Goal: Task Accomplishment & Management: Manage account settings

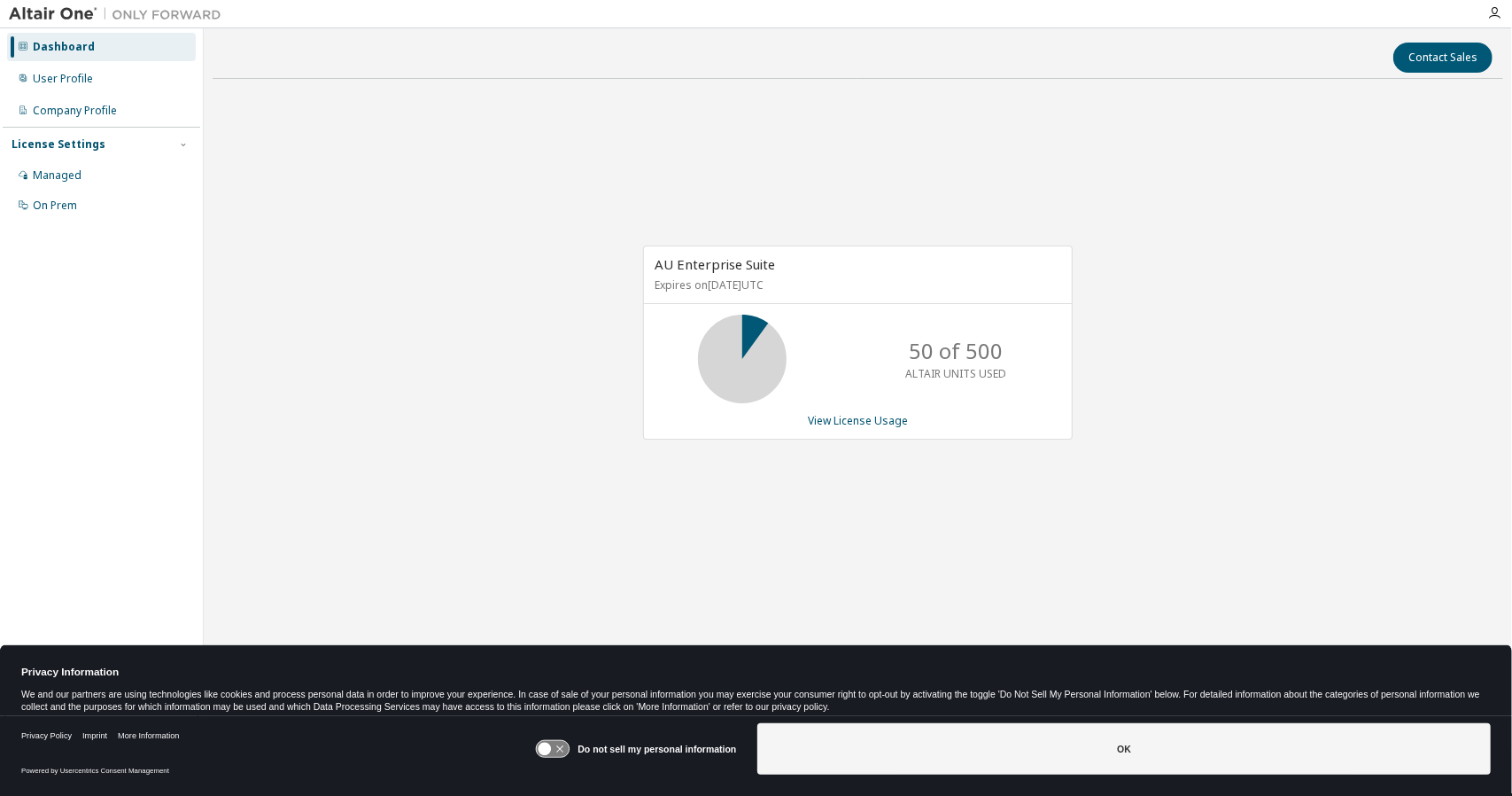
click at [1056, 763] on button "OK" at bounding box center [1124, 749] width 734 height 52
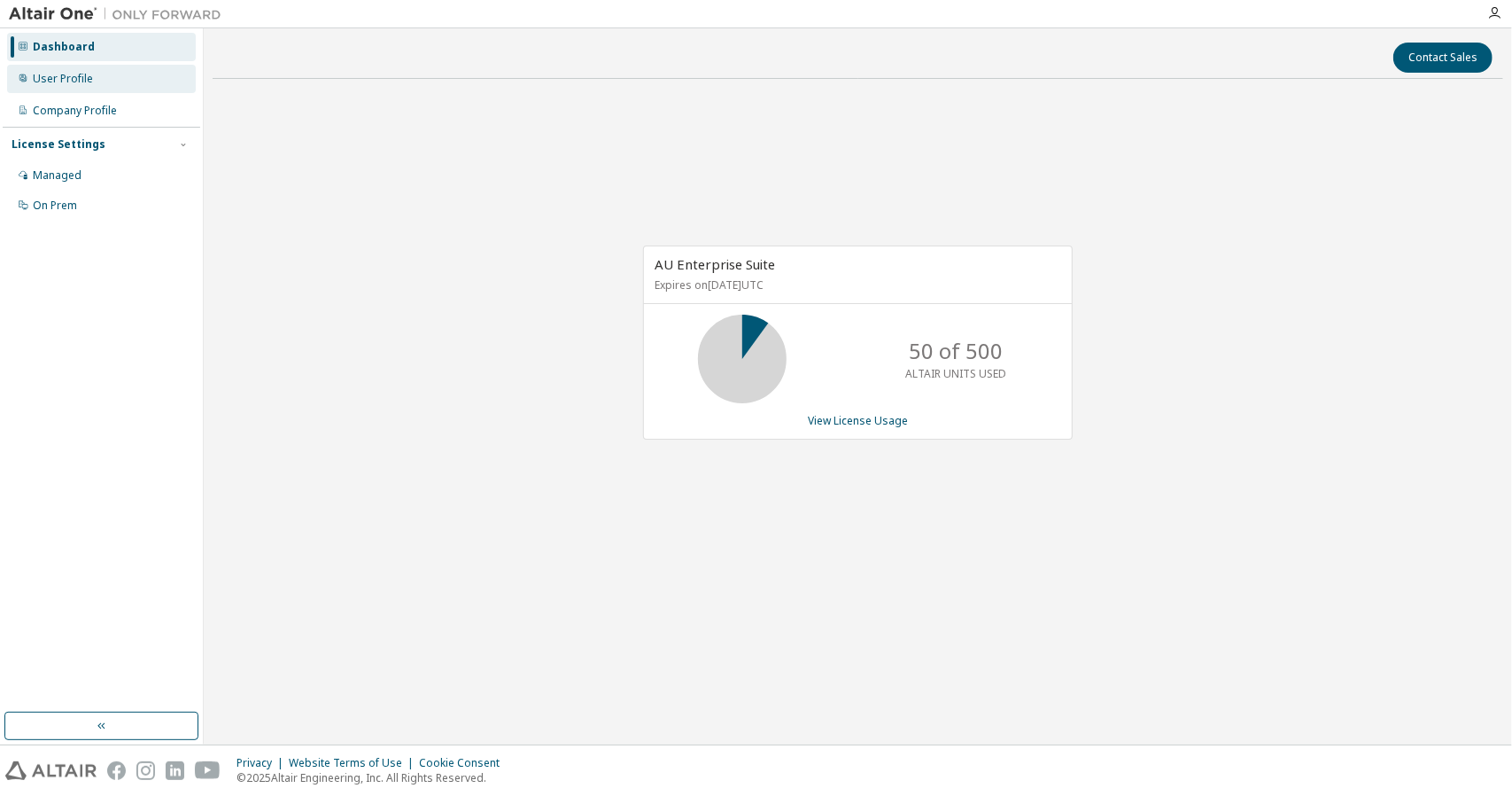
click at [91, 87] on div "User Profile" at bounding box center [101, 78] width 188 height 28
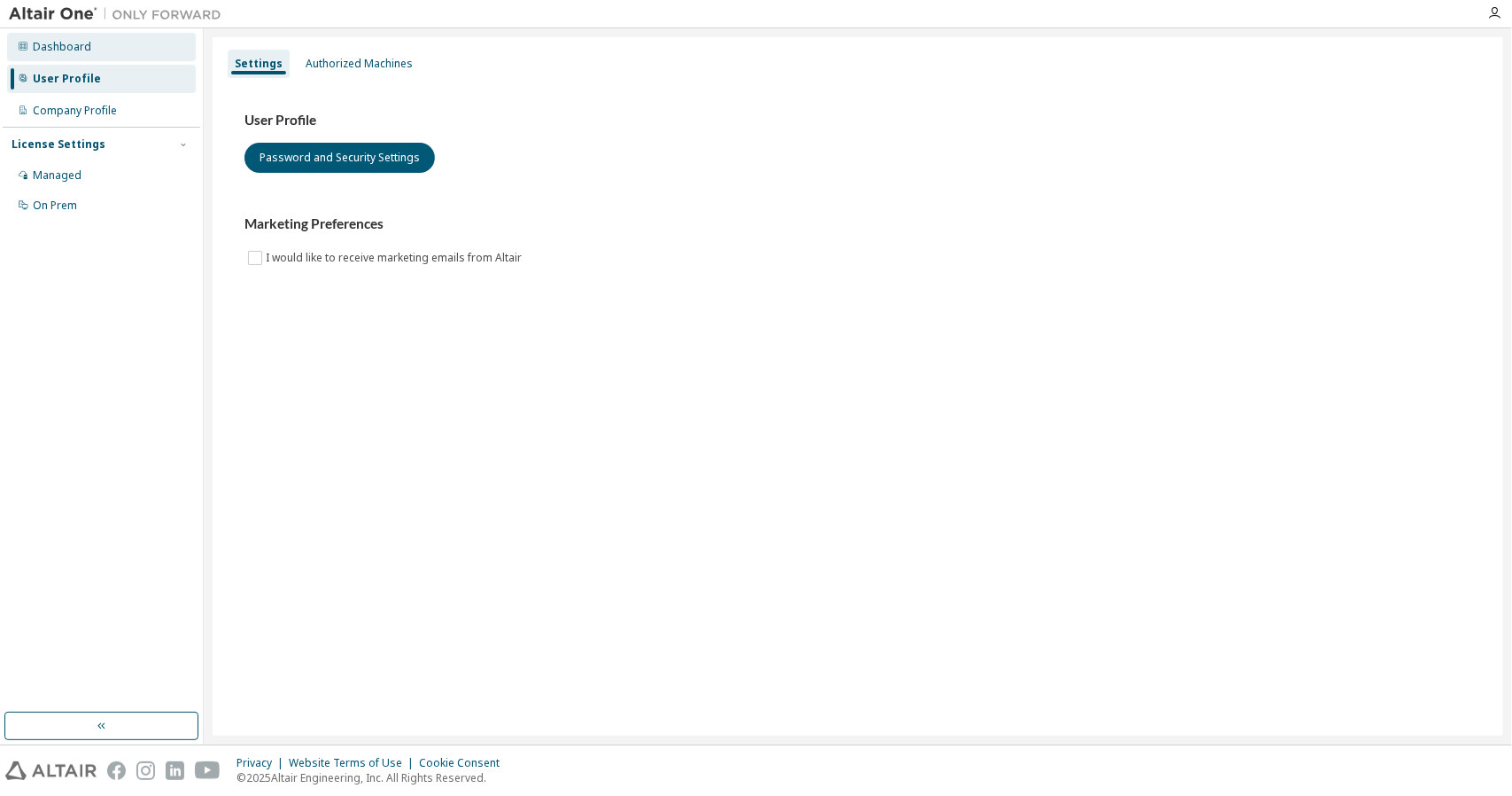
click at [81, 41] on div "Dashboard" at bounding box center [62, 47] width 59 height 15
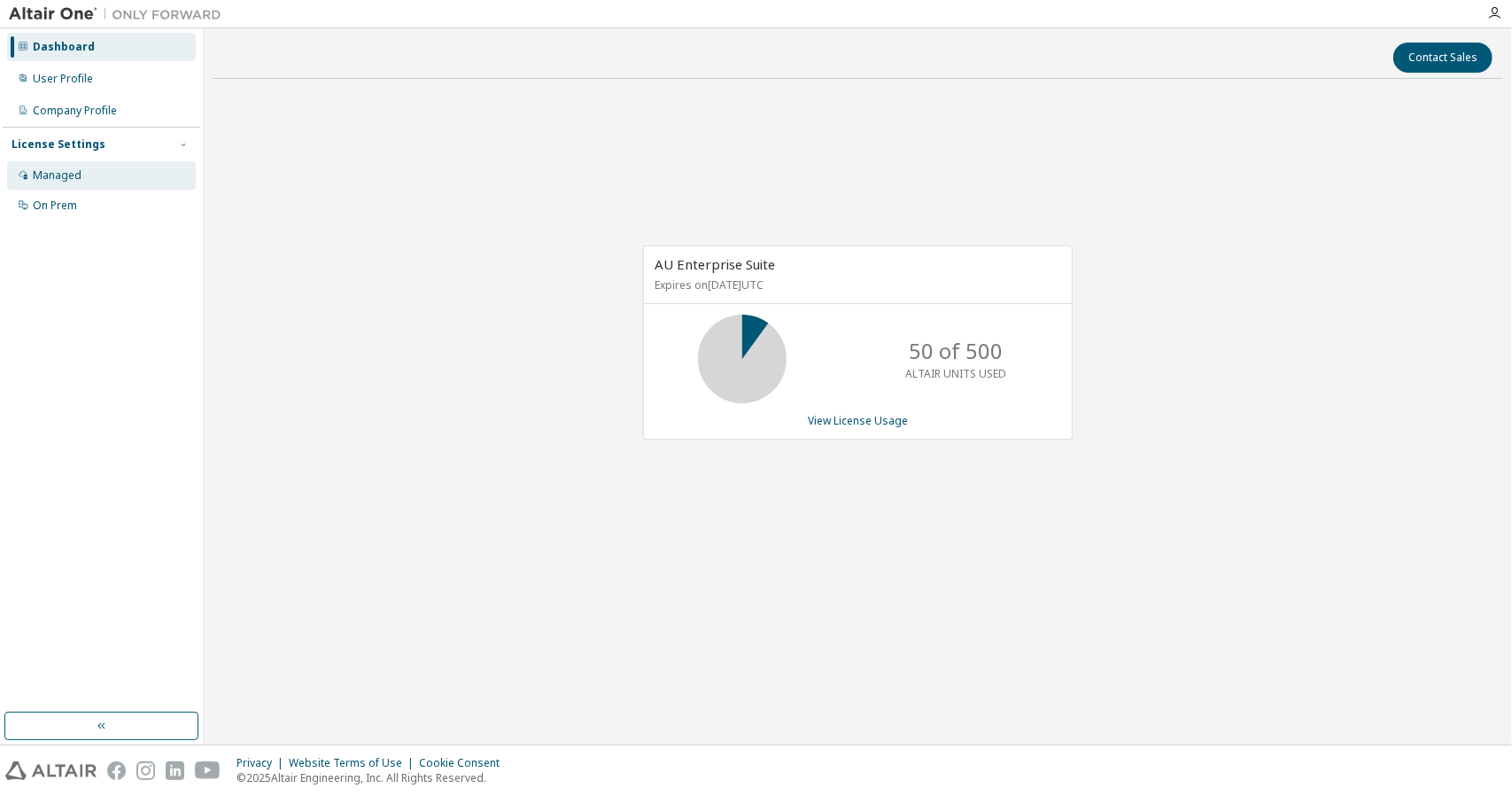
click at [70, 163] on div "Managed" at bounding box center [101, 175] width 188 height 28
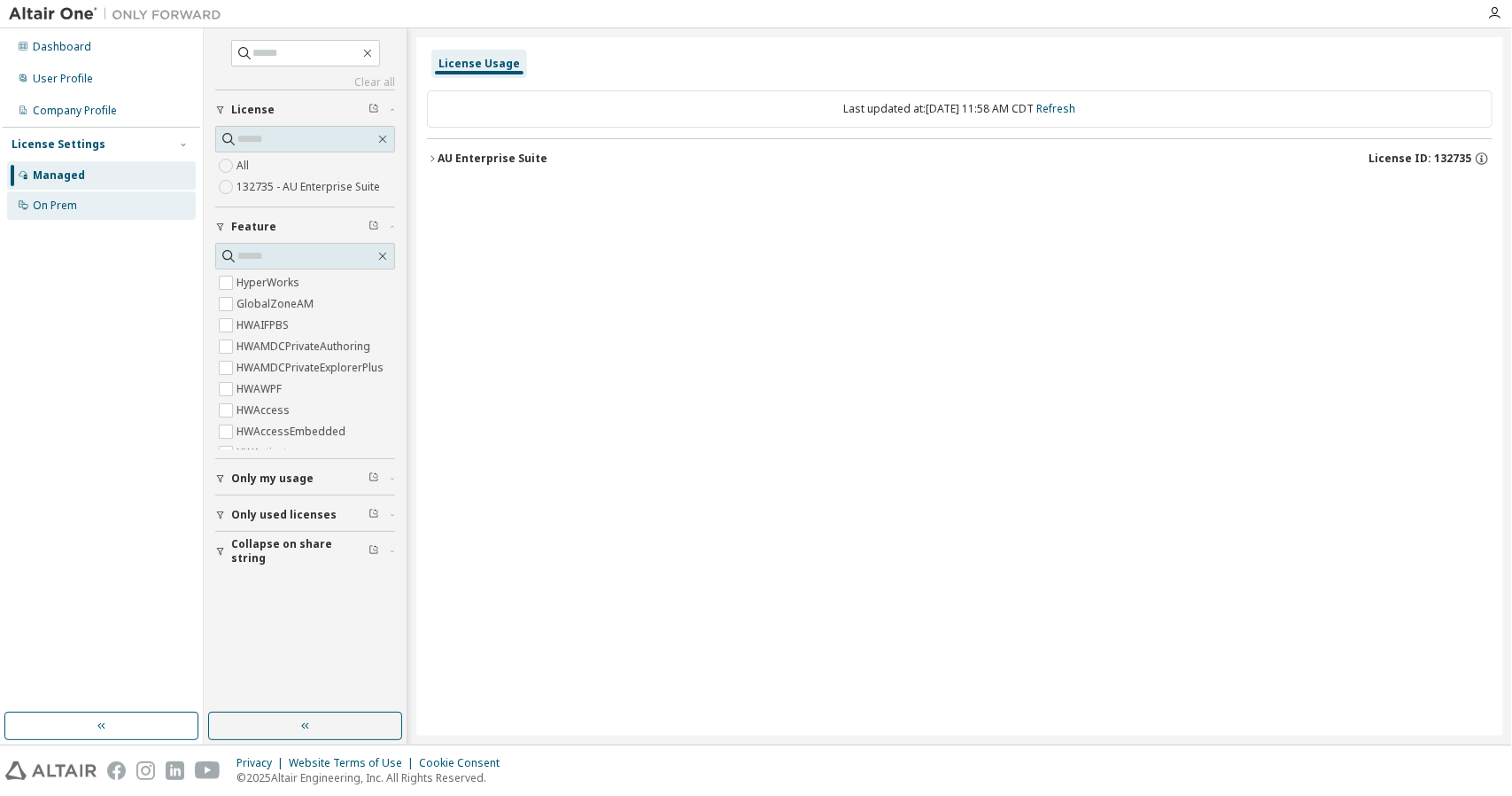
click at [65, 206] on div "On Prem" at bounding box center [55, 205] width 44 height 15
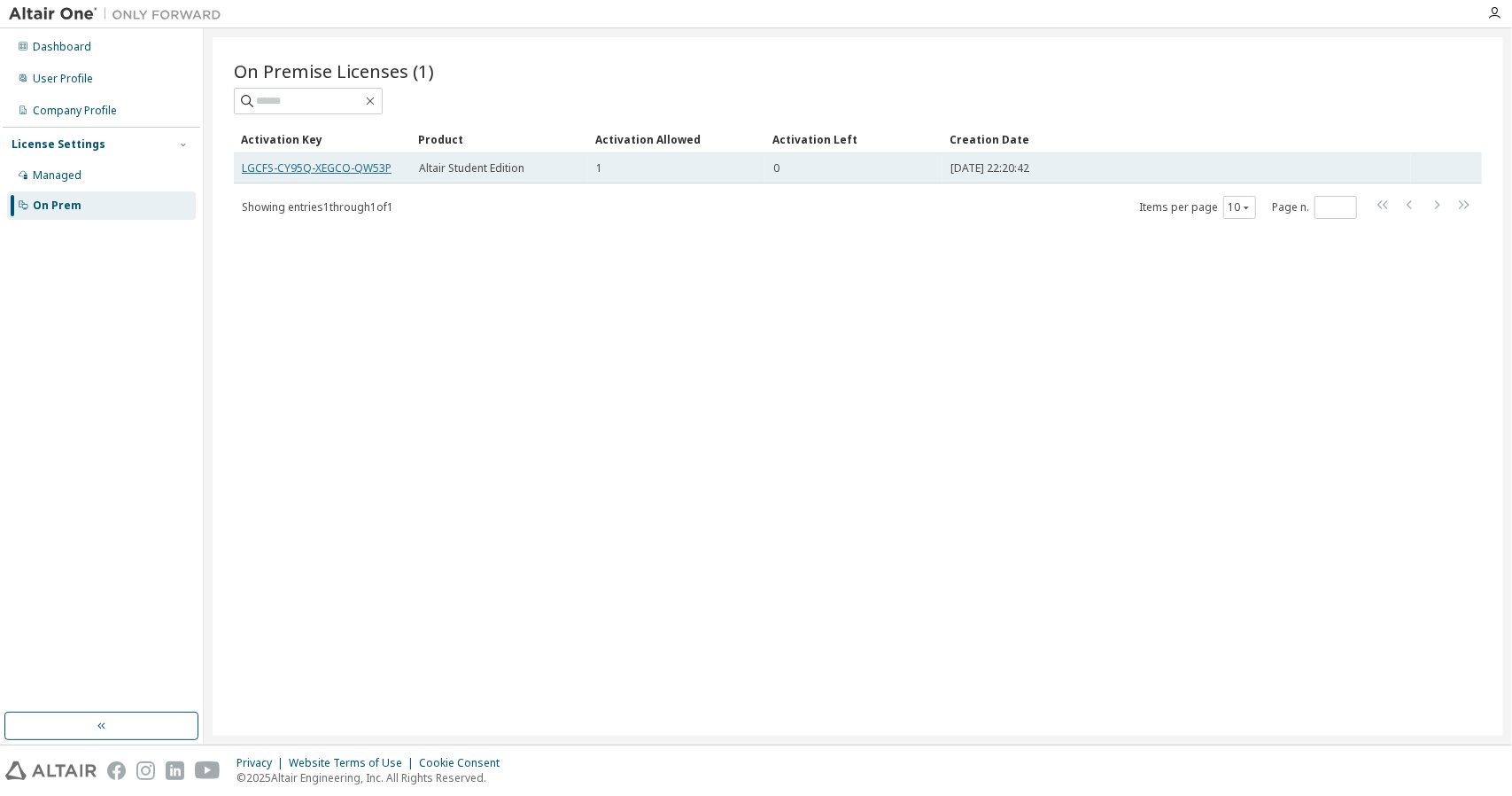
click at [368, 171] on link "LGCFS-CY95Q-XEGCO-QW53P" at bounding box center [316, 167] width 149 height 15
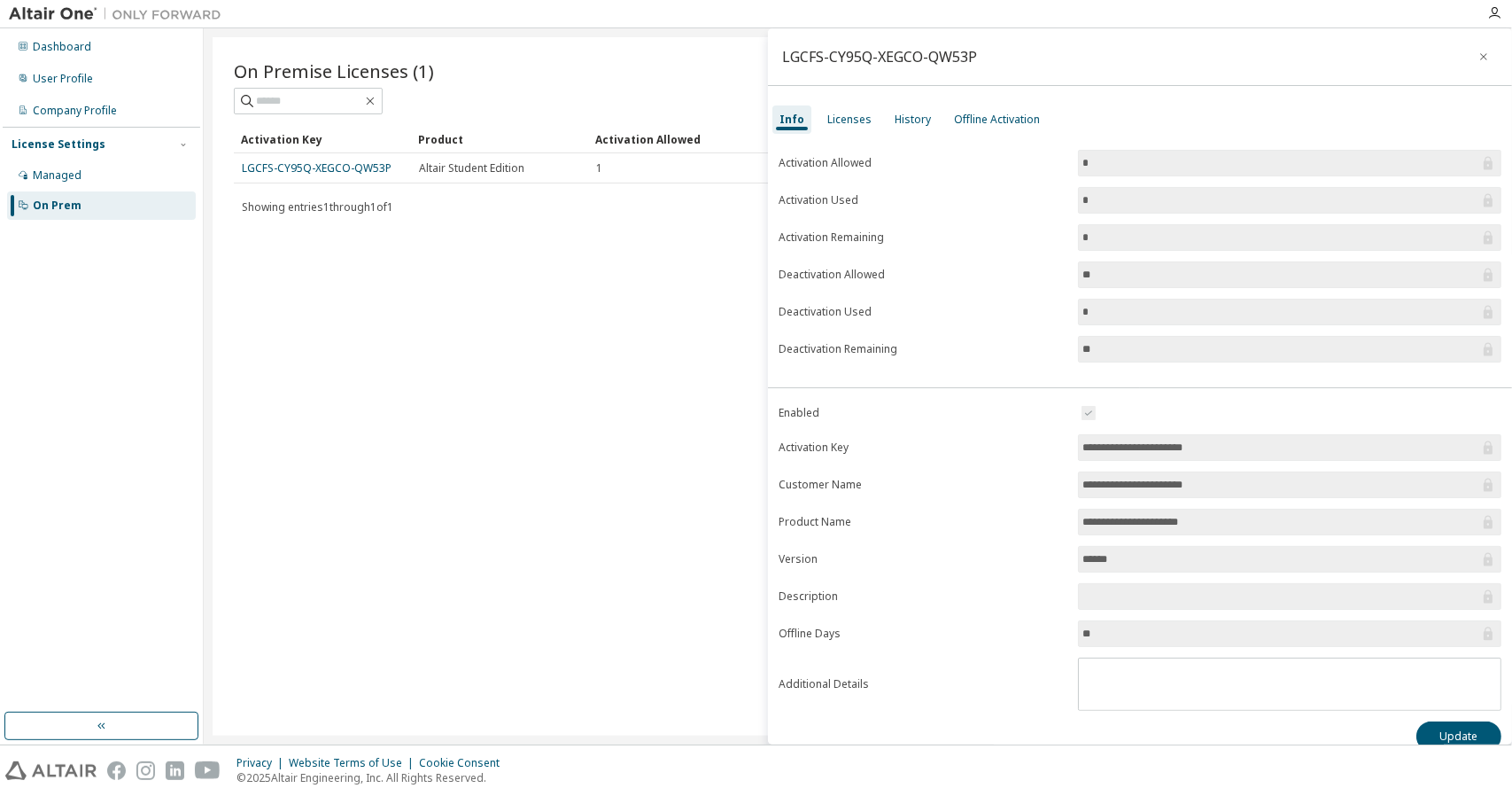
drag, startPoint x: 1244, startPoint y: 444, endPoint x: 1050, endPoint y: 440, distance: 194.0
click at [1050, 440] on form "**********" at bounding box center [1140, 557] width 723 height 309
click at [1277, 445] on input "**********" at bounding box center [1281, 447] width 397 height 18
drag, startPoint x: 1276, startPoint y: 445, endPoint x: 1073, endPoint y: 441, distance: 203.0
click at [1073, 441] on form "**********" at bounding box center [1140, 557] width 723 height 309
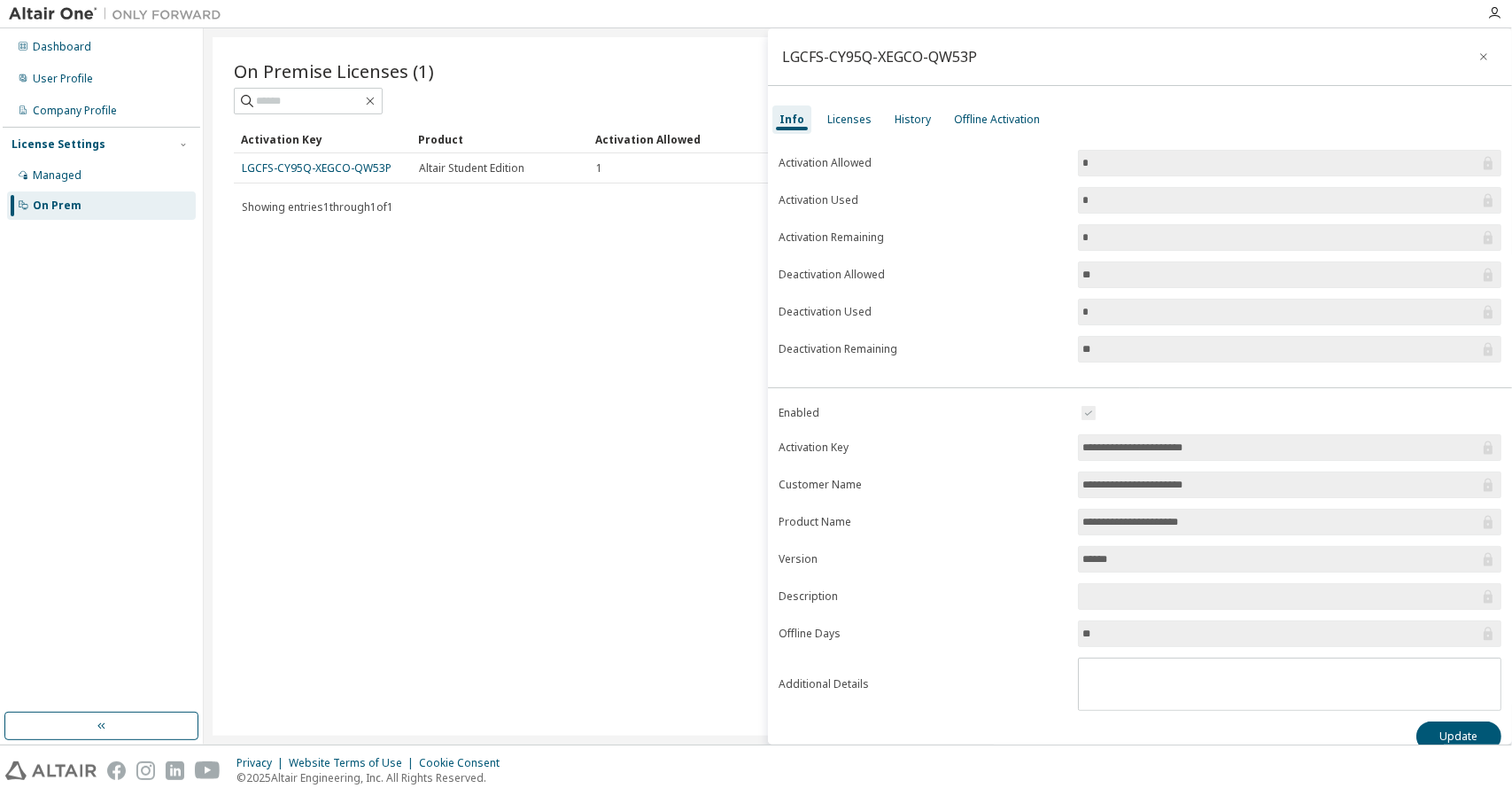
click at [646, 354] on div "On Premise Licenses (1) Clear Load Save Save As Field Operator Value Select fil…" at bounding box center [858, 386] width 1290 height 698
drag, startPoint x: 1211, startPoint y: 517, endPoint x: 1074, endPoint y: 523, distance: 137.1
click at [1074, 523] on form "**********" at bounding box center [1140, 557] width 723 height 309
click at [1470, 52] on button "button" at bounding box center [1484, 57] width 28 height 28
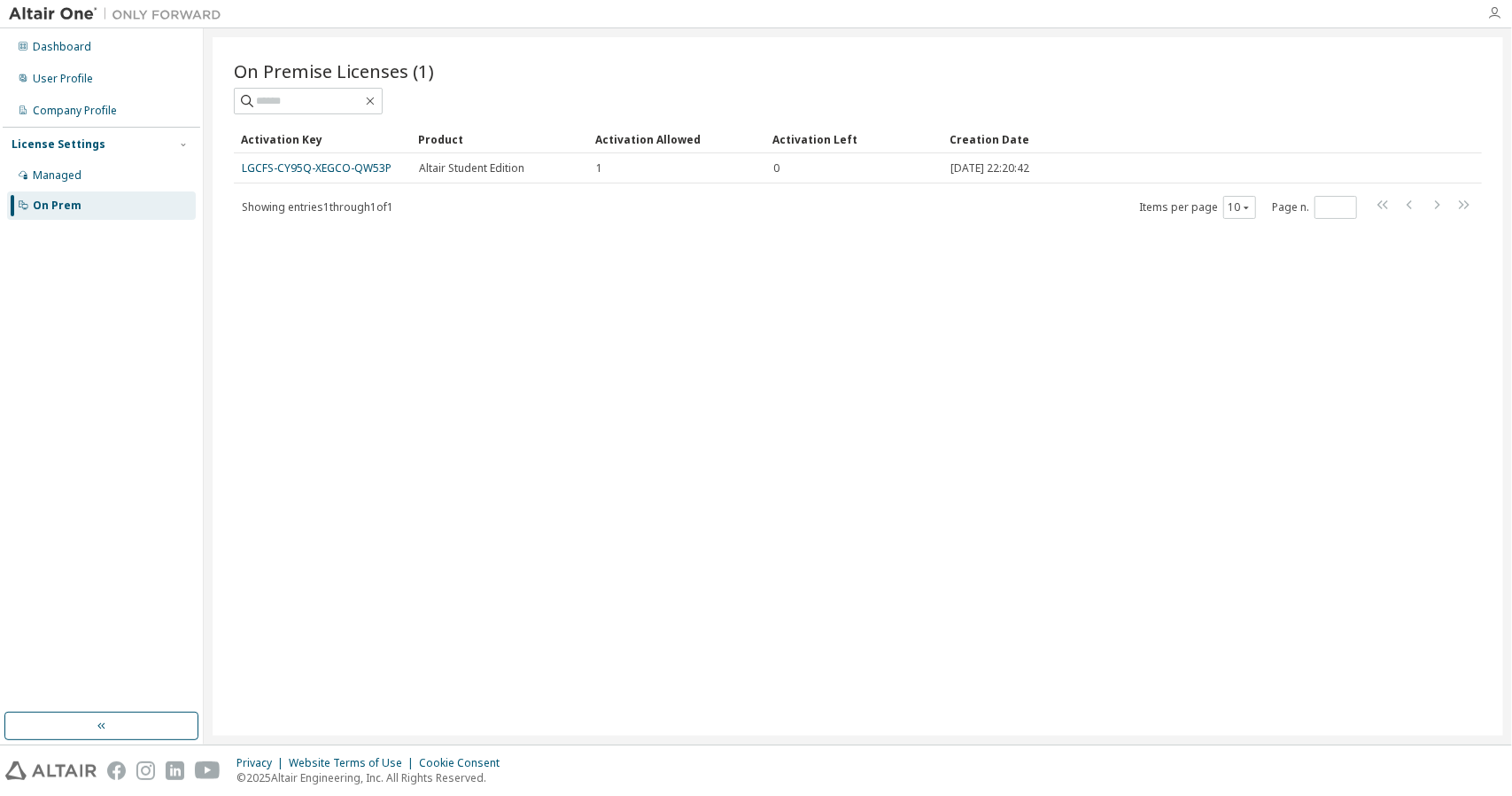
click at [1491, 15] on icon "button" at bounding box center [1494, 13] width 15 height 15
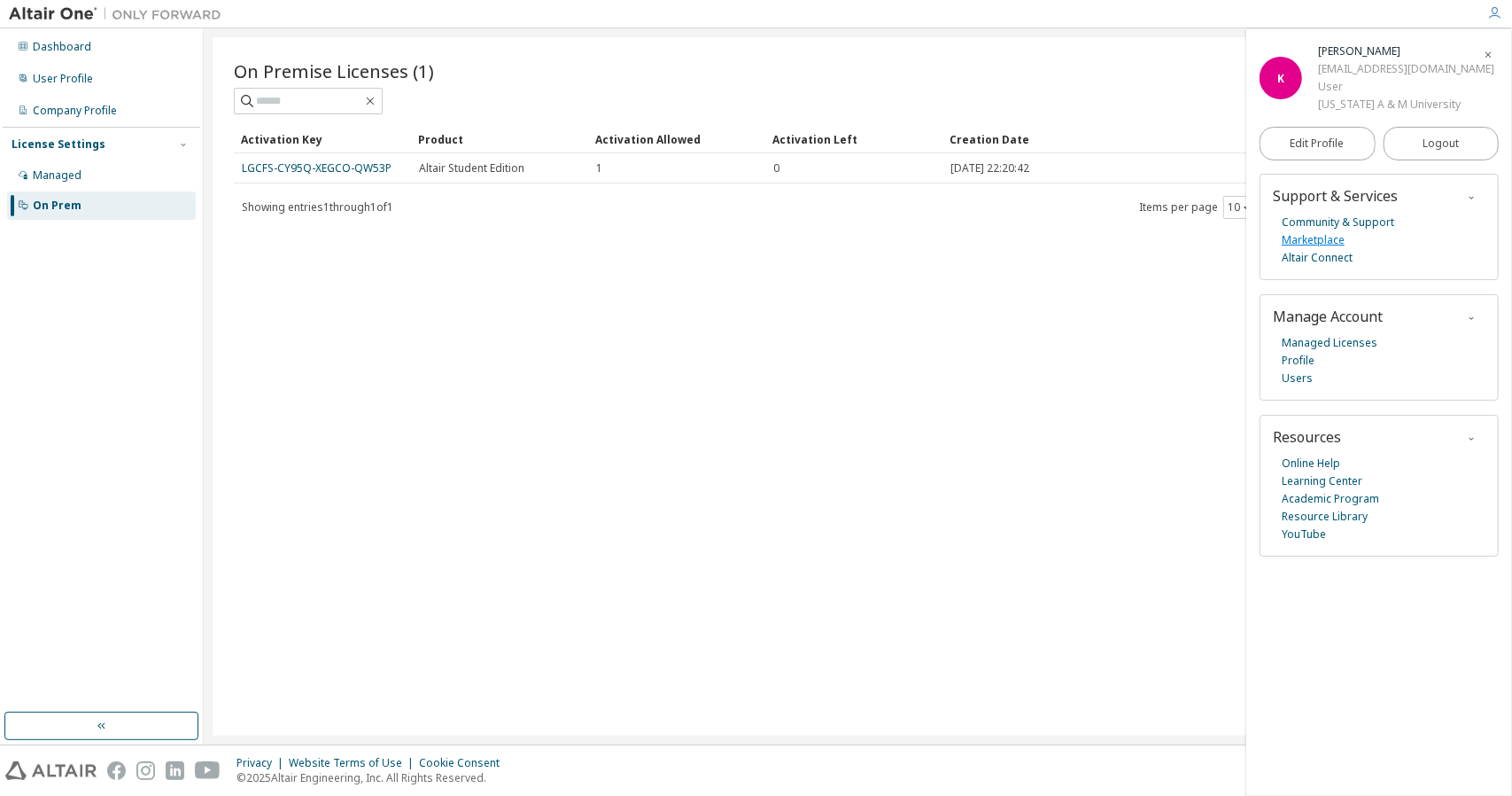
click at [1329, 239] on link "Marketplace" at bounding box center [1313, 240] width 62 height 18
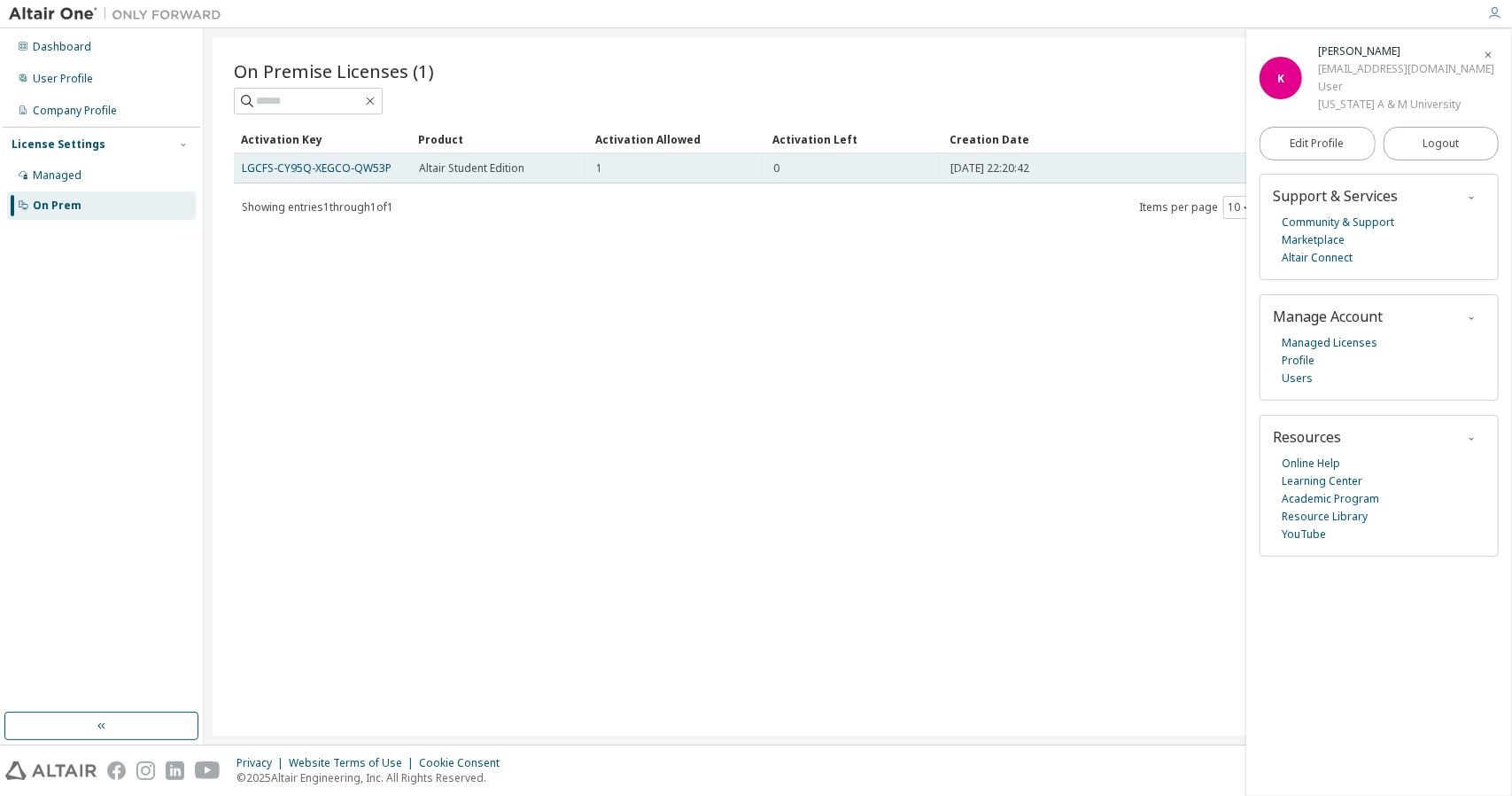
click at [704, 178] on td "1" at bounding box center [677, 168] width 178 height 30
click at [354, 176] on td "LGCFS-CY95Q-XEGCO-QW53P" at bounding box center [323, 168] width 178 height 30
click at [351, 171] on link "LGCFS-CY95Q-XEGCO-QW53P" at bounding box center [316, 167] width 149 height 15
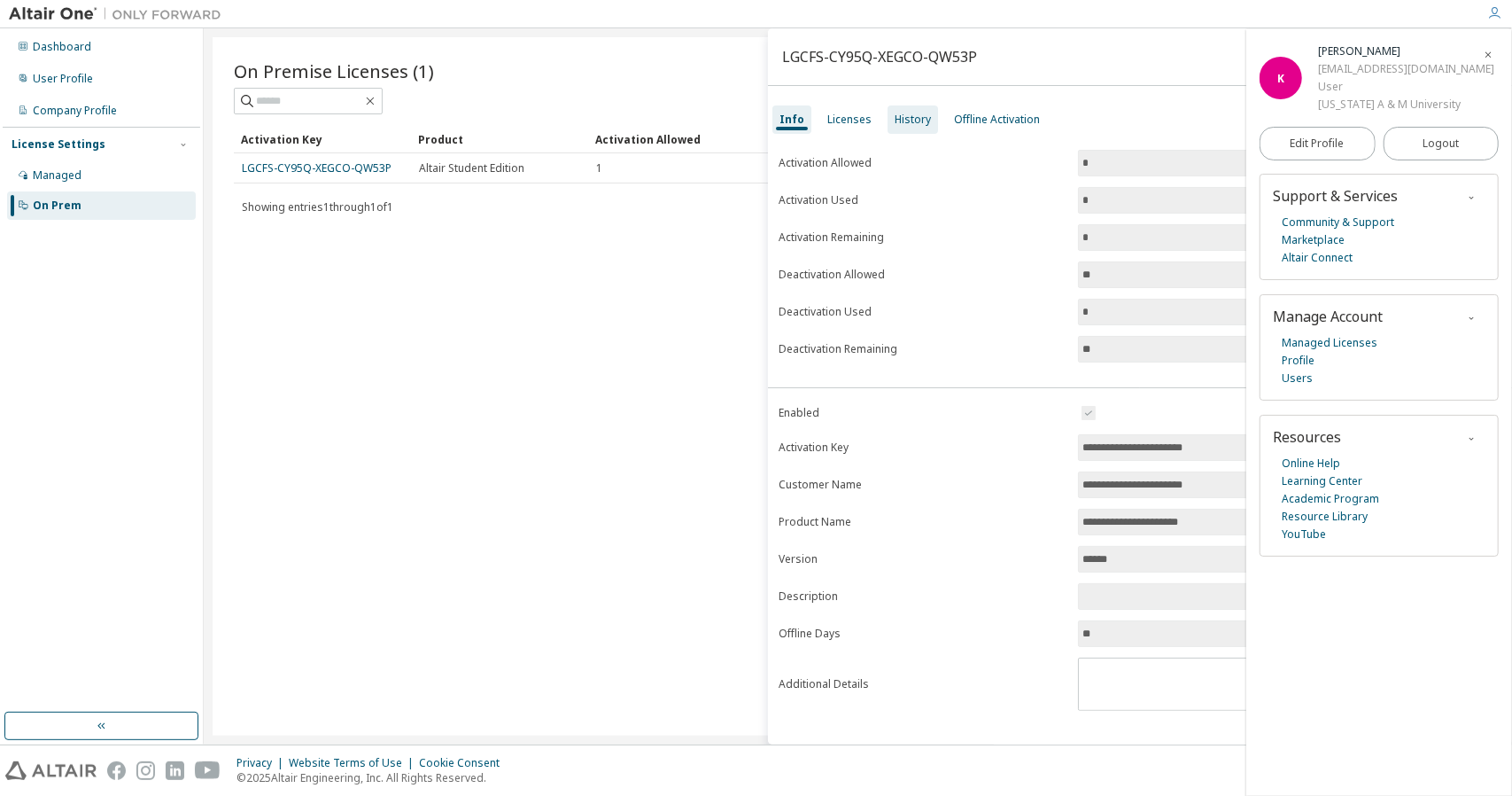
click at [911, 129] on div "History" at bounding box center [913, 119] width 51 height 28
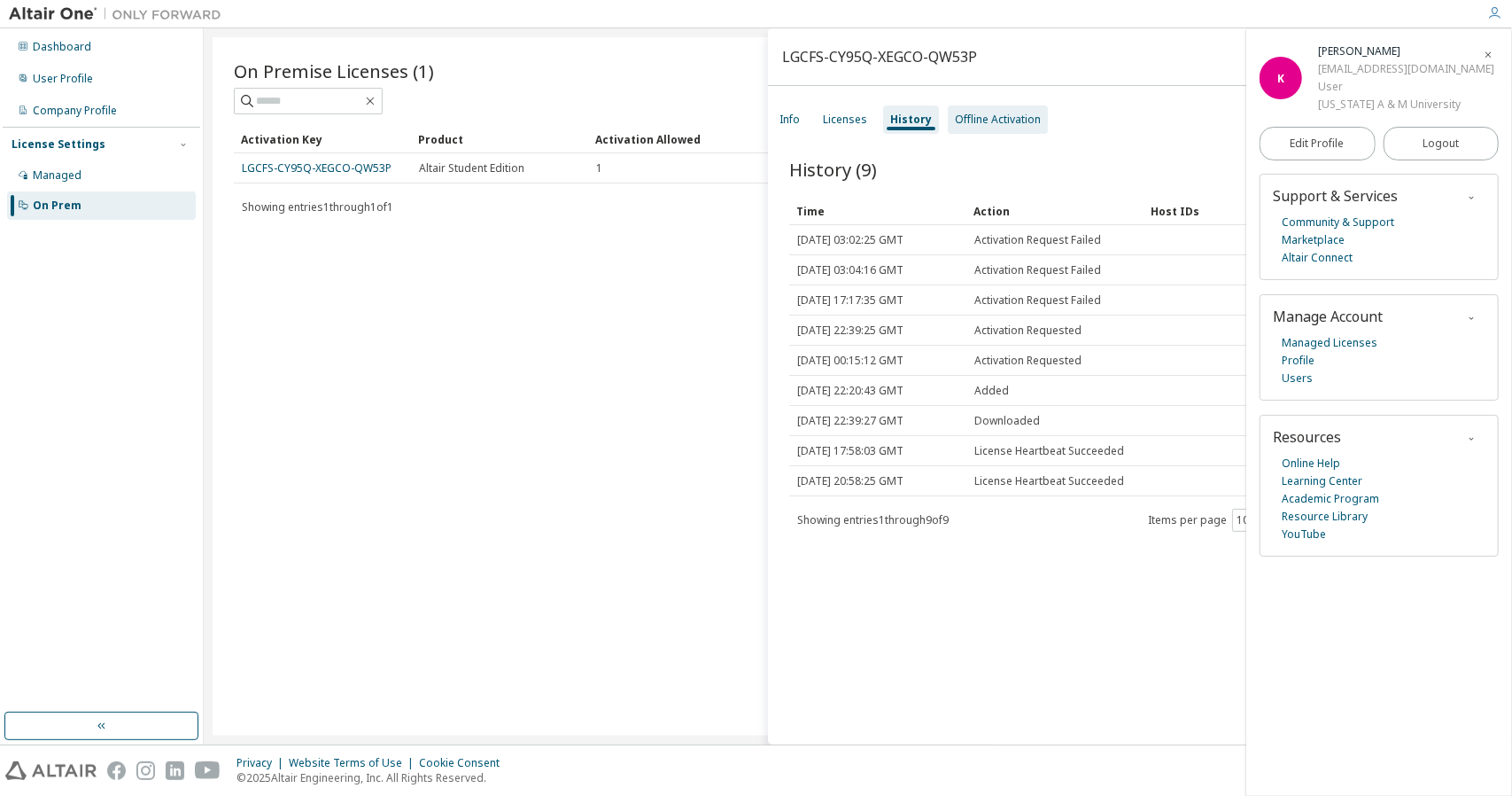
click at [973, 125] on div "Offline Activation" at bounding box center [998, 119] width 86 height 15
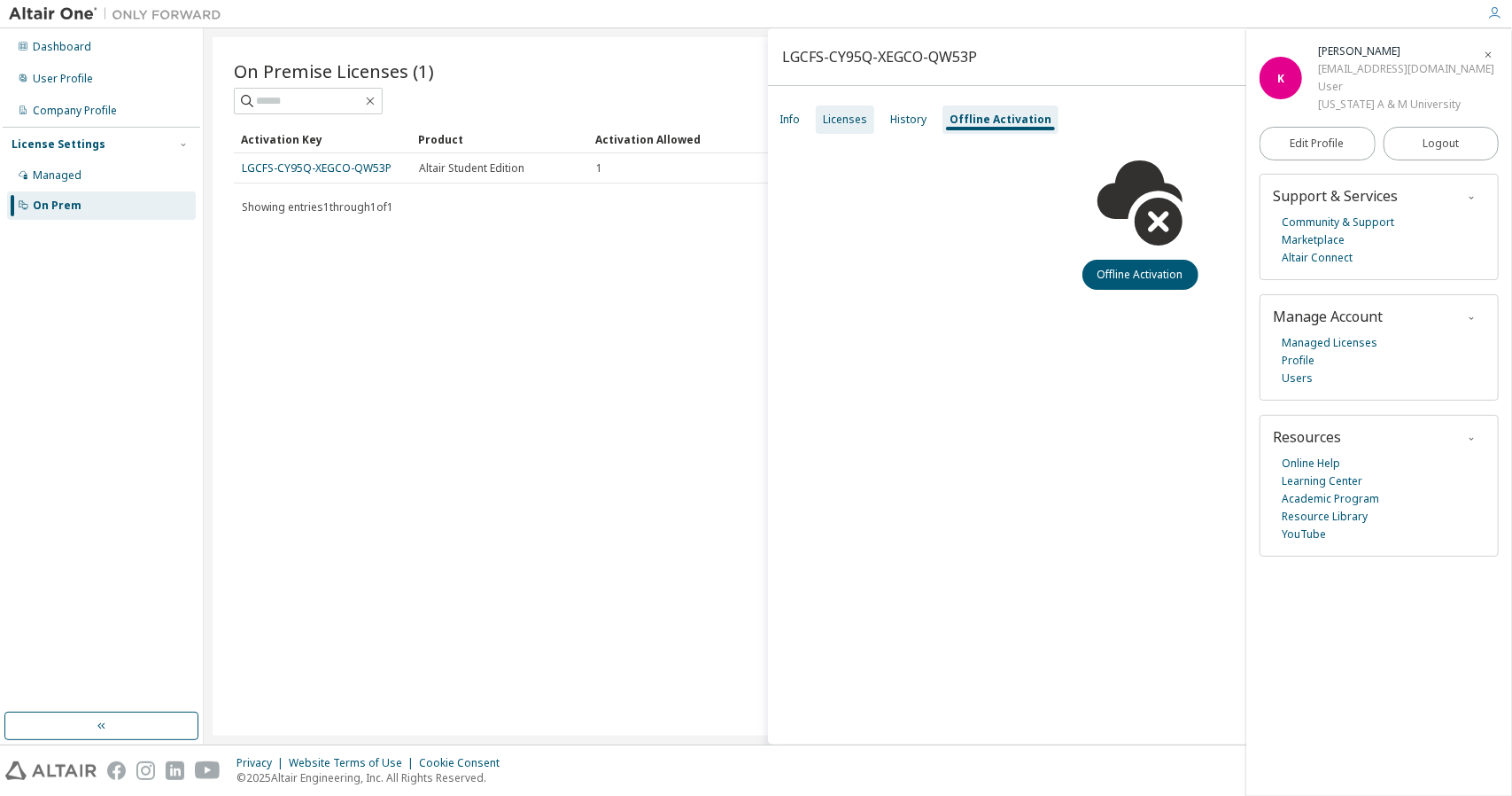
click at [858, 112] on div "Licenses" at bounding box center [844, 119] width 44 height 15
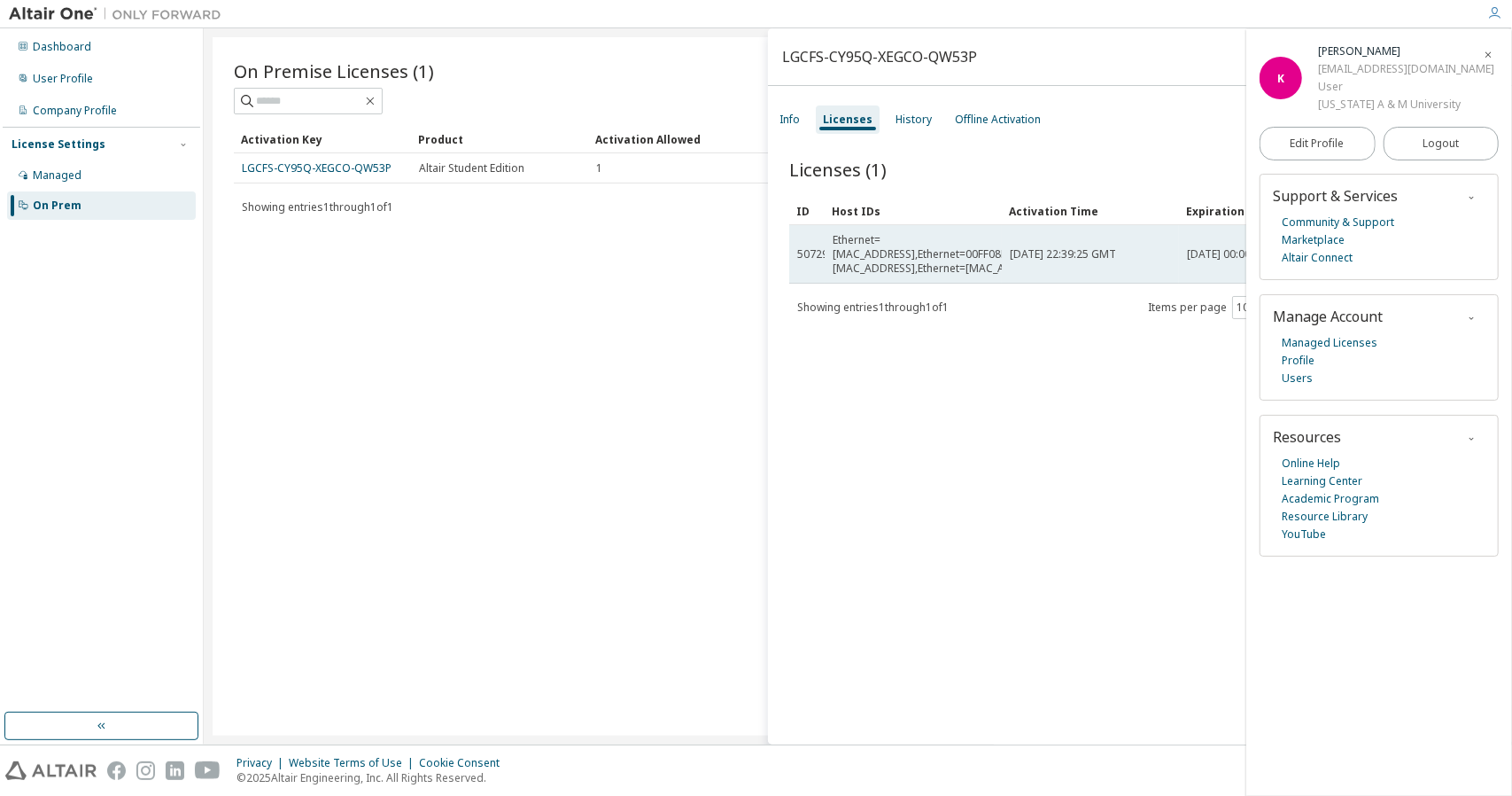
click at [919, 254] on td "Ethernet=[MAC_ADDRESS],Ethernet=00FF08D1063F,Ethernet=[MAC_ADDRESS],Ethernet=[M…" at bounding box center [914, 255] width 178 height 59
click at [973, 254] on td "Ethernet=[MAC_ADDRESS],Ethernet=00FF08D1063F,Ethernet=[MAC_ADDRESS],Ethernet=[M…" at bounding box center [914, 255] width 178 height 59
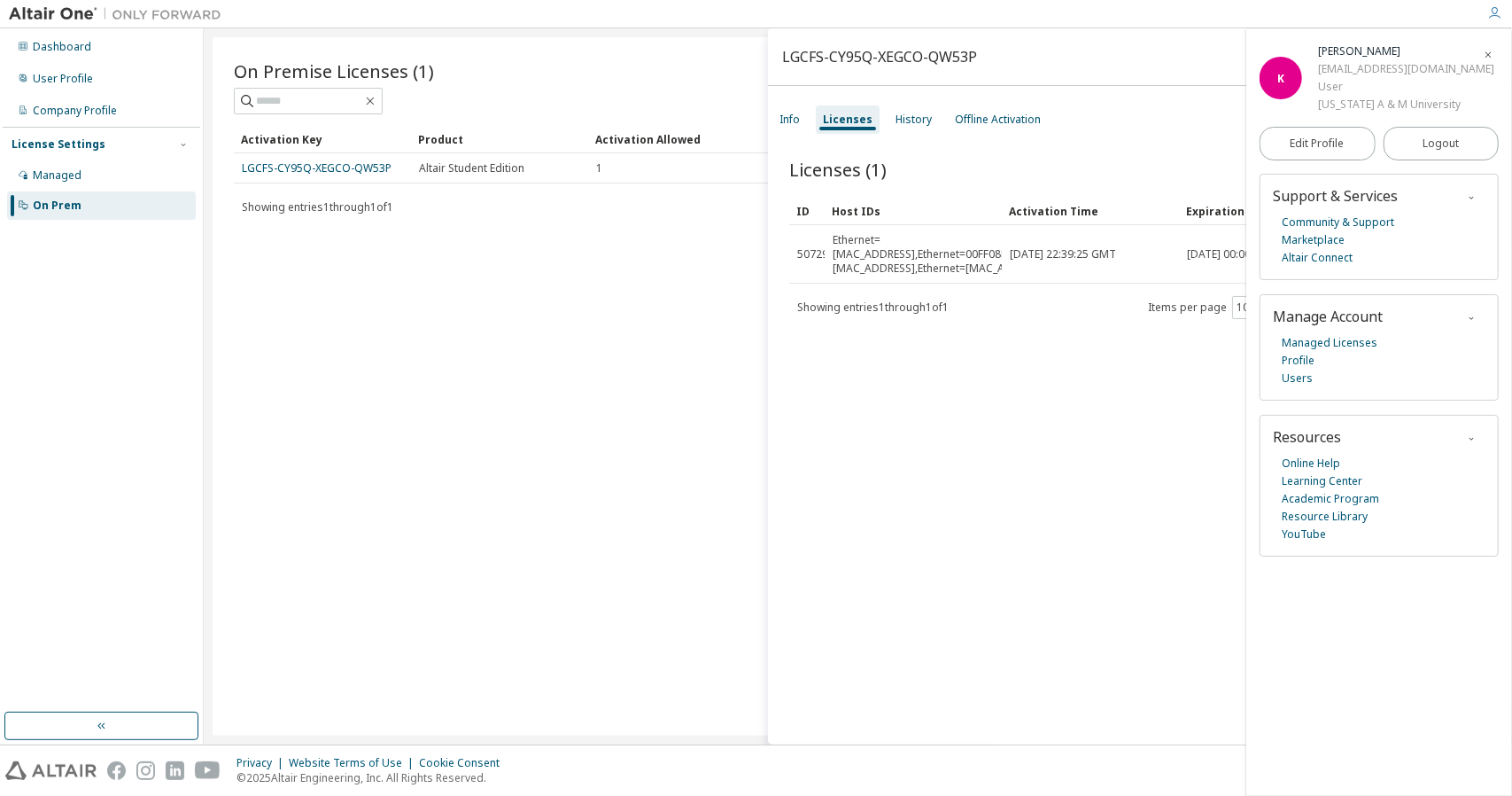
click at [1067, 355] on div "Licenses (1) Clear Load Save Save As Field Operator Value Select filter Select …" at bounding box center [1140, 454] width 744 height 637
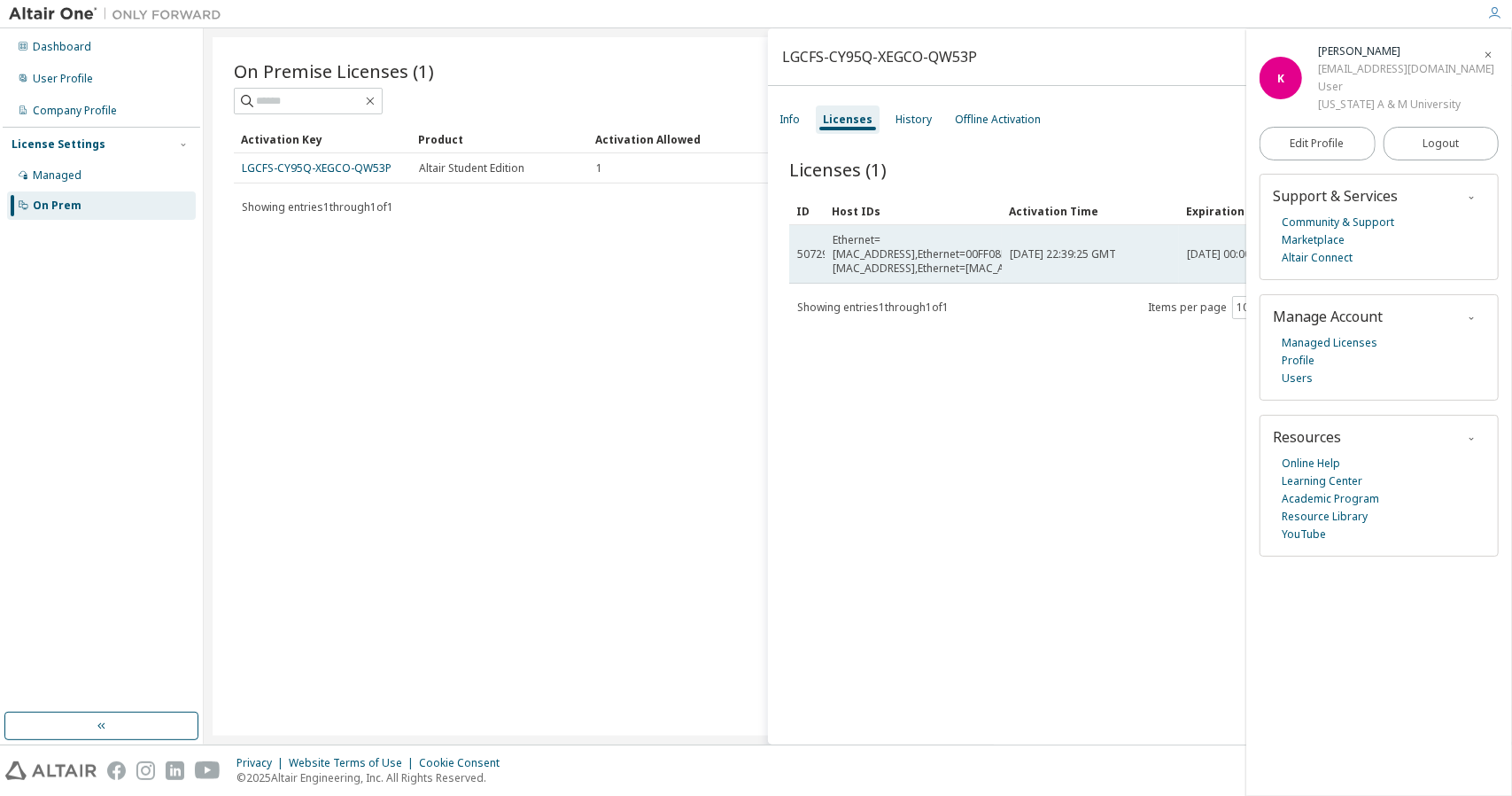
click at [1057, 260] on td "[DATE] 22:39:25 GMT" at bounding box center [1091, 255] width 178 height 59
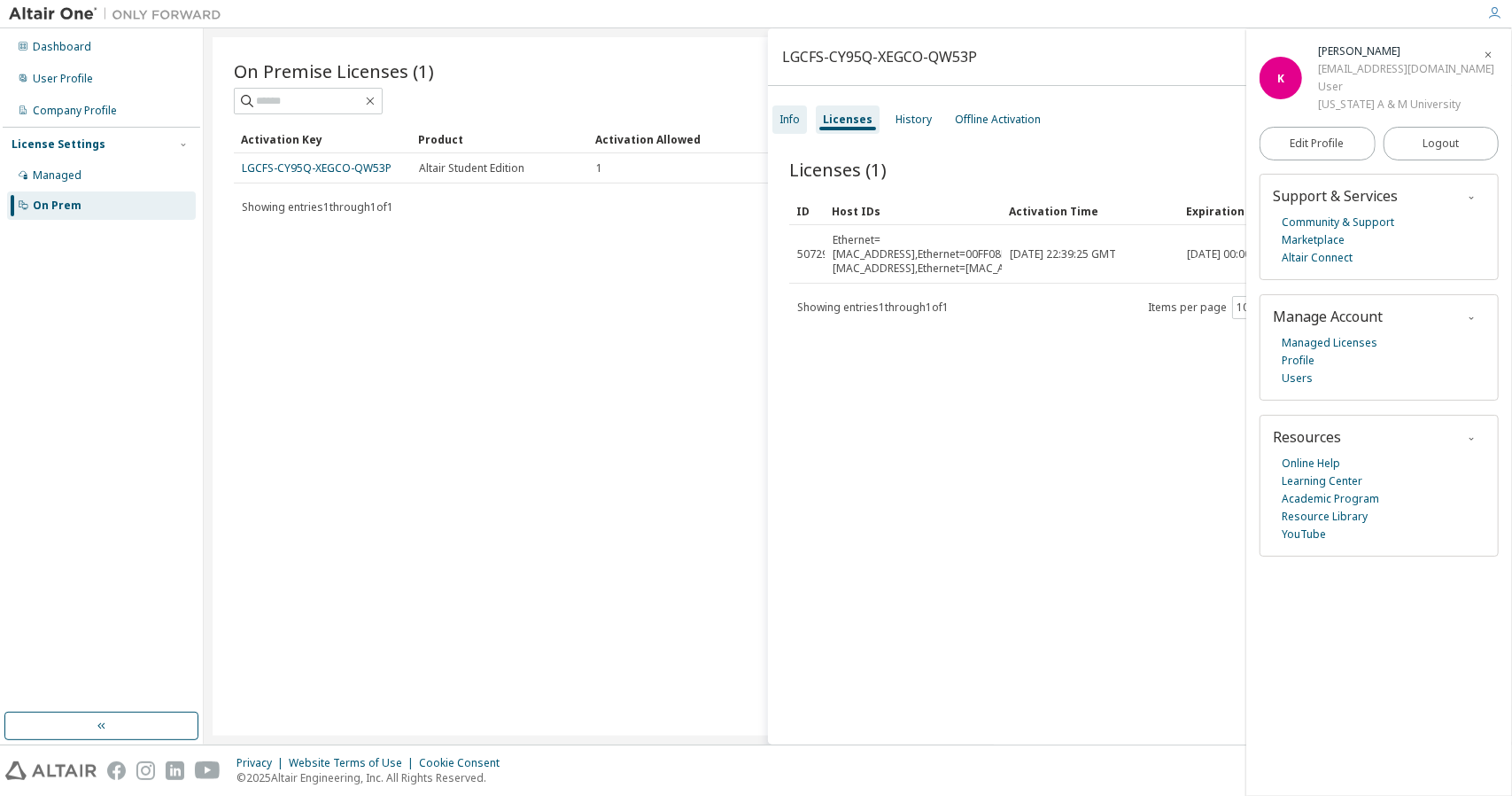
click at [792, 130] on div "Info" at bounding box center [789, 119] width 34 height 28
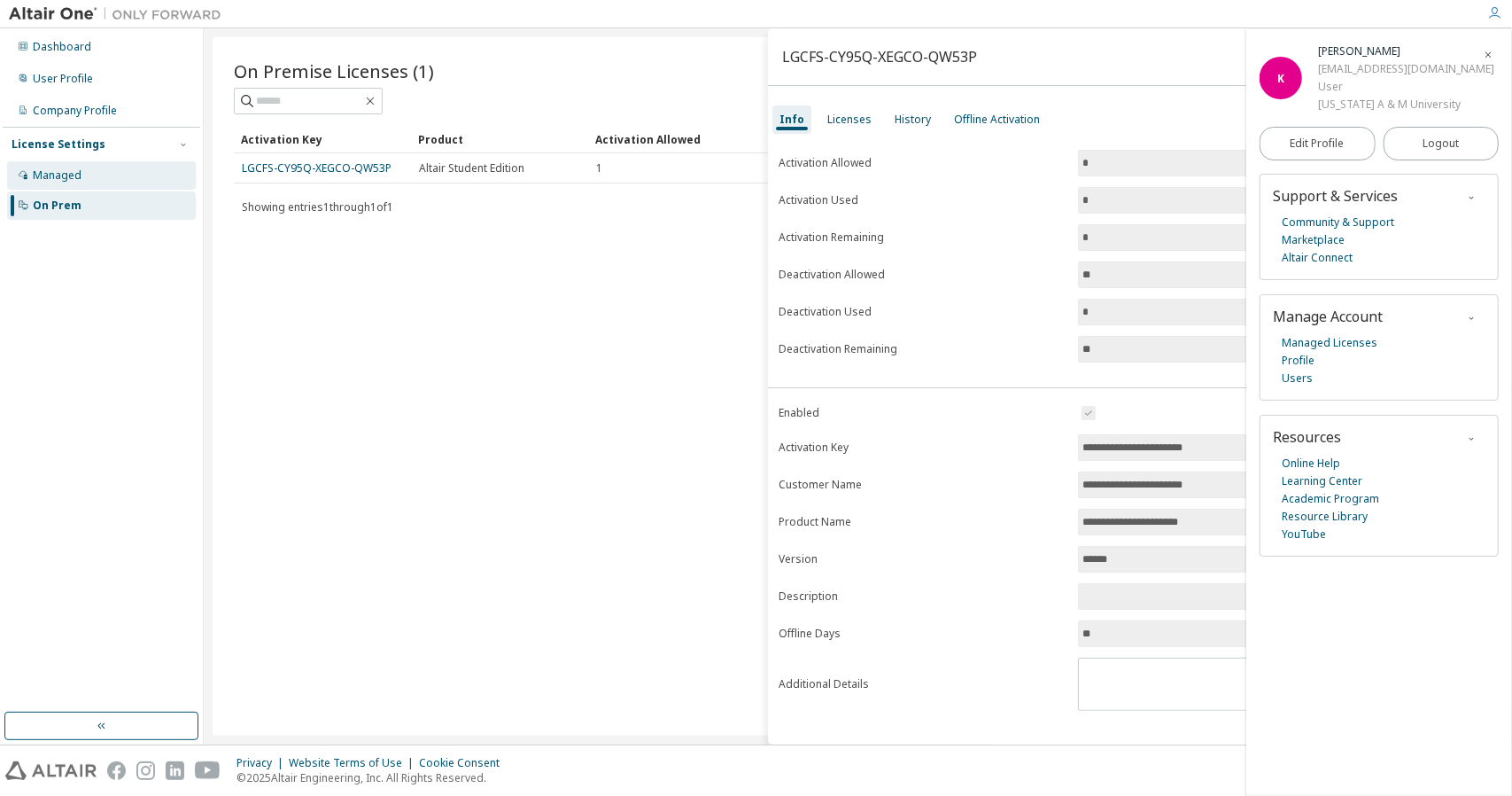
click at [127, 180] on div "Managed" at bounding box center [101, 175] width 188 height 28
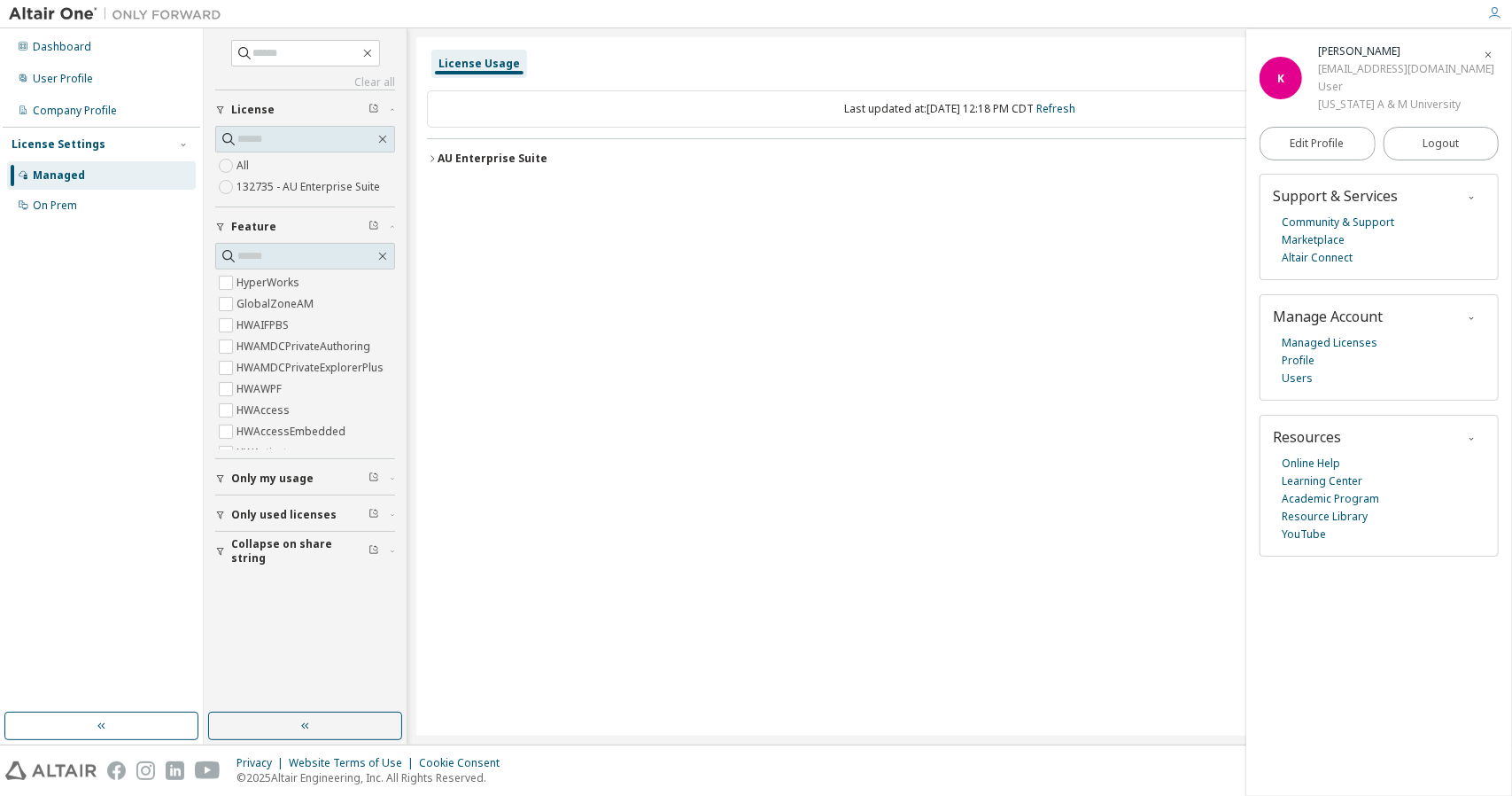
click at [330, 183] on label "132735 - AU Enterprise Suite" at bounding box center [309, 188] width 147 height 21
click at [930, 107] on div "Last updated at: [DATE] 12:18 PM CDT Refresh" at bounding box center [960, 109] width 1066 height 37
click at [1076, 109] on link "Refresh" at bounding box center [1056, 107] width 39 height 15
click at [315, 478] on div "Only my usage" at bounding box center [310, 479] width 158 height 15
click at [319, 566] on span "Only used licenses" at bounding box center [284, 566] width 105 height 15
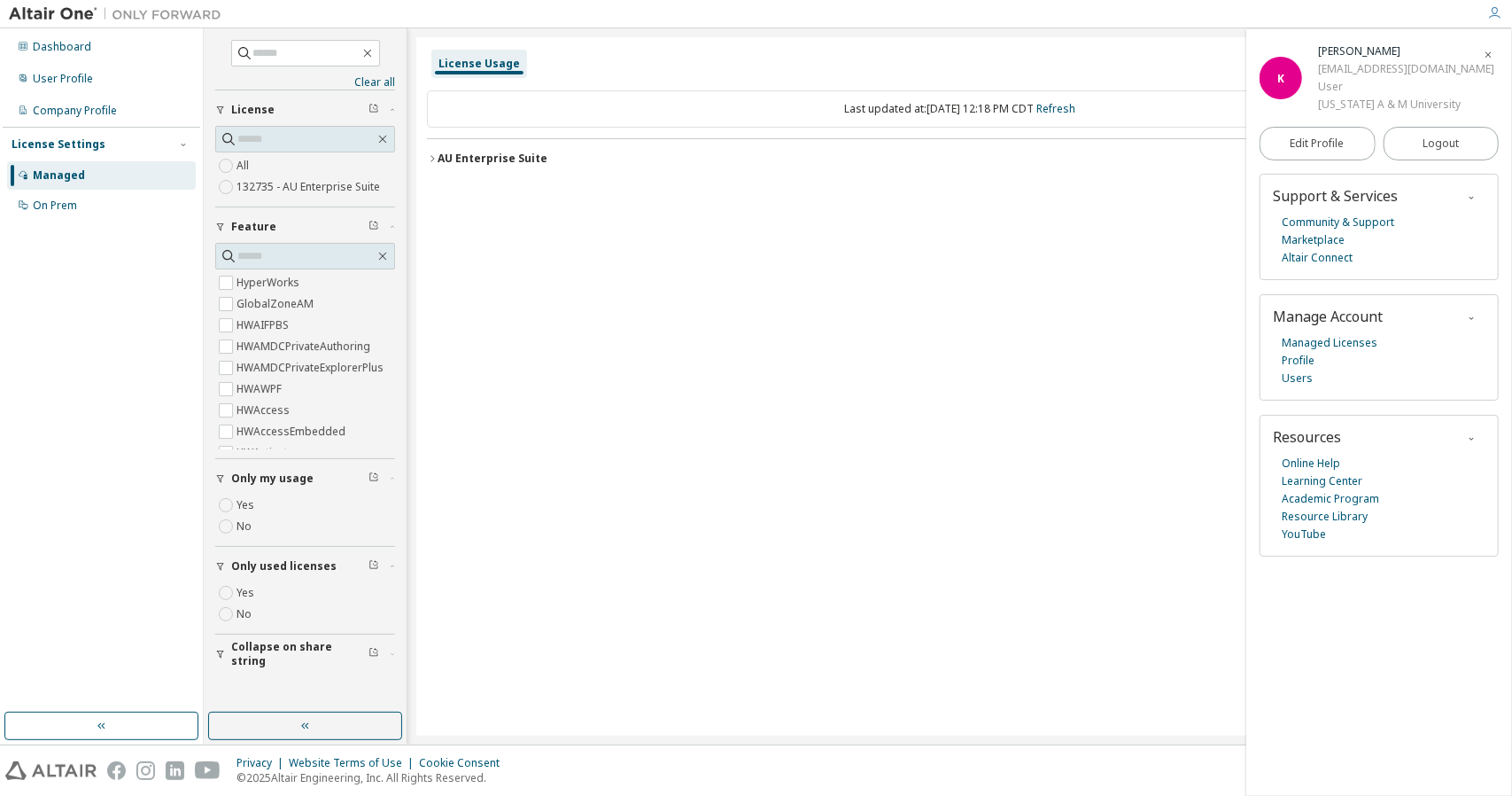
click at [252, 166] on label "All" at bounding box center [244, 166] width 16 height 21
click at [127, 208] on div "On Prem" at bounding box center [101, 205] width 188 height 28
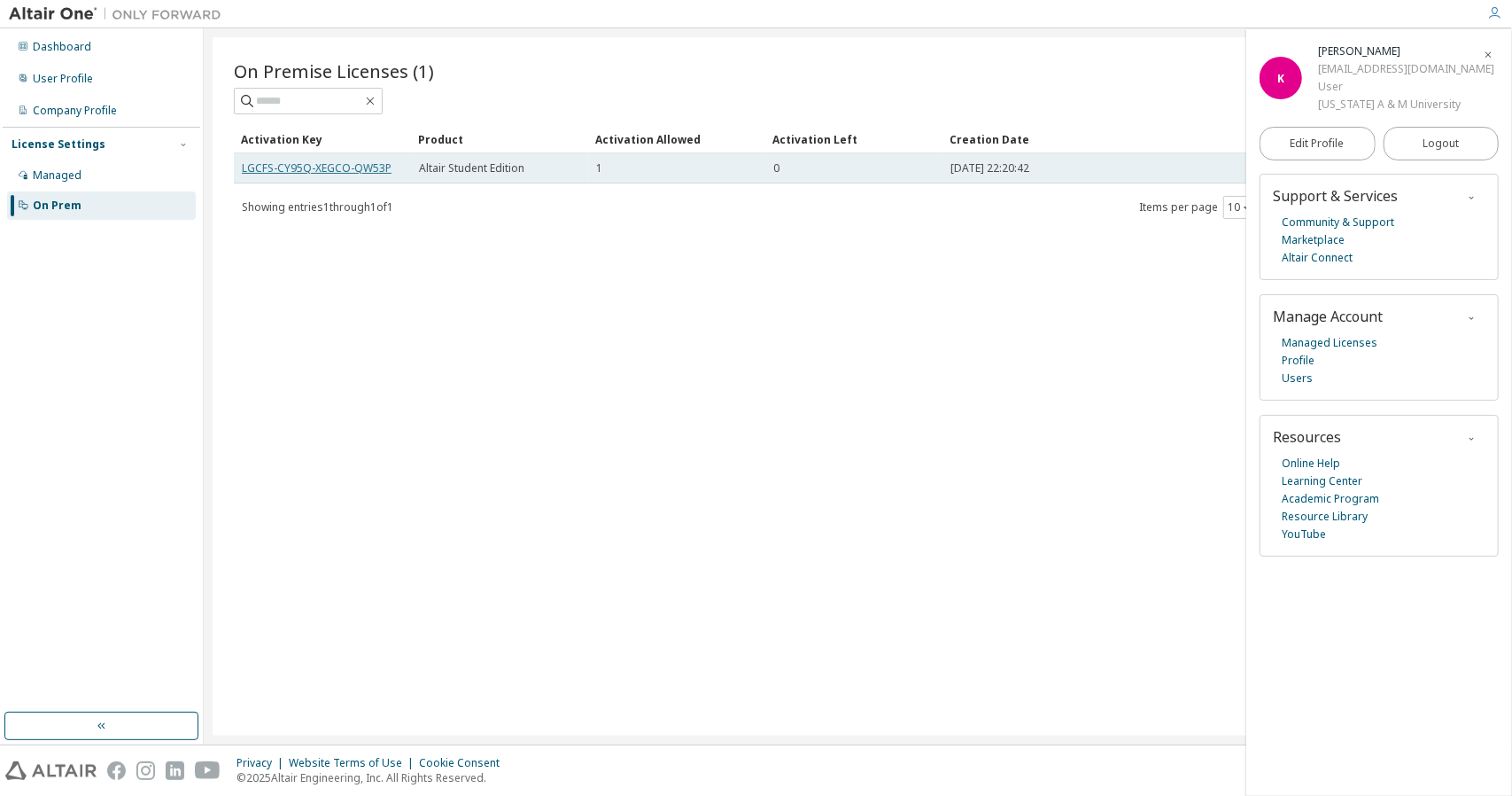
click at [325, 165] on link "LGCFS-CY95Q-XEGCO-QW53P" at bounding box center [316, 167] width 149 height 15
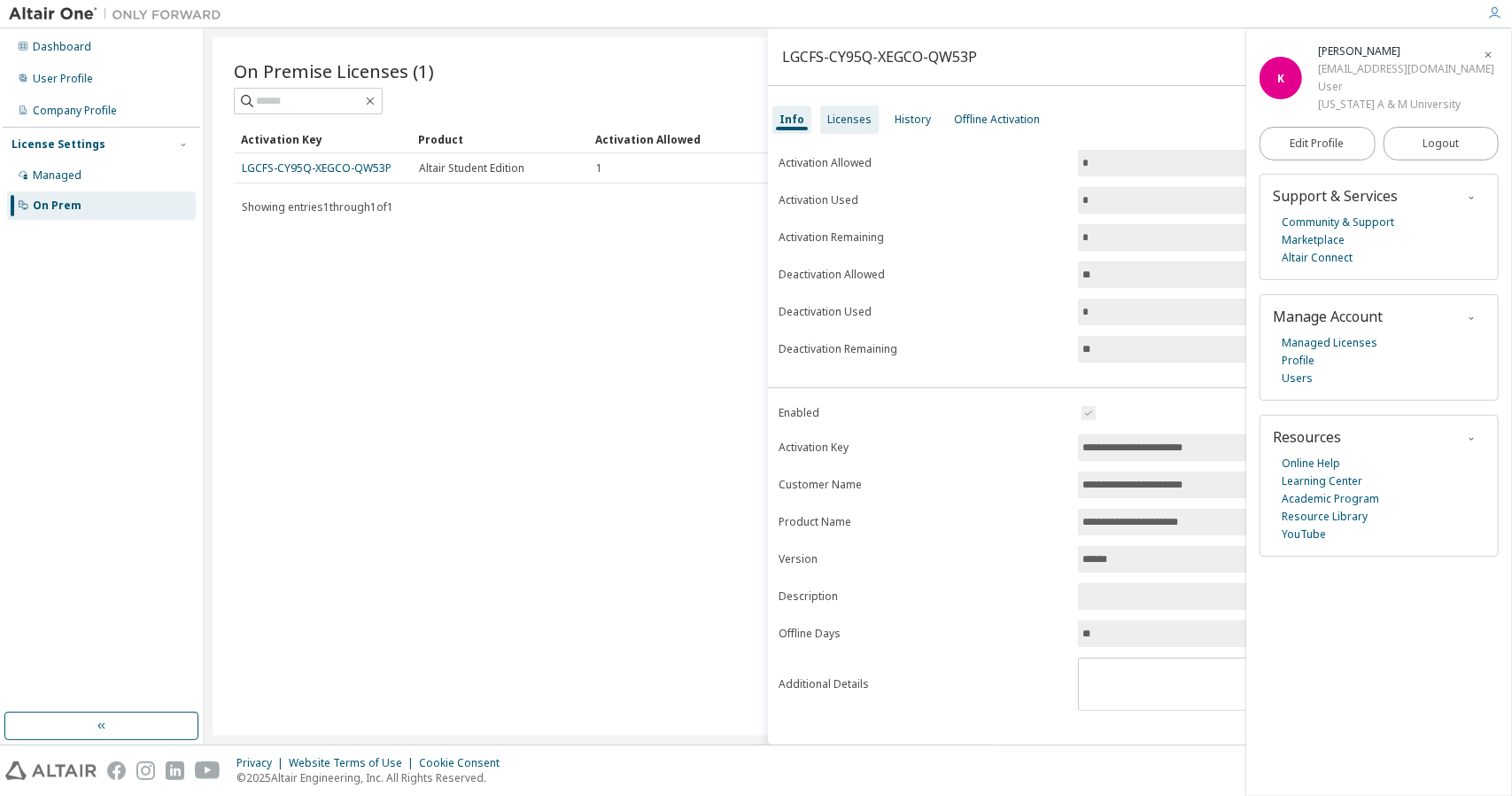
click at [838, 116] on div "Licenses" at bounding box center [849, 119] width 44 height 15
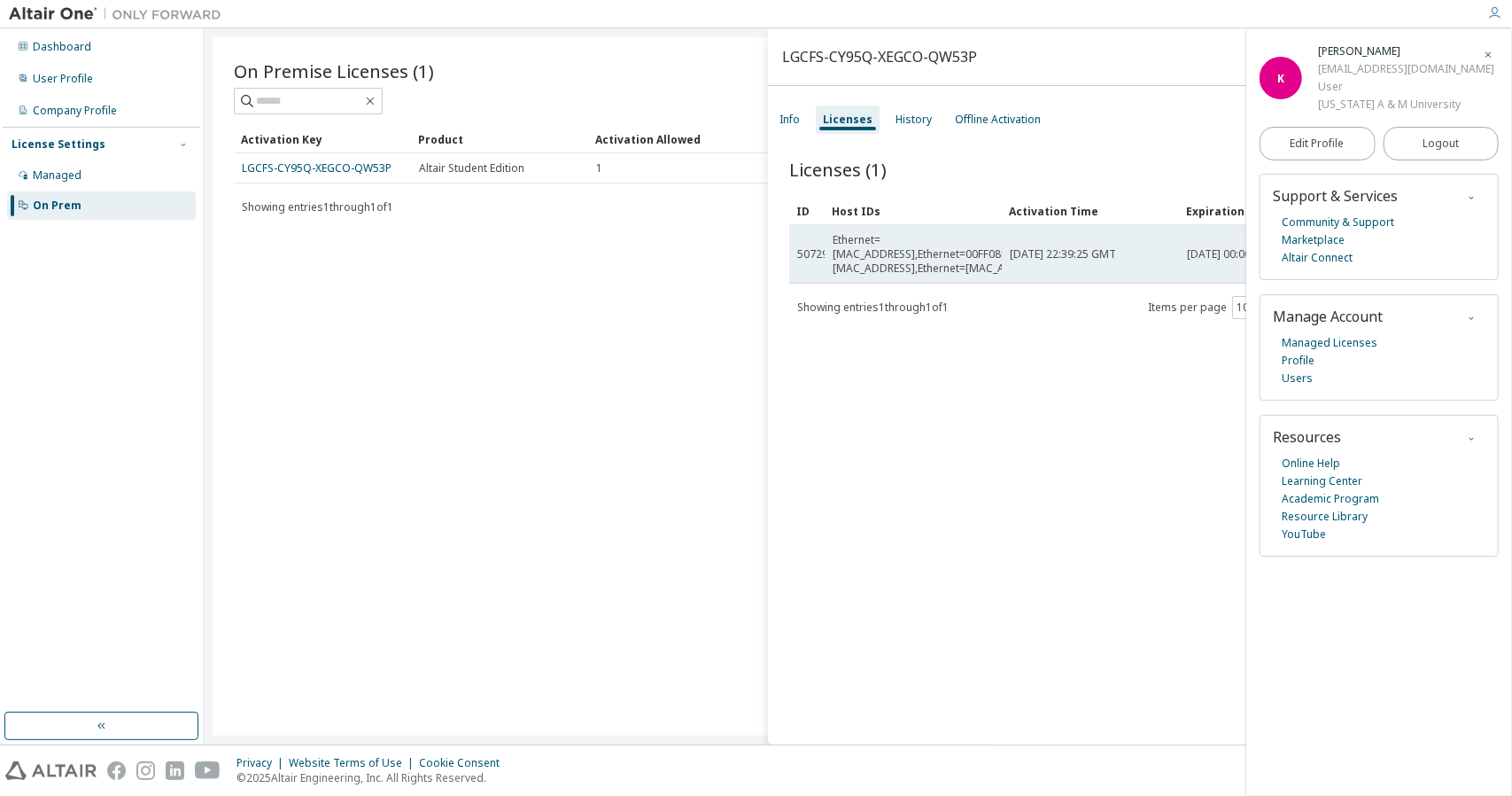
click at [1230, 247] on span "[DATE] 00:00:00 GMT" at bounding box center [1240, 254] width 106 height 15
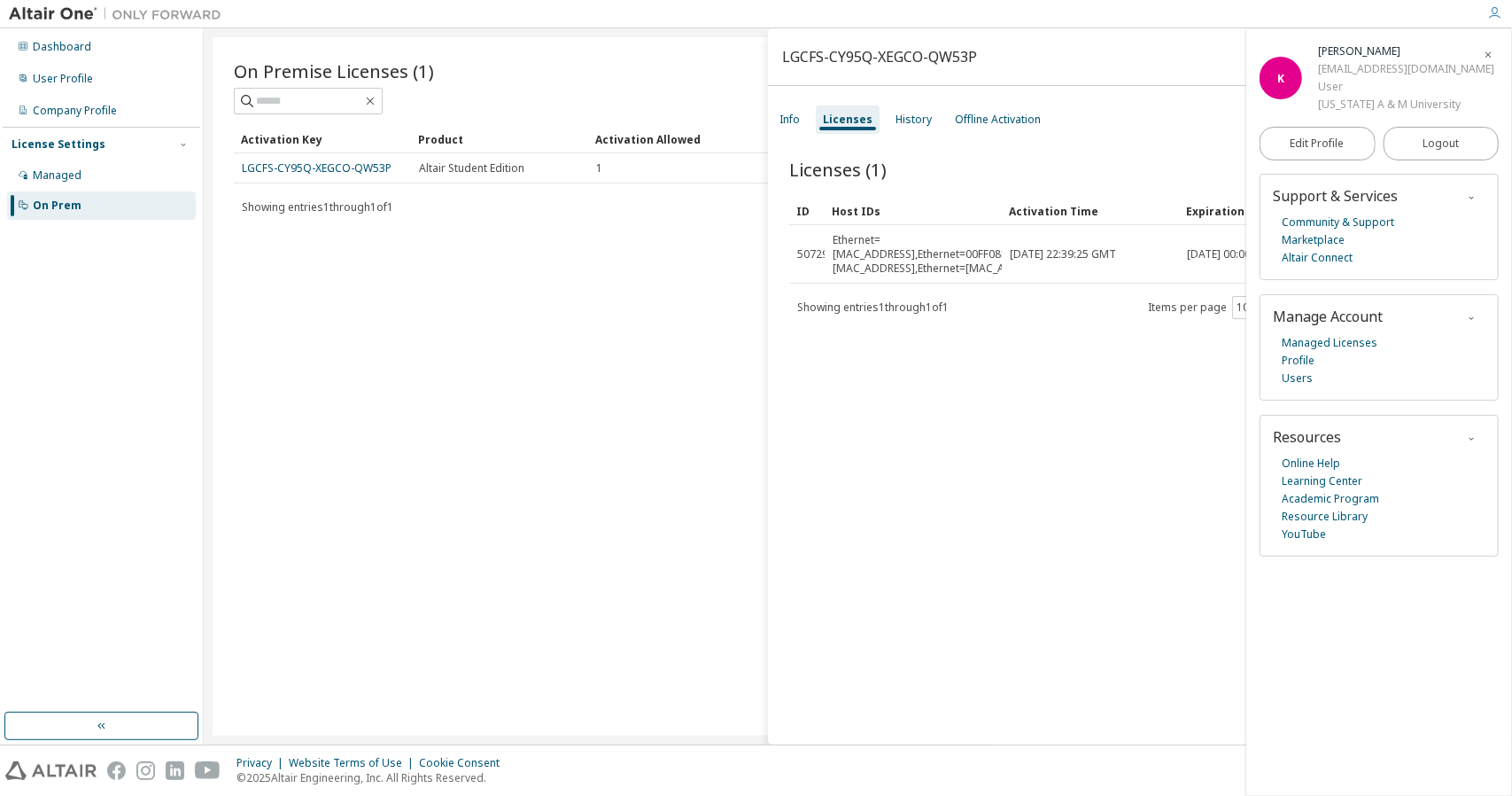
click at [1489, 54] on icon "button" at bounding box center [1488, 55] width 11 height 11
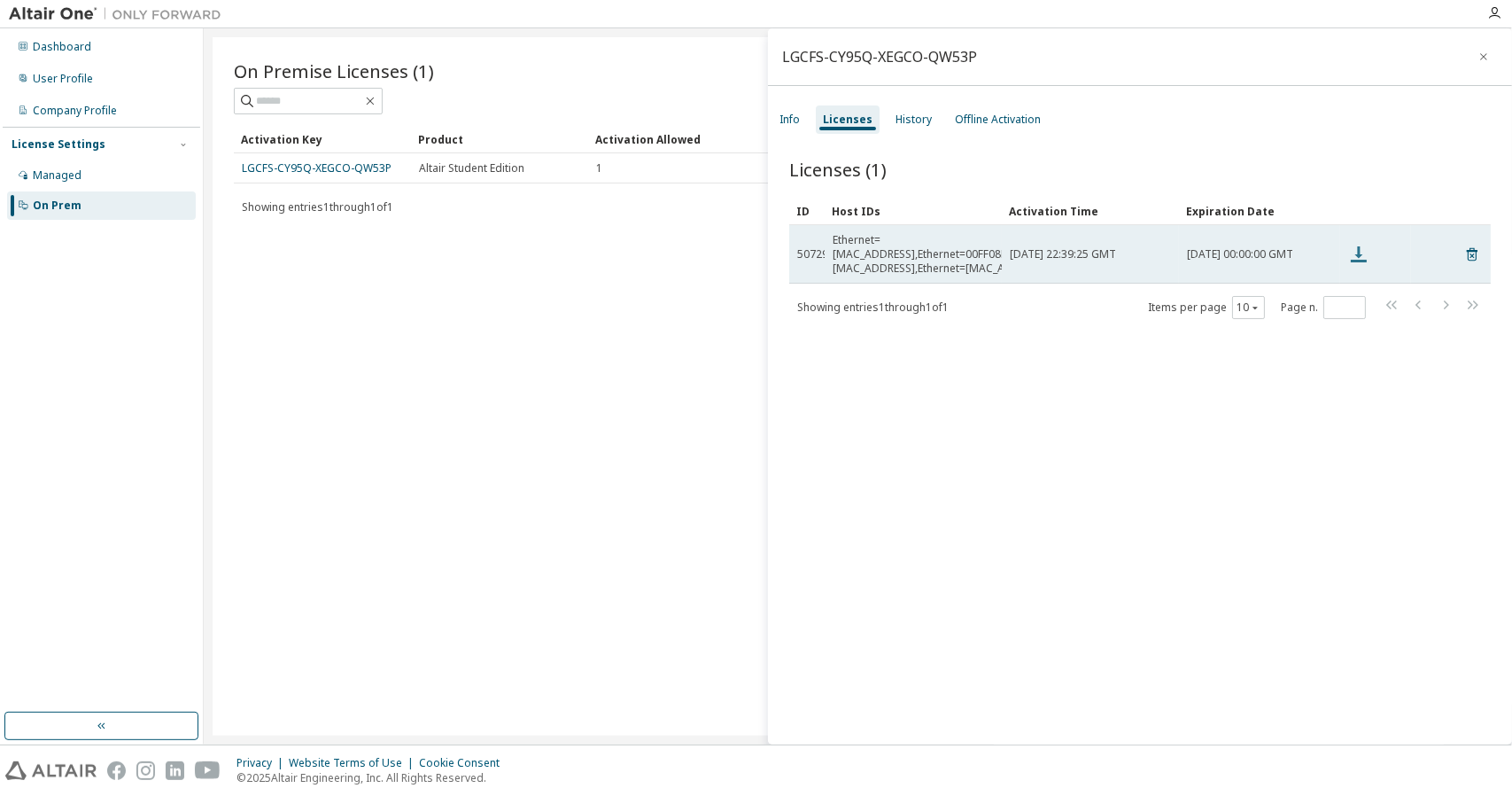
click at [1357, 252] on icon at bounding box center [1359, 255] width 21 height 21
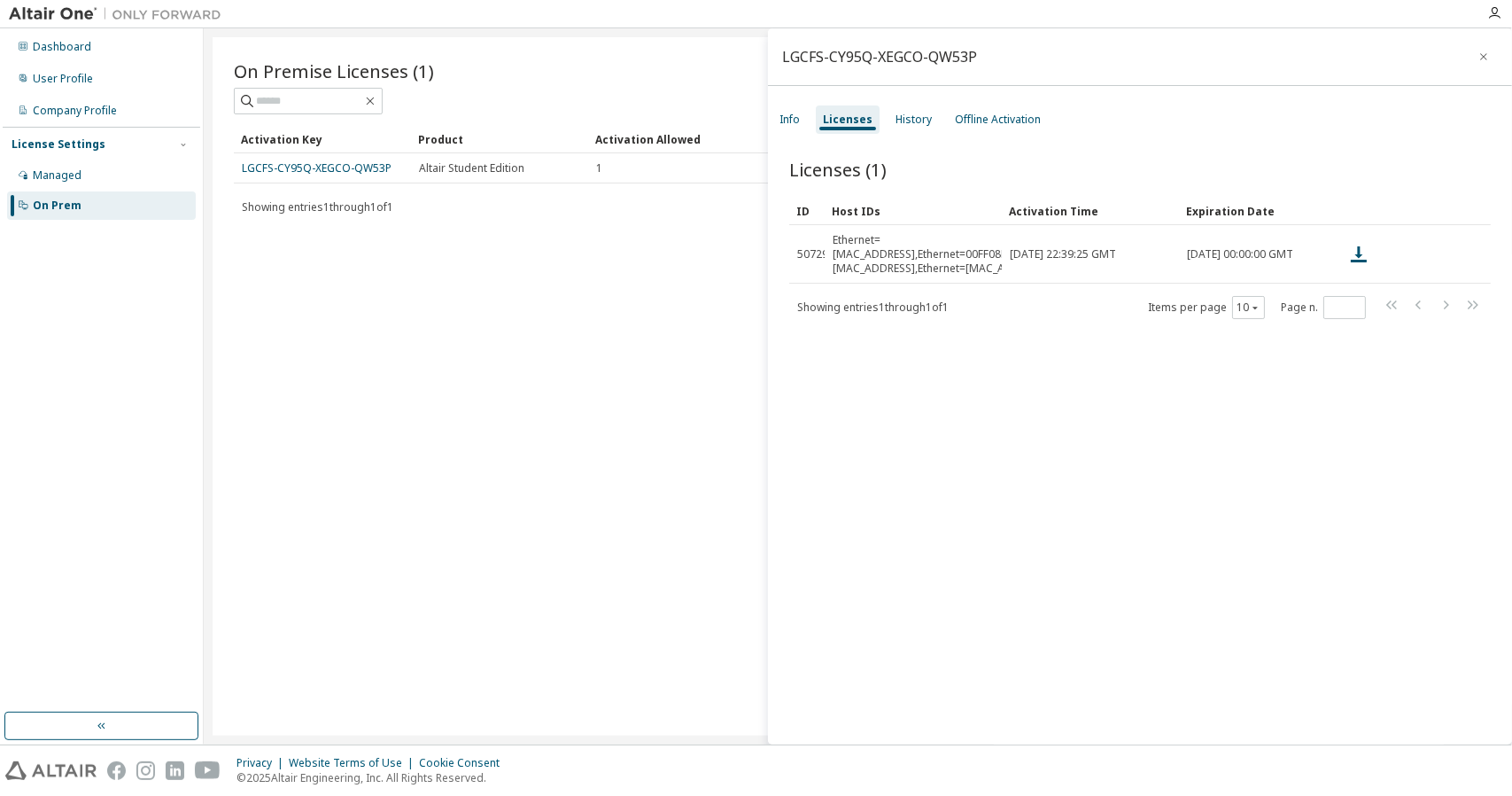
click at [1000, 455] on div "Licenses (1) Clear Load Save Save As Field Operator Value Select filter Select …" at bounding box center [1140, 454] width 744 height 637
click at [484, 328] on div "On Premise Licenses (1) Clear Load Save Save As Field Operator Value Select fil…" at bounding box center [858, 386] width 1290 height 698
click at [780, 128] on div "Info" at bounding box center [789, 119] width 34 height 28
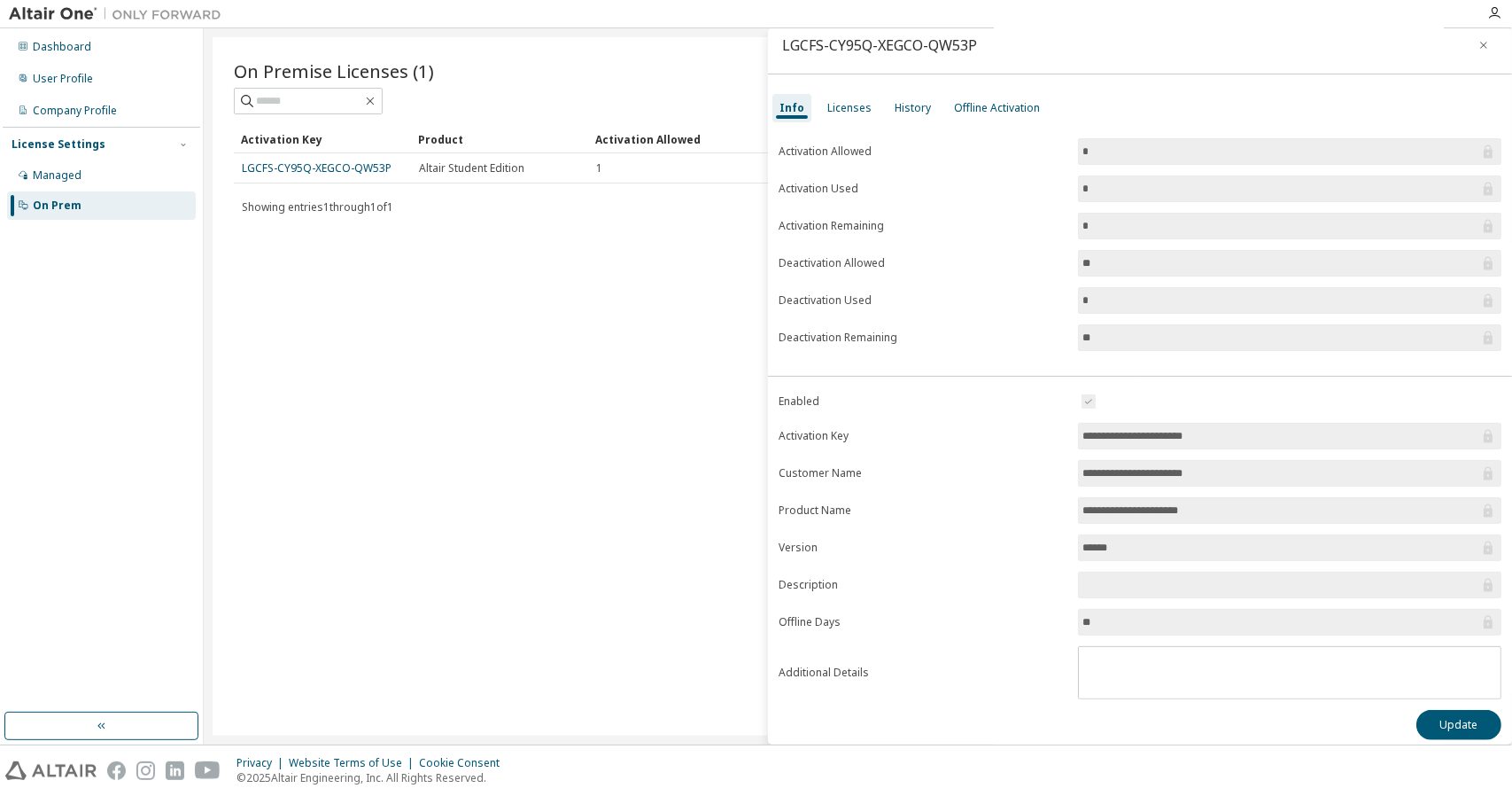
scroll to position [13, 0]
click at [1246, 682] on textarea at bounding box center [1290, 669] width 422 height 46
click at [1346, 612] on input "**" at bounding box center [1281, 621] width 397 height 18
click at [1261, 580] on input "text" at bounding box center [1281, 584] width 397 height 18
click at [1213, 538] on input "******" at bounding box center [1281, 547] width 397 height 18
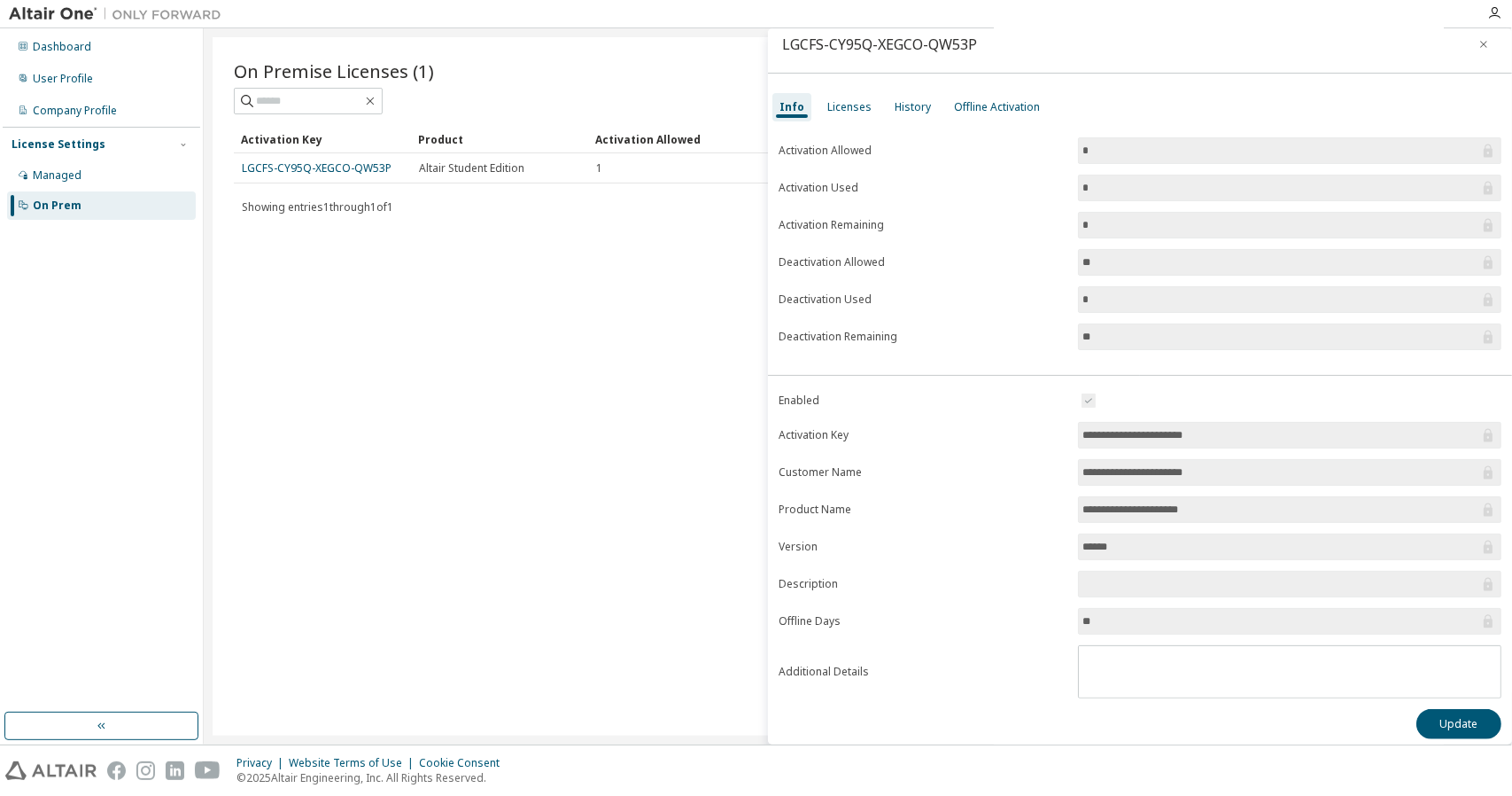
click at [1247, 519] on form "**********" at bounding box center [1140, 544] width 723 height 309
click at [1191, 484] on form "**********" at bounding box center [1140, 544] width 723 height 309
click at [1176, 466] on input "**********" at bounding box center [1281, 473] width 397 height 18
click at [1084, 407] on form "**********" at bounding box center [1140, 544] width 723 height 309
click at [965, 97] on div "Offline Activation" at bounding box center [997, 106] width 101 height 28
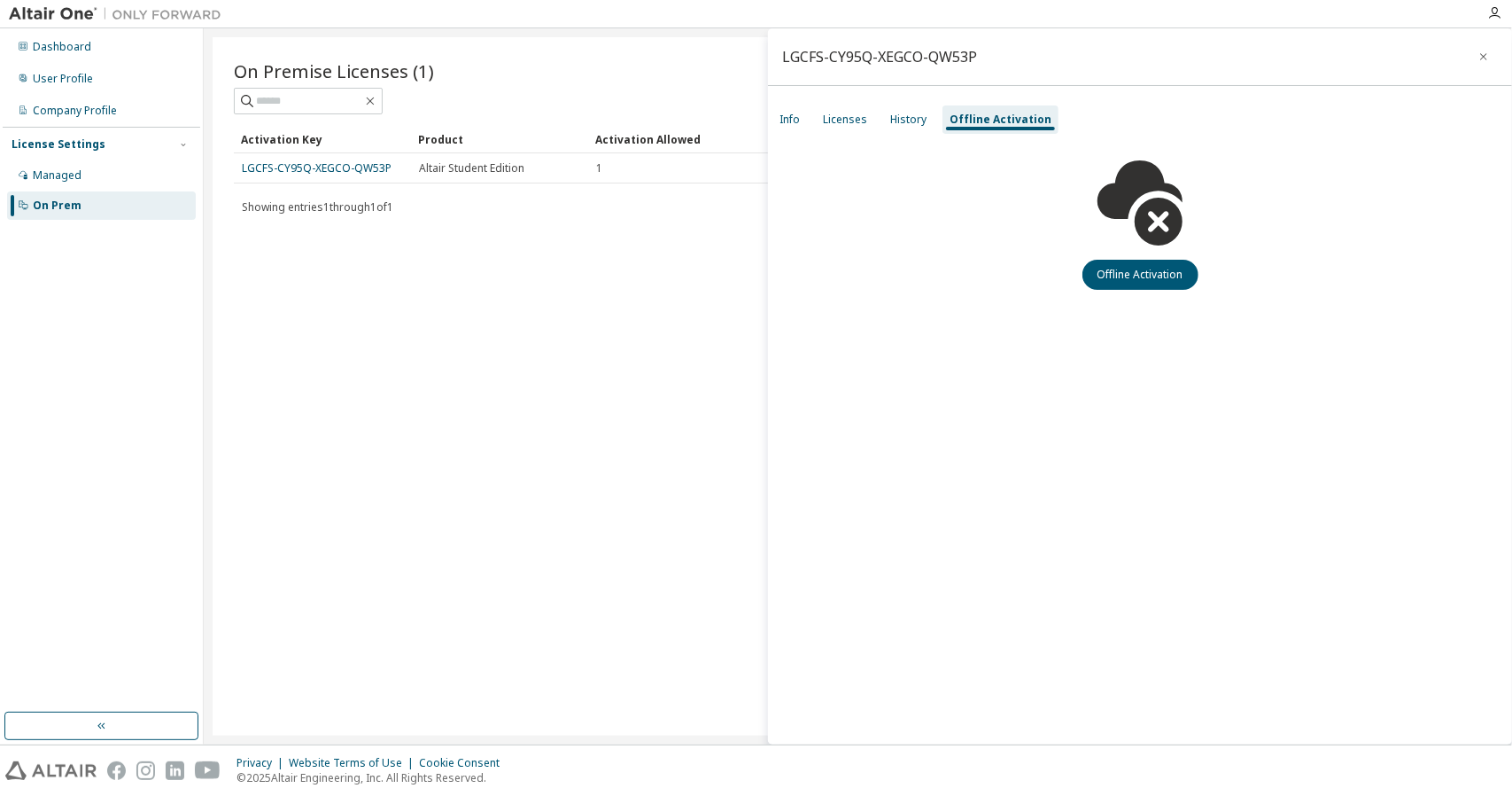
scroll to position [0, 0]
click at [1128, 260] on button "Offline Activation" at bounding box center [1140, 274] width 116 height 30
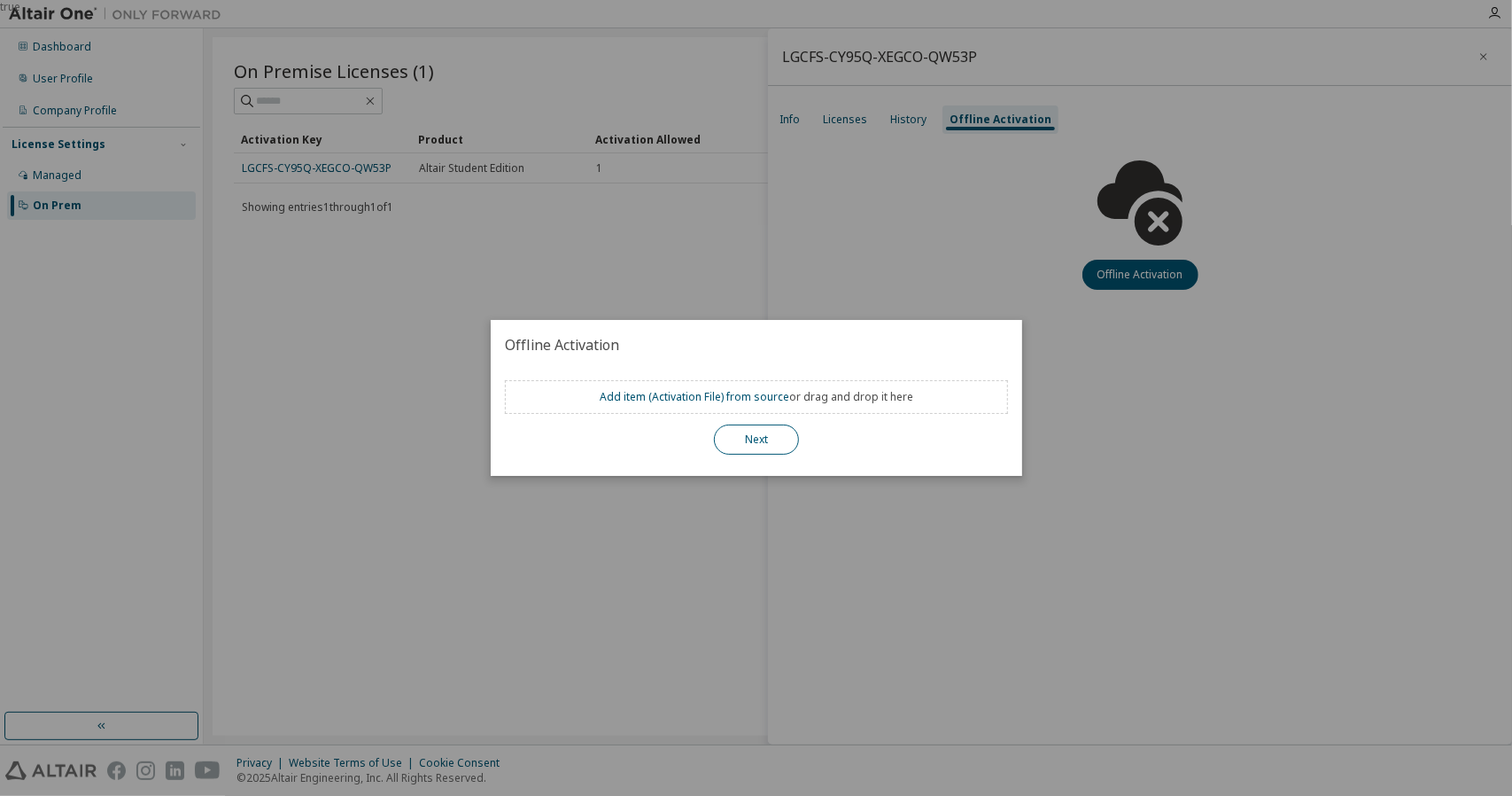
click at [783, 440] on button "Next" at bounding box center [756, 440] width 85 height 30
click at [925, 283] on div "true" at bounding box center [756, 398] width 1512 height 796
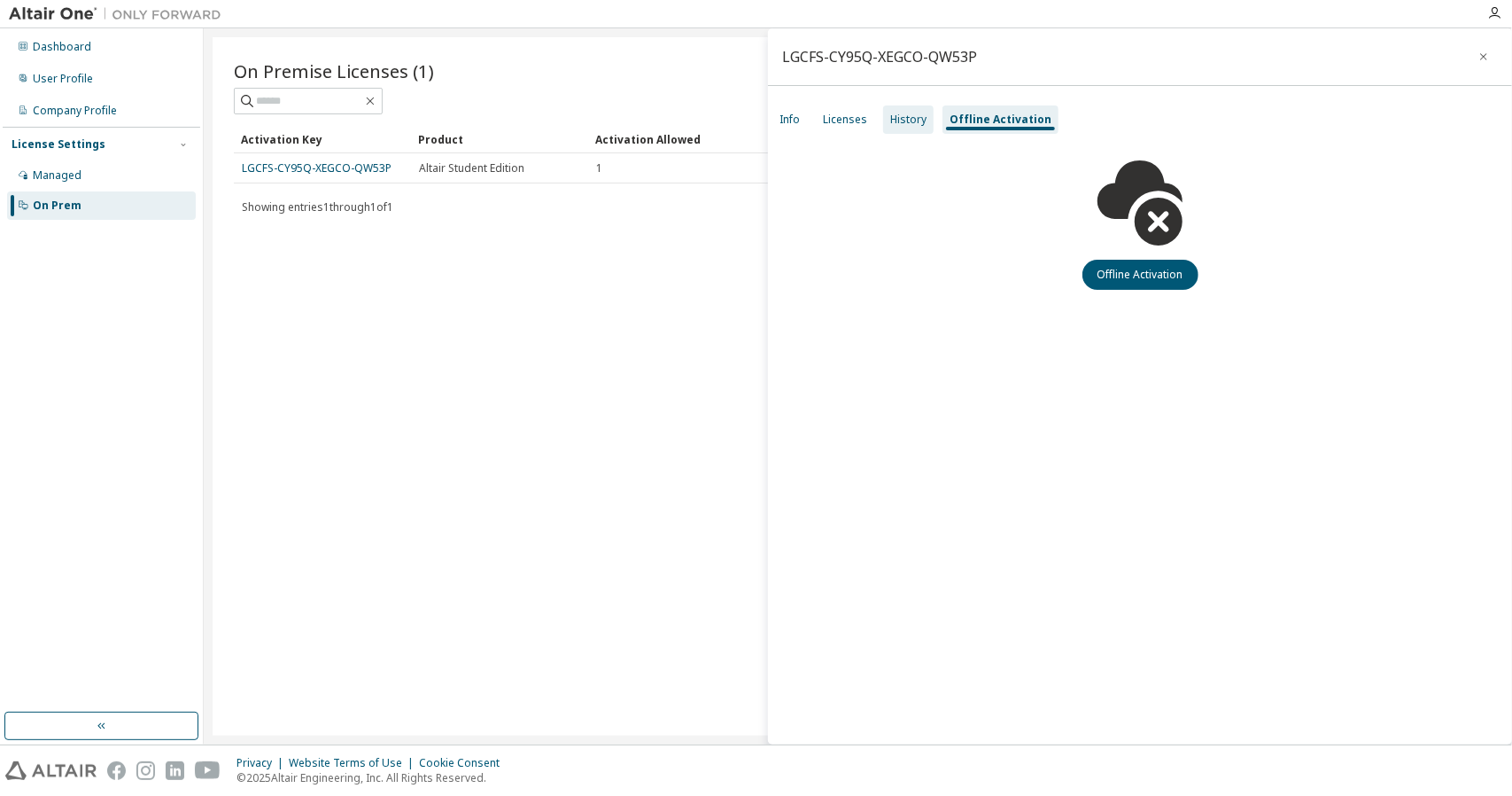
click at [913, 120] on div "History" at bounding box center [908, 119] width 36 height 15
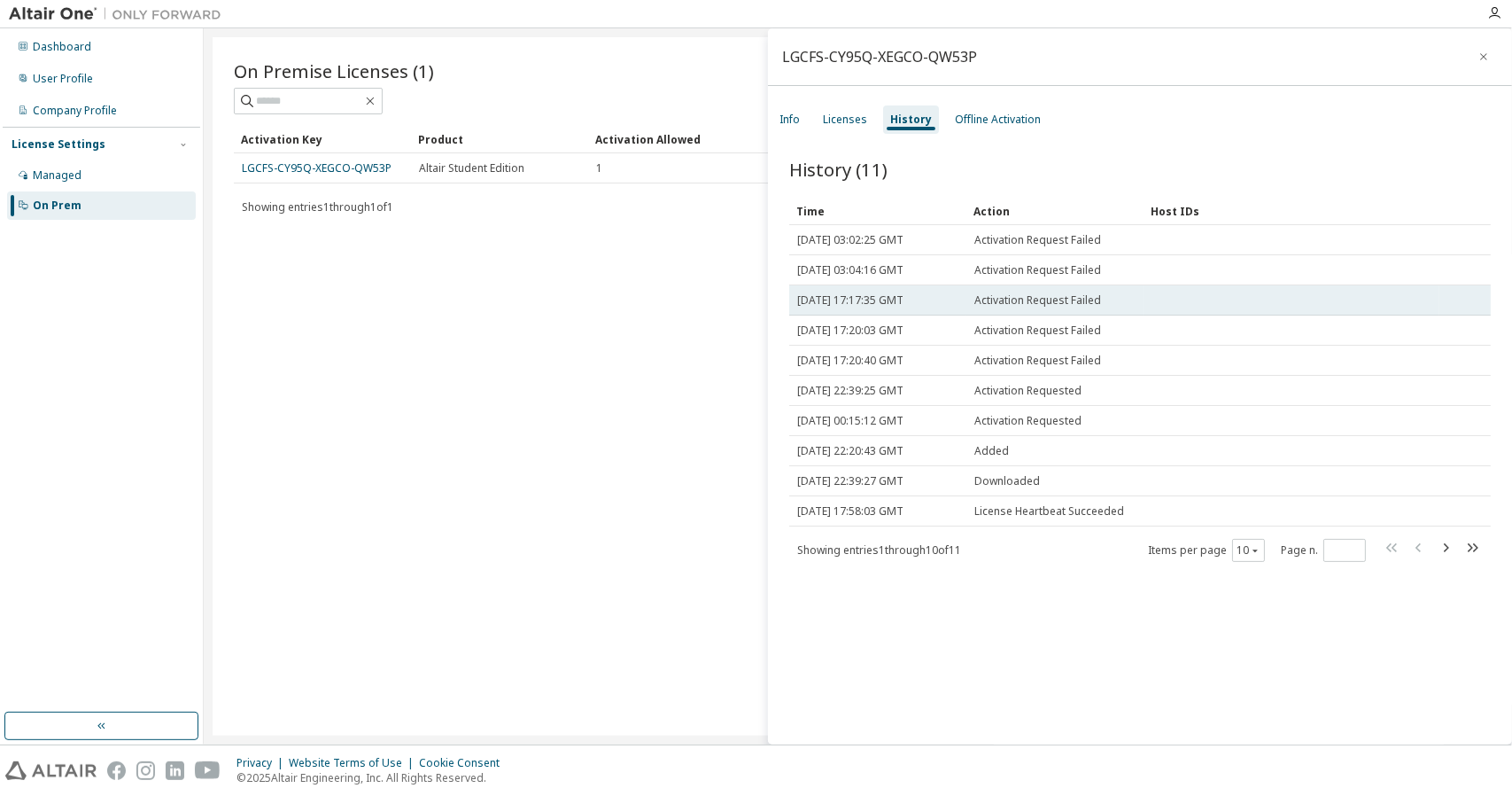
click at [1022, 311] on td "Activation Request Failed" at bounding box center [1055, 300] width 178 height 30
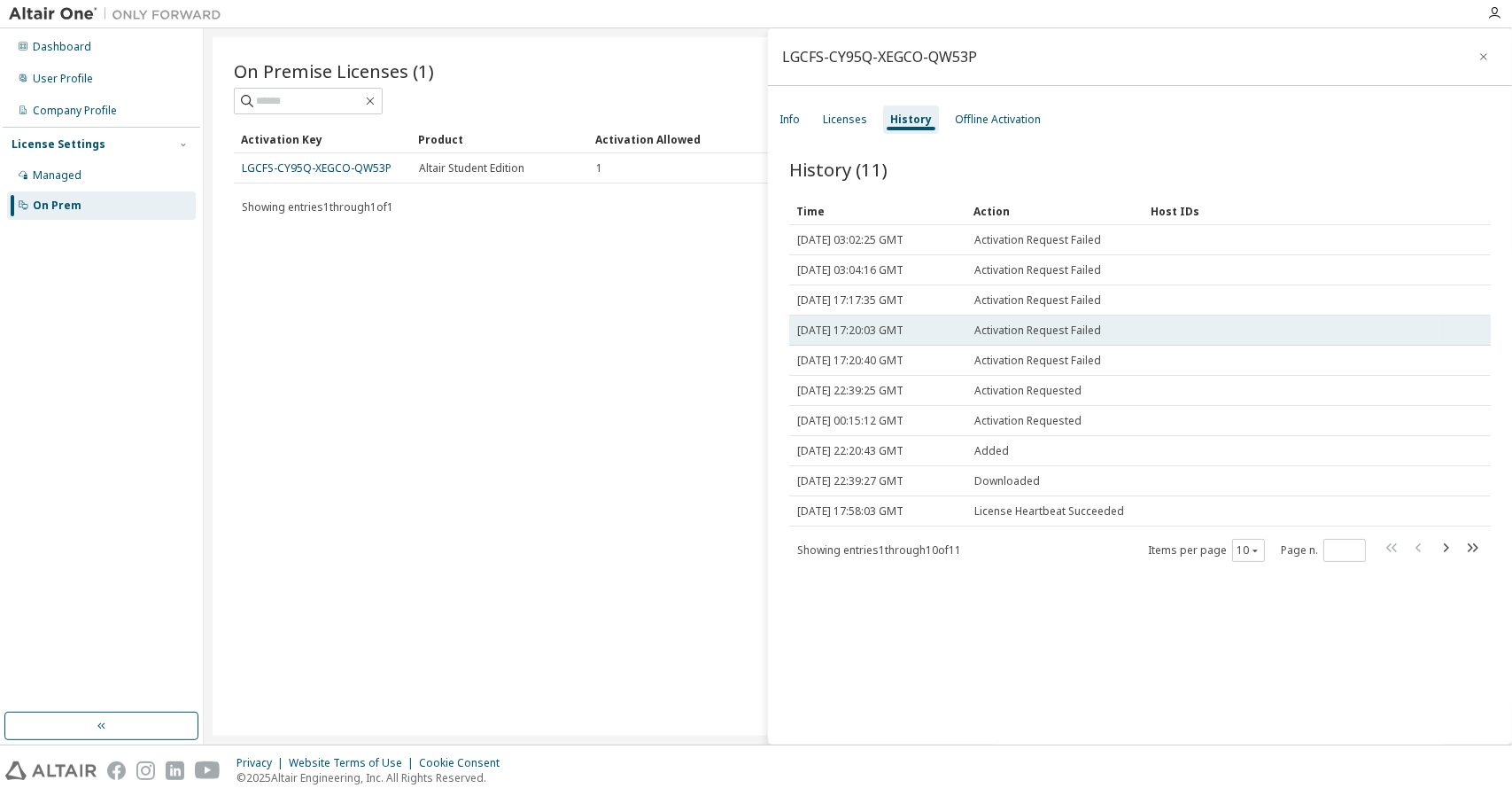
click at [1028, 335] on span "Activation Request Failed" at bounding box center [1038, 330] width 127 height 15
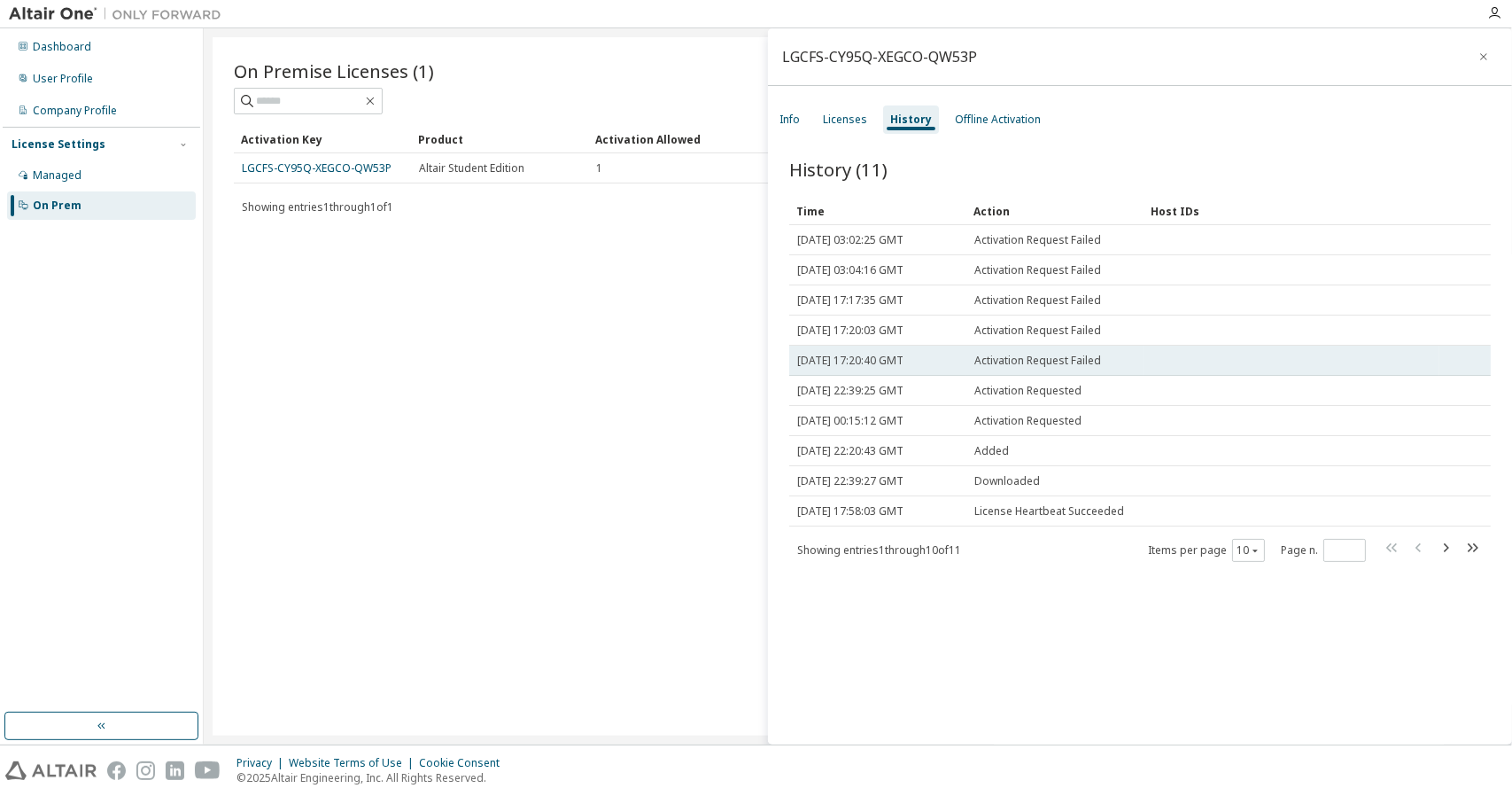
click at [1032, 373] on td "Activation Request Failed" at bounding box center [1055, 360] width 178 height 30
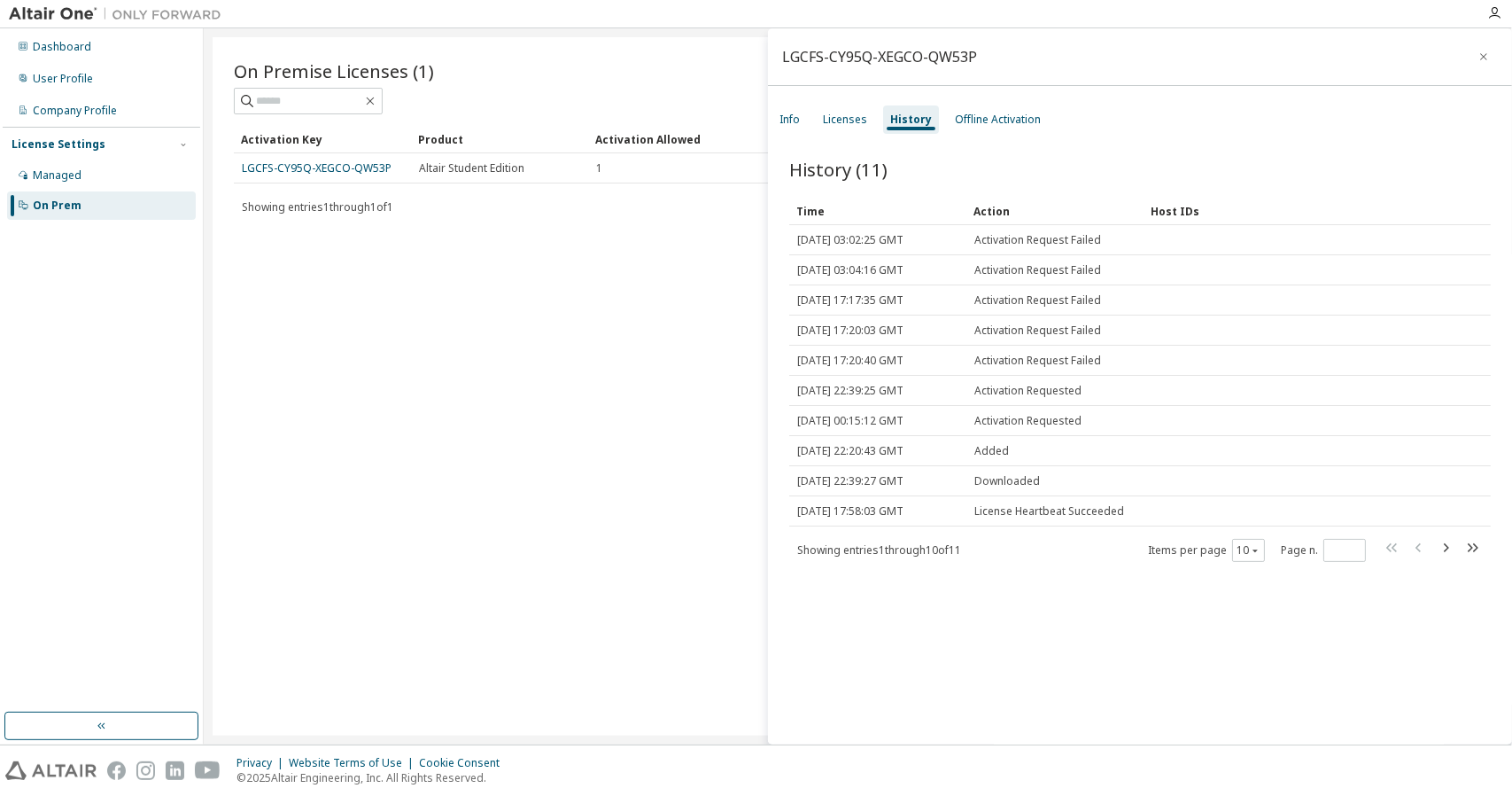
click at [1152, 212] on div "Host IDs" at bounding box center [1291, 210] width 282 height 28
click at [1185, 208] on div "Host IDs" at bounding box center [1291, 210] width 282 height 28
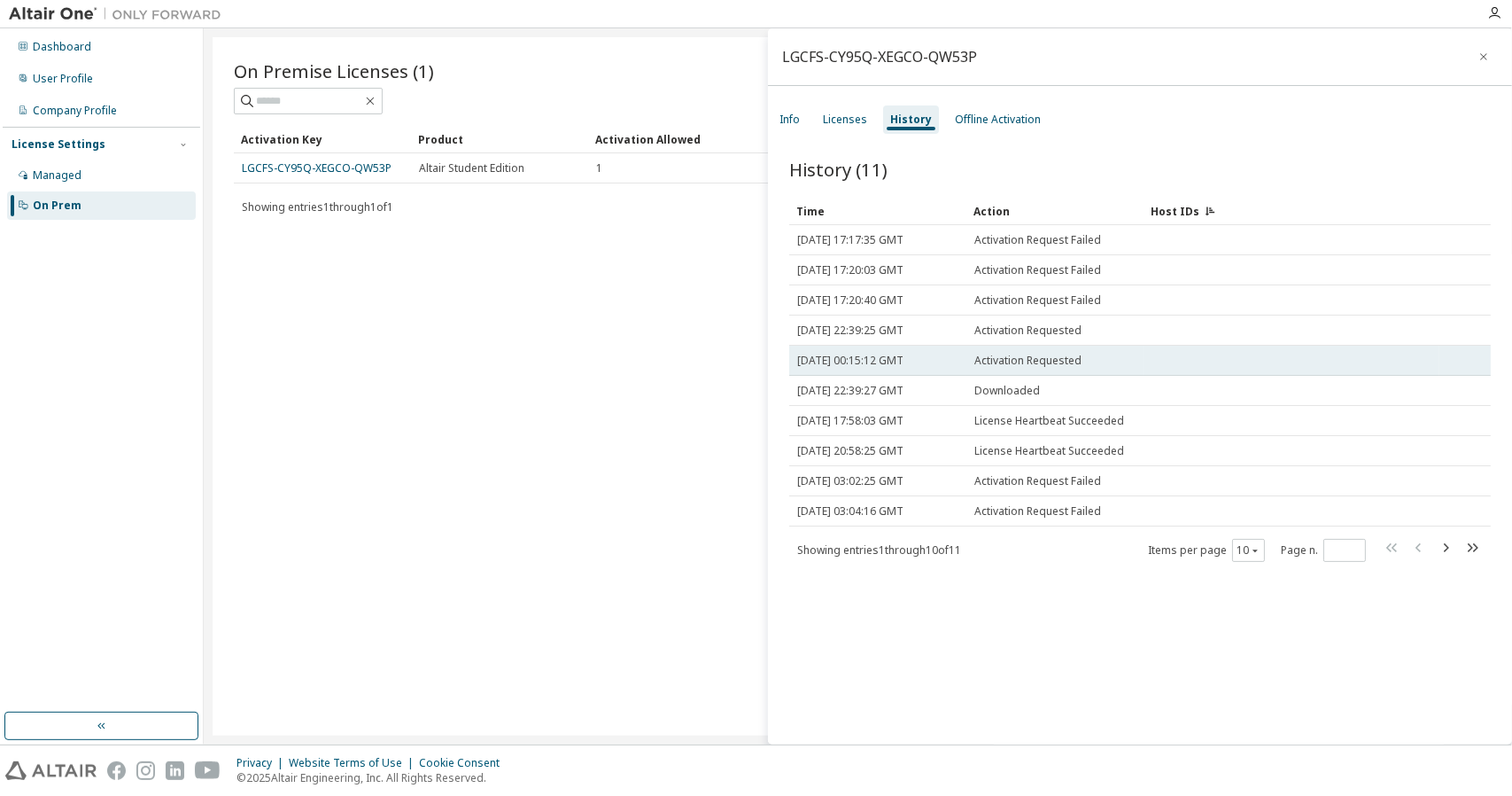
click at [986, 363] on span "Activation Requested" at bounding box center [1028, 360] width 107 height 15
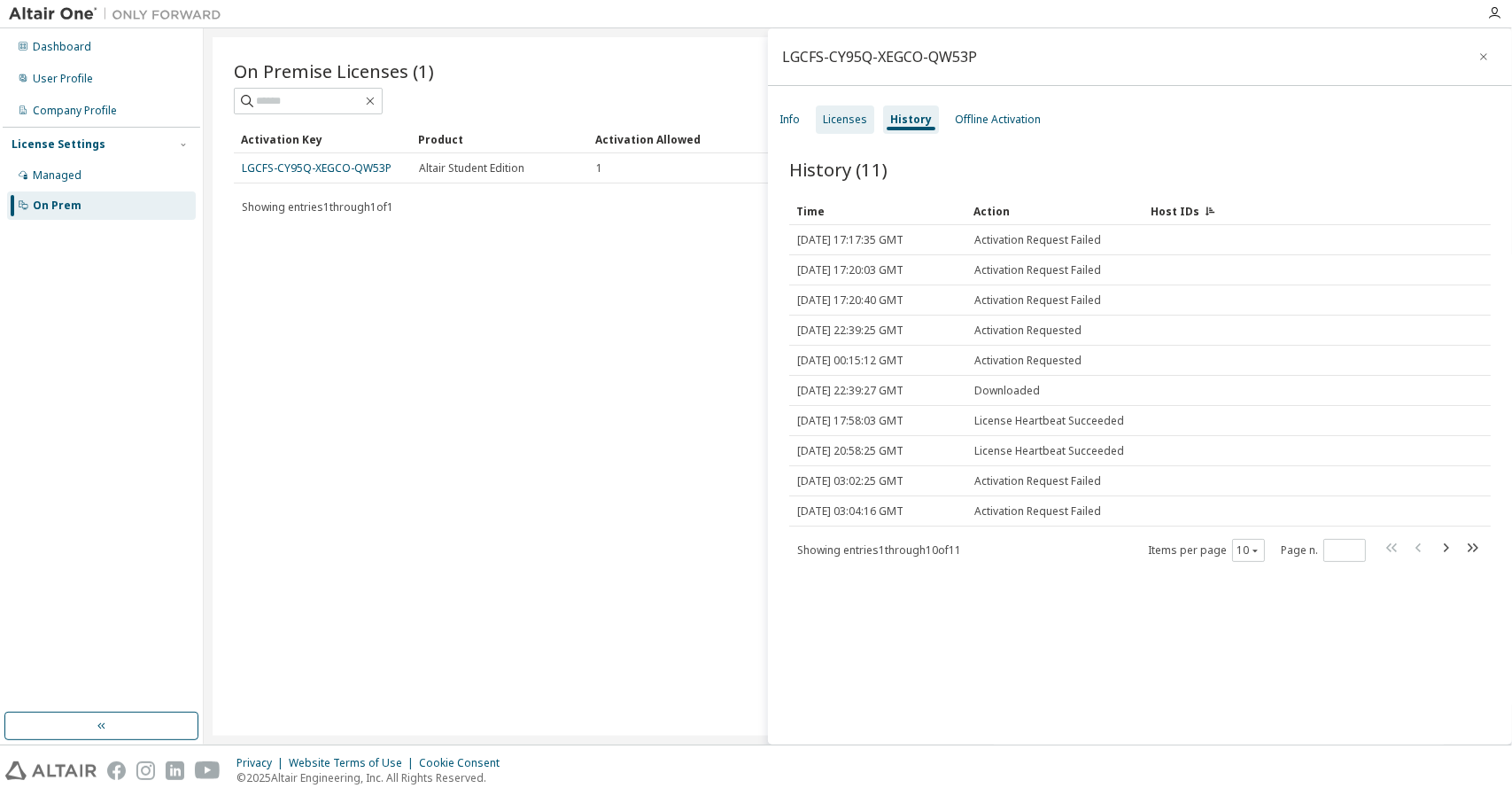
click at [845, 120] on div "Licenses" at bounding box center [844, 119] width 44 height 15
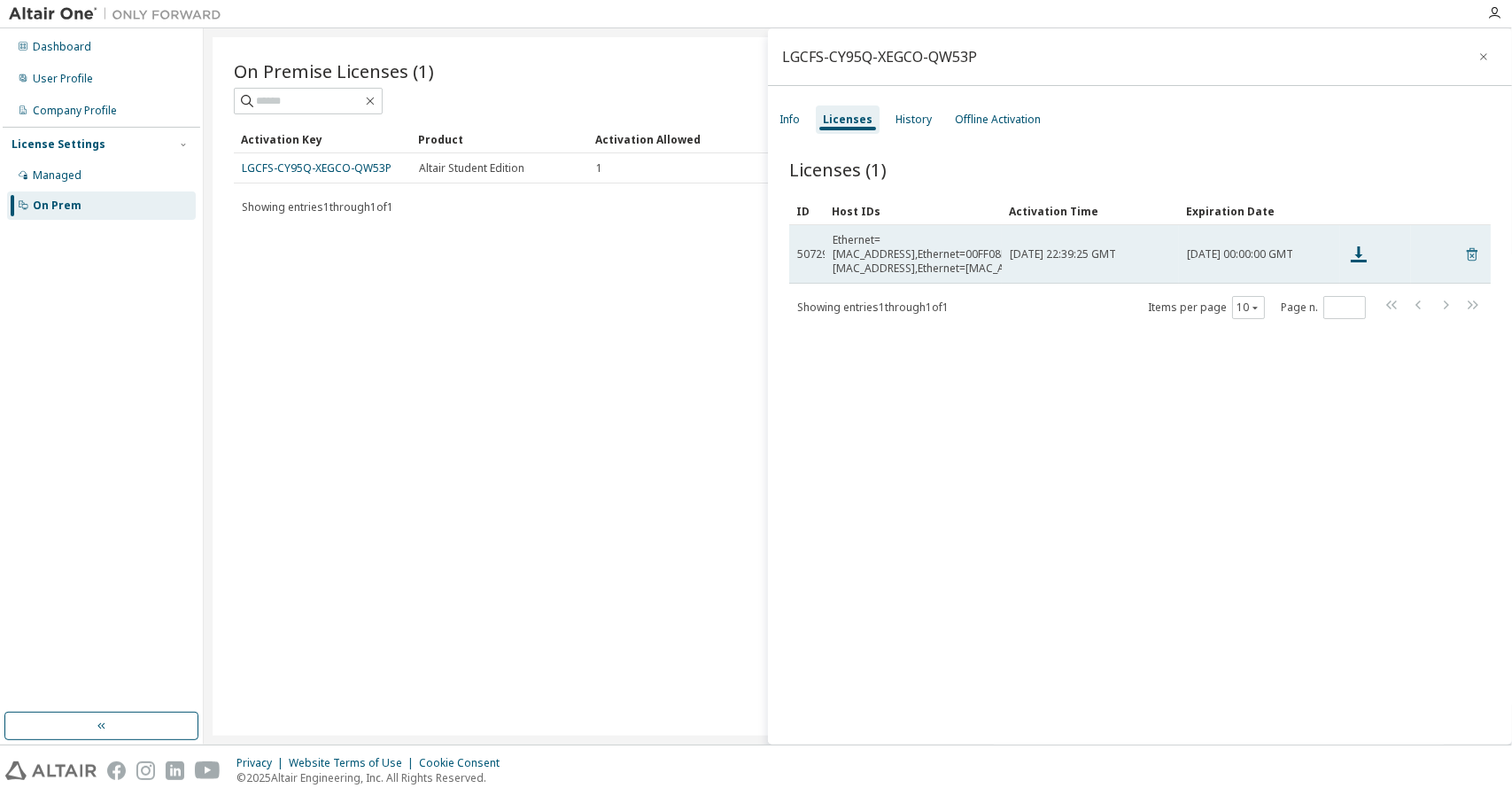
click at [1467, 248] on icon at bounding box center [1472, 255] width 11 height 14
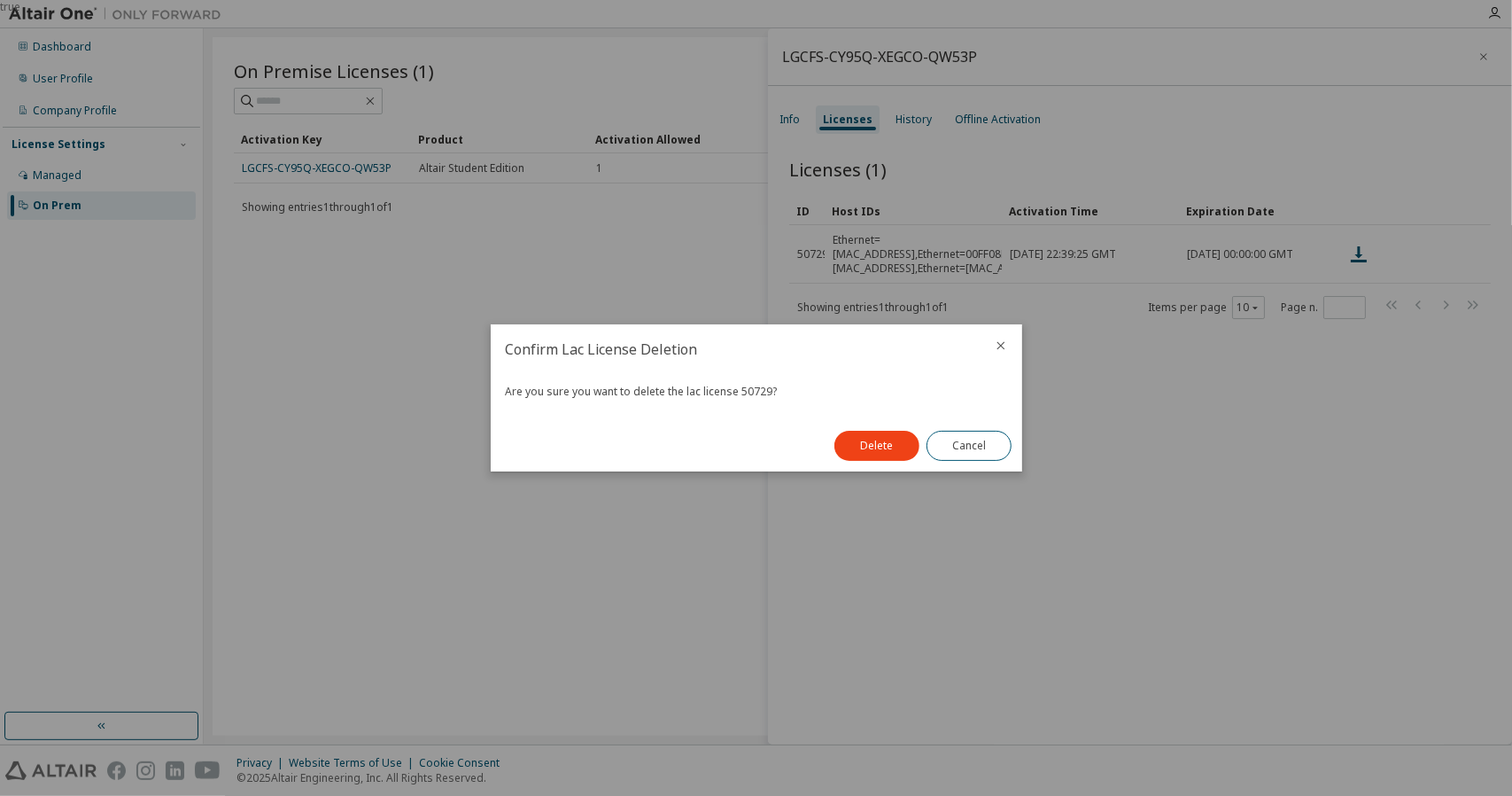
click at [990, 345] on div at bounding box center [1001, 347] width 43 height 46
click at [998, 349] on icon "close" at bounding box center [1001, 346] width 15 height 15
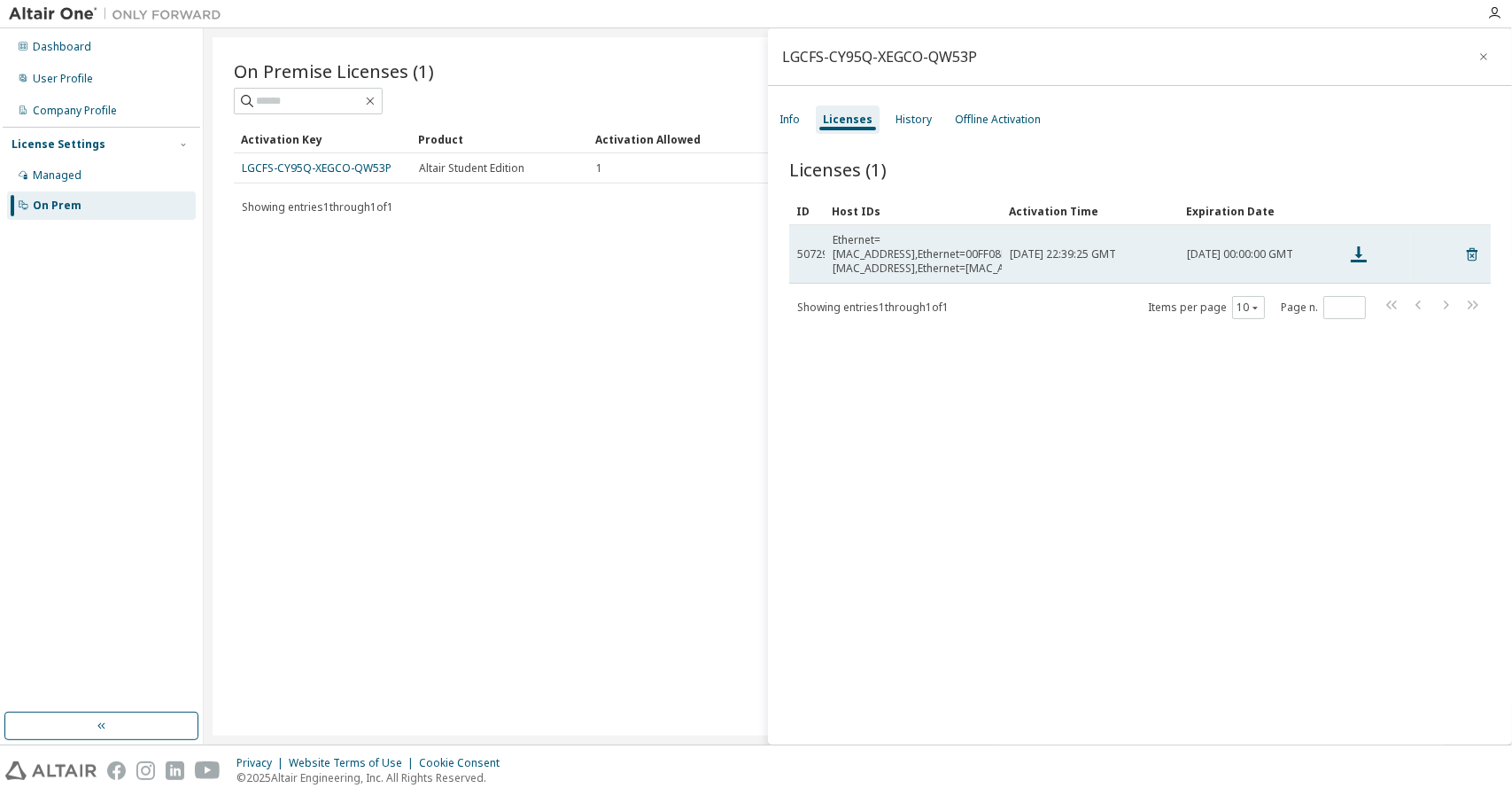
click at [919, 248] on div "Ethernet=[MAC_ADDRESS],Ethernet=00FF08D1063F,Ethernet=[MAC_ADDRESS],Ethernet=[M…" at bounding box center [960, 255] width 256 height 43
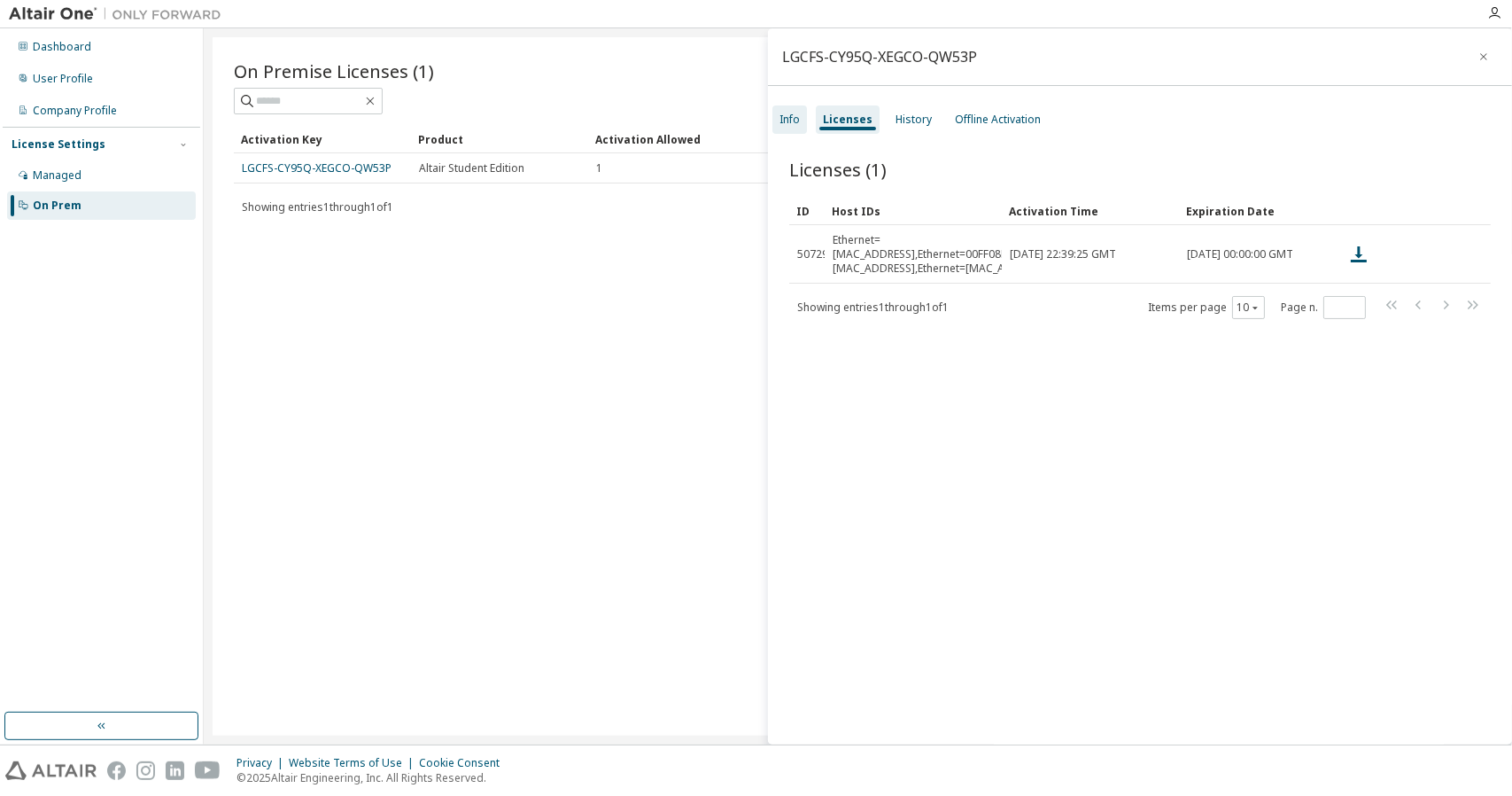
click at [794, 120] on div "Info" at bounding box center [790, 119] width 20 height 15
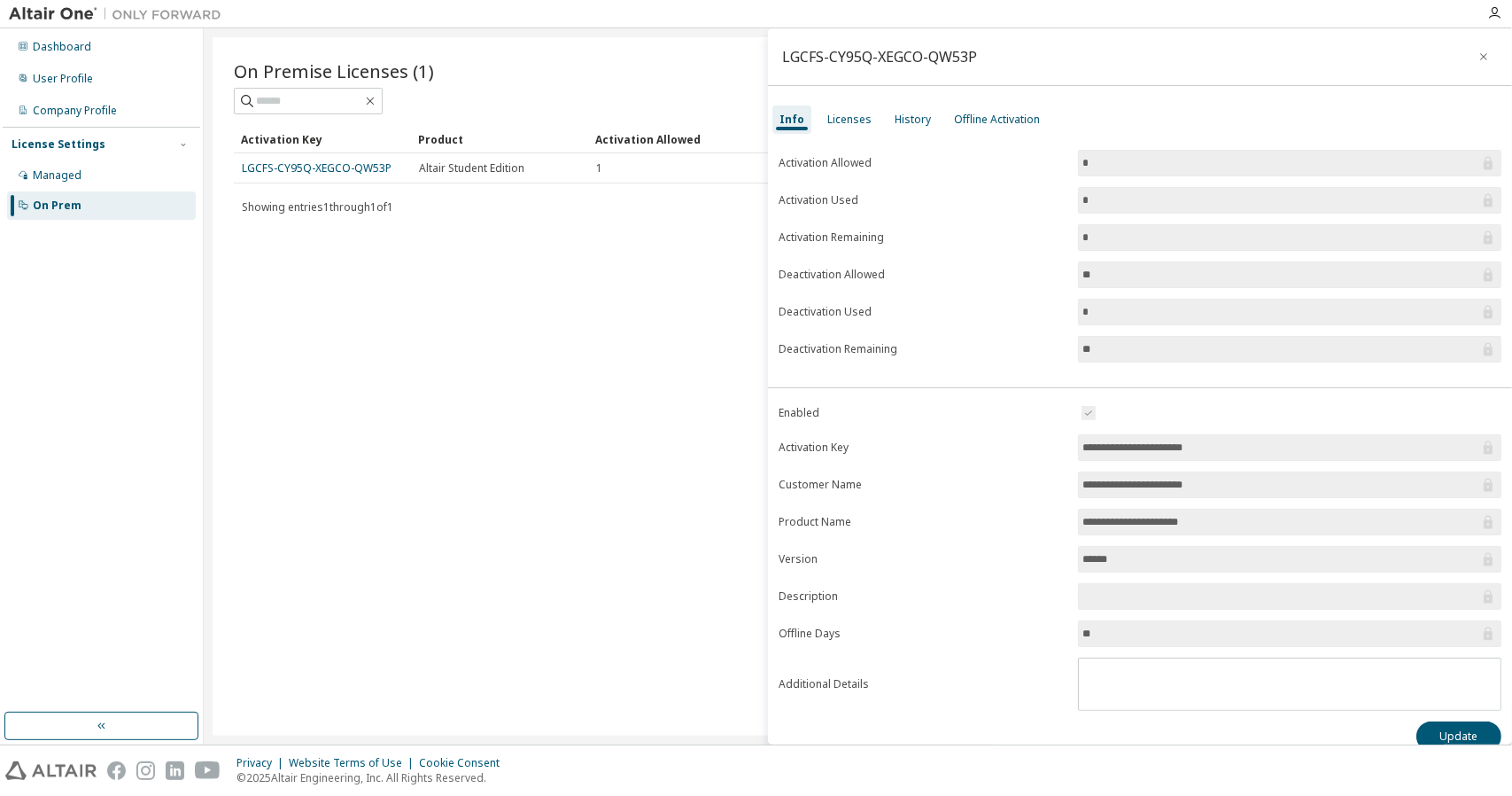
click at [1099, 444] on input "**********" at bounding box center [1281, 447] width 397 height 18
click at [550, 492] on div "On Premise Licenses (1) Clear Load Save Save As Field Operator Value Select fil…" at bounding box center [858, 386] width 1290 height 698
click at [114, 82] on div "User Profile" at bounding box center [101, 78] width 188 height 28
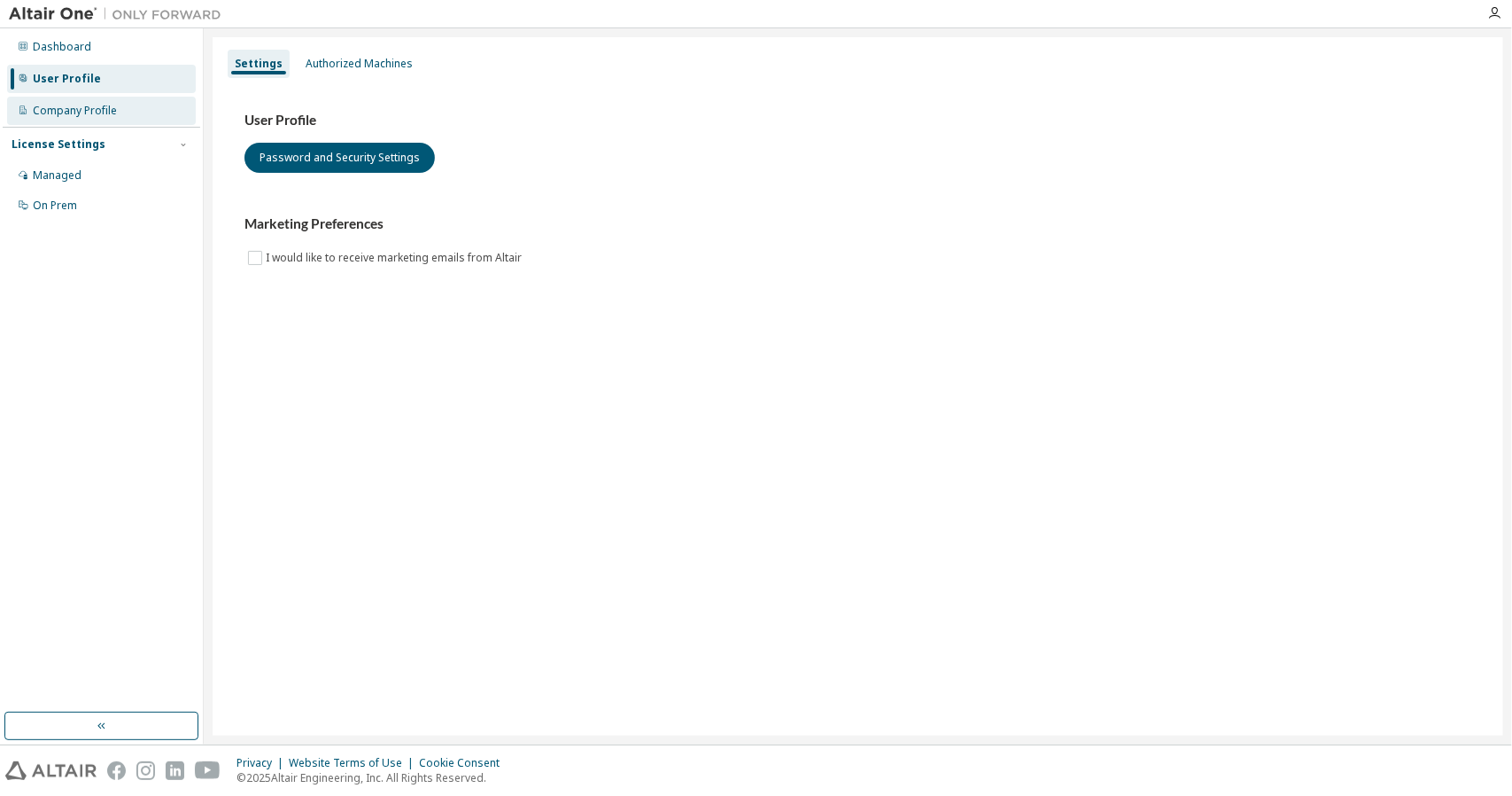
click at [115, 112] on div "Company Profile" at bounding box center [101, 110] width 188 height 28
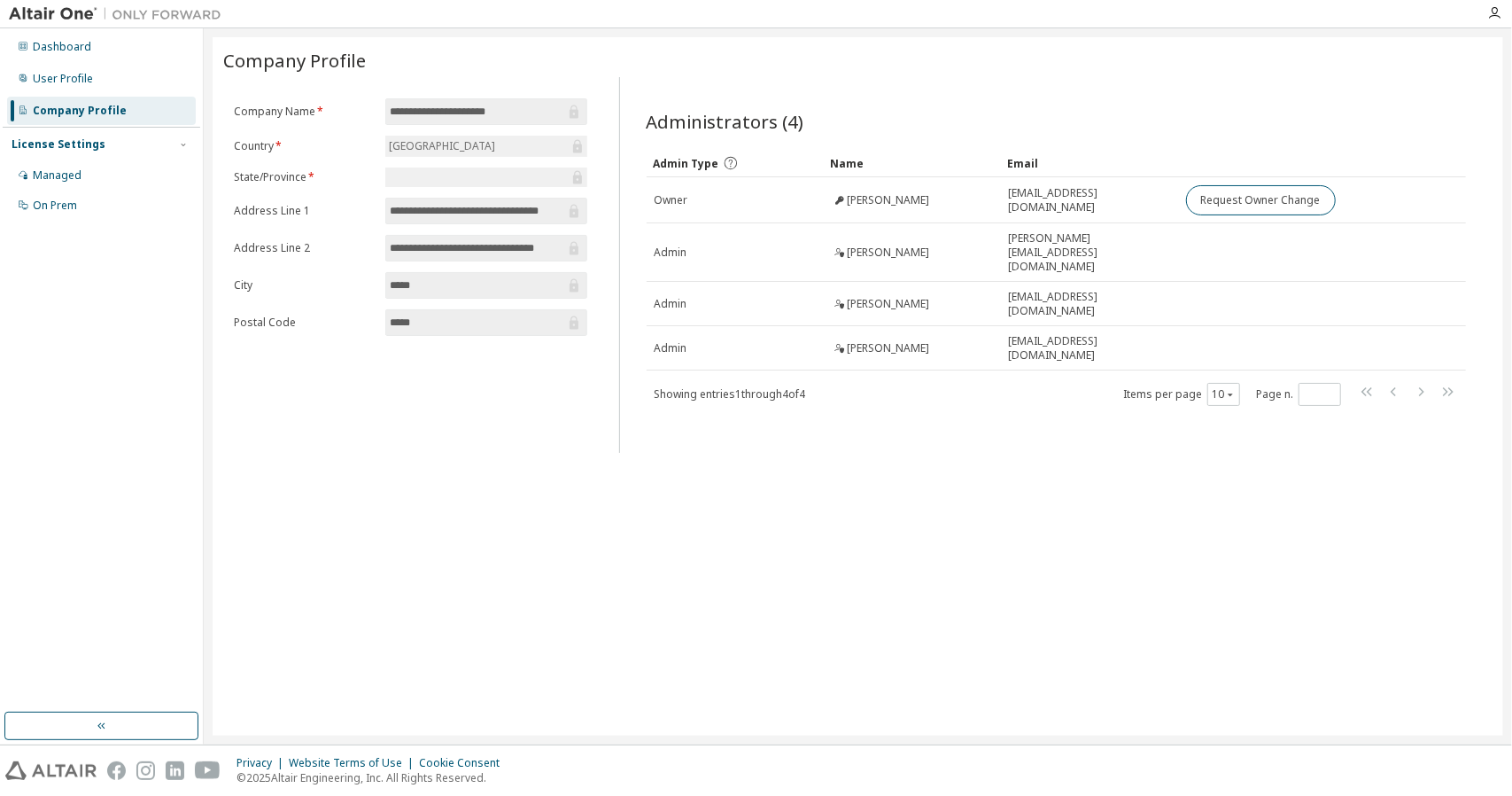
click at [105, 146] on div "License Settings" at bounding box center [102, 145] width 180 height 16
click at [77, 178] on div "Managed" at bounding box center [58, 175] width 49 height 15
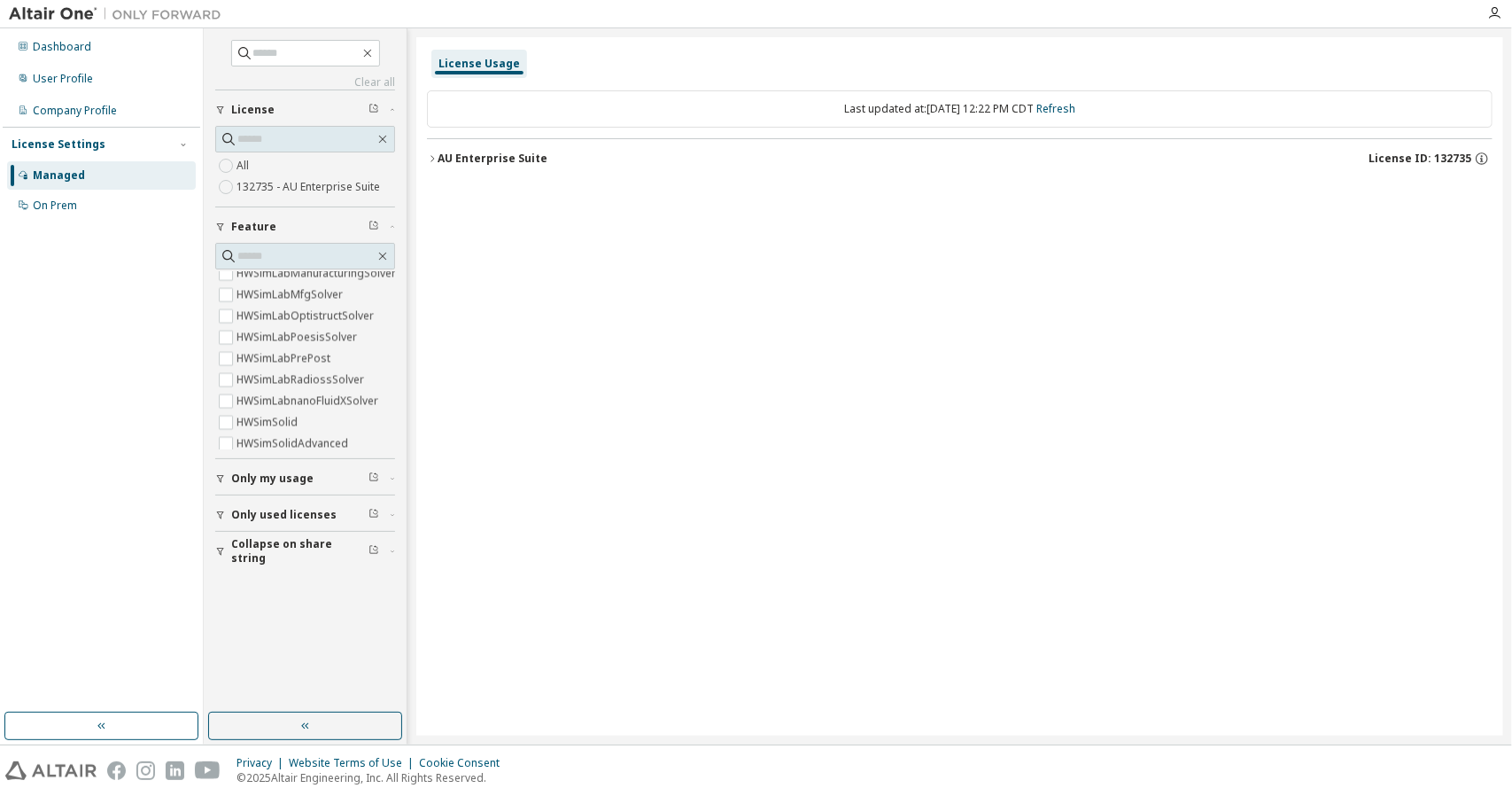
scroll to position [6746, 0]
click at [390, 254] on button "button" at bounding box center [383, 256] width 16 height 16
click at [294, 184] on label "132735 - AU Enterprise Suite" at bounding box center [309, 188] width 147 height 21
click at [492, 158] on div "AU Enterprise Suite" at bounding box center [492, 158] width 110 height 15
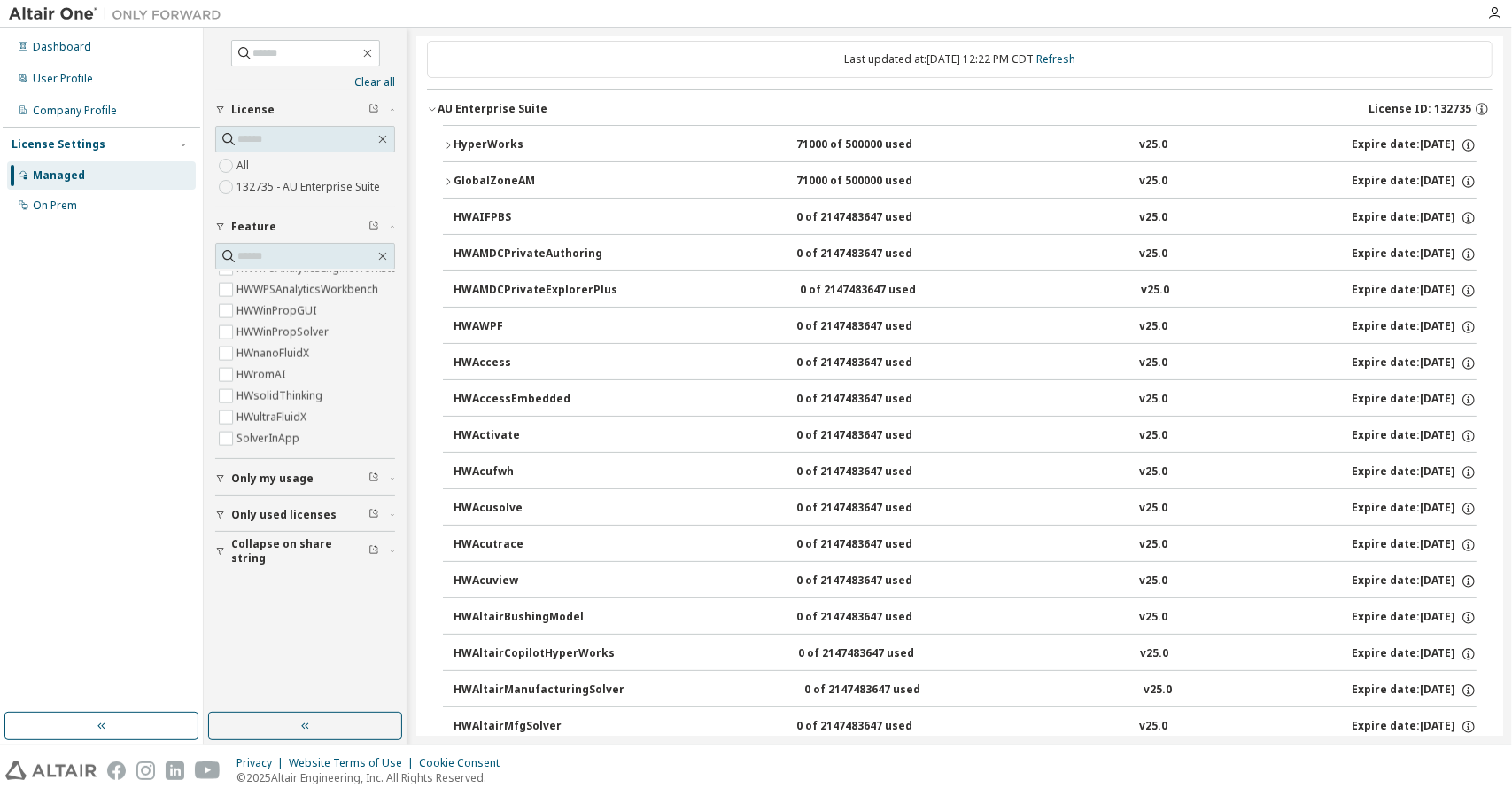
scroll to position [0, 0]
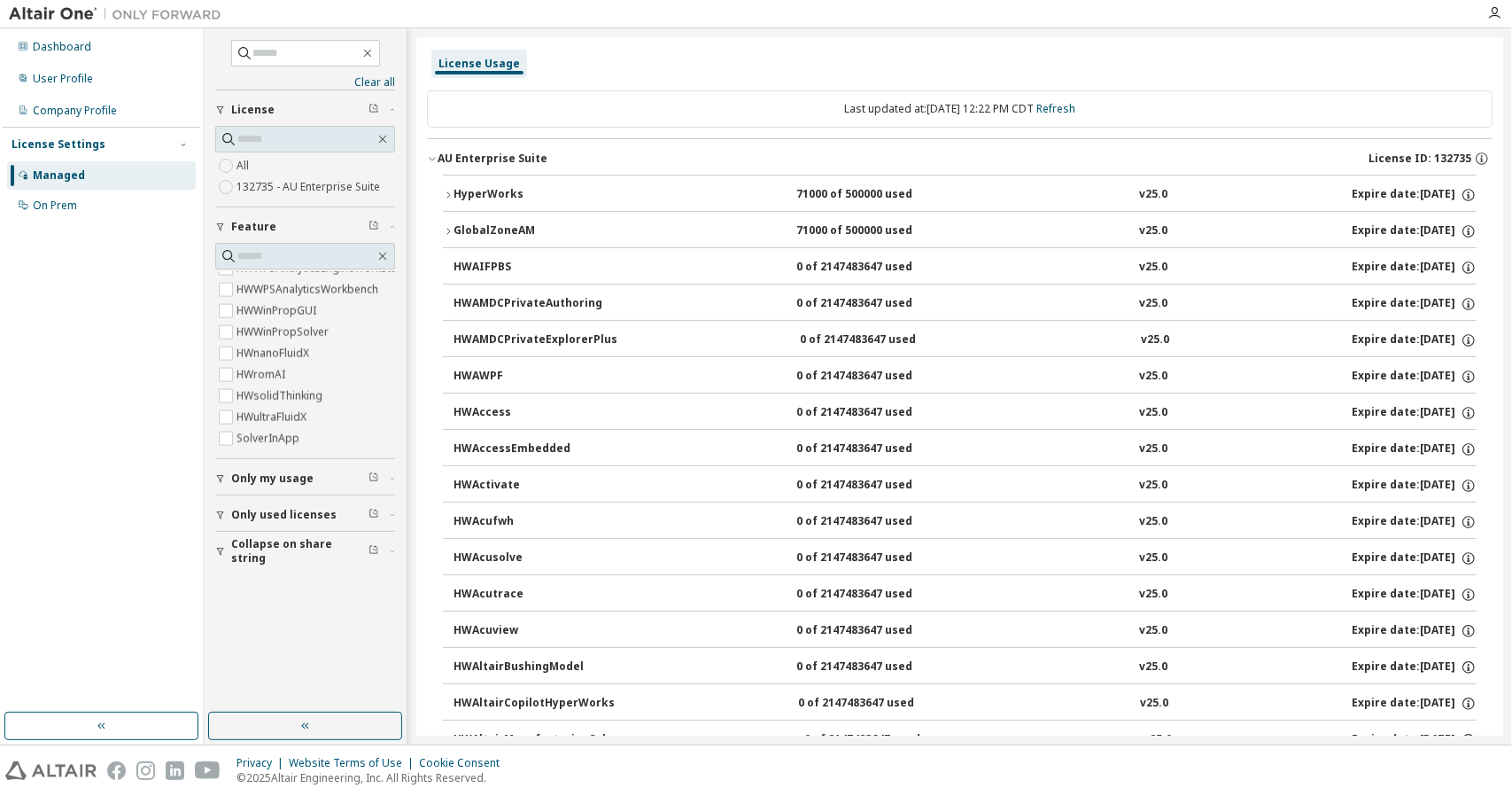
click at [298, 474] on span "Only my usage" at bounding box center [272, 479] width 82 height 15
click at [103, 148] on div "License Settings" at bounding box center [102, 145] width 180 height 16
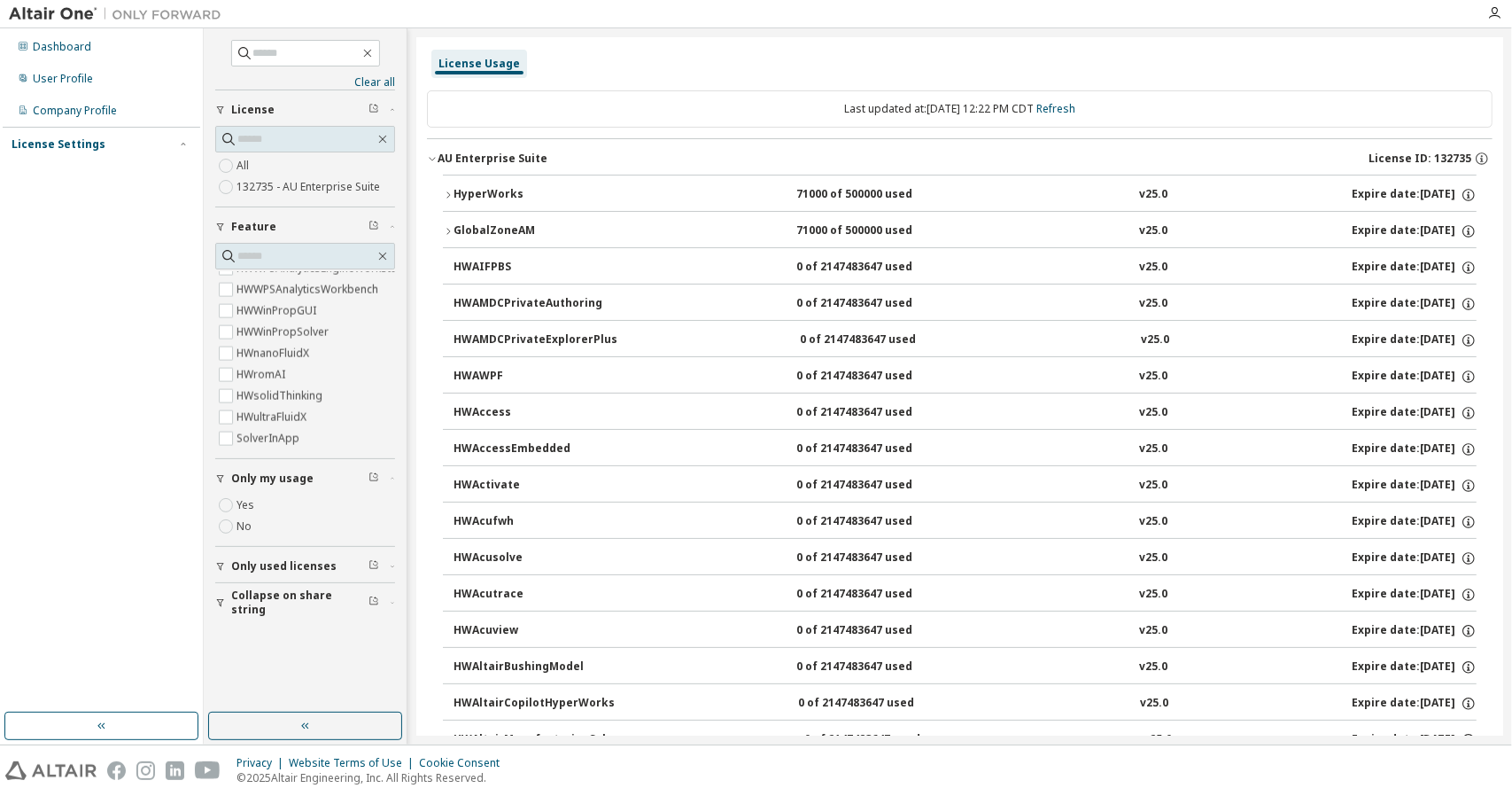
click at [103, 148] on div "License Settings" at bounding box center [102, 145] width 180 height 16
click at [74, 89] on div "User Profile" at bounding box center [101, 78] width 188 height 28
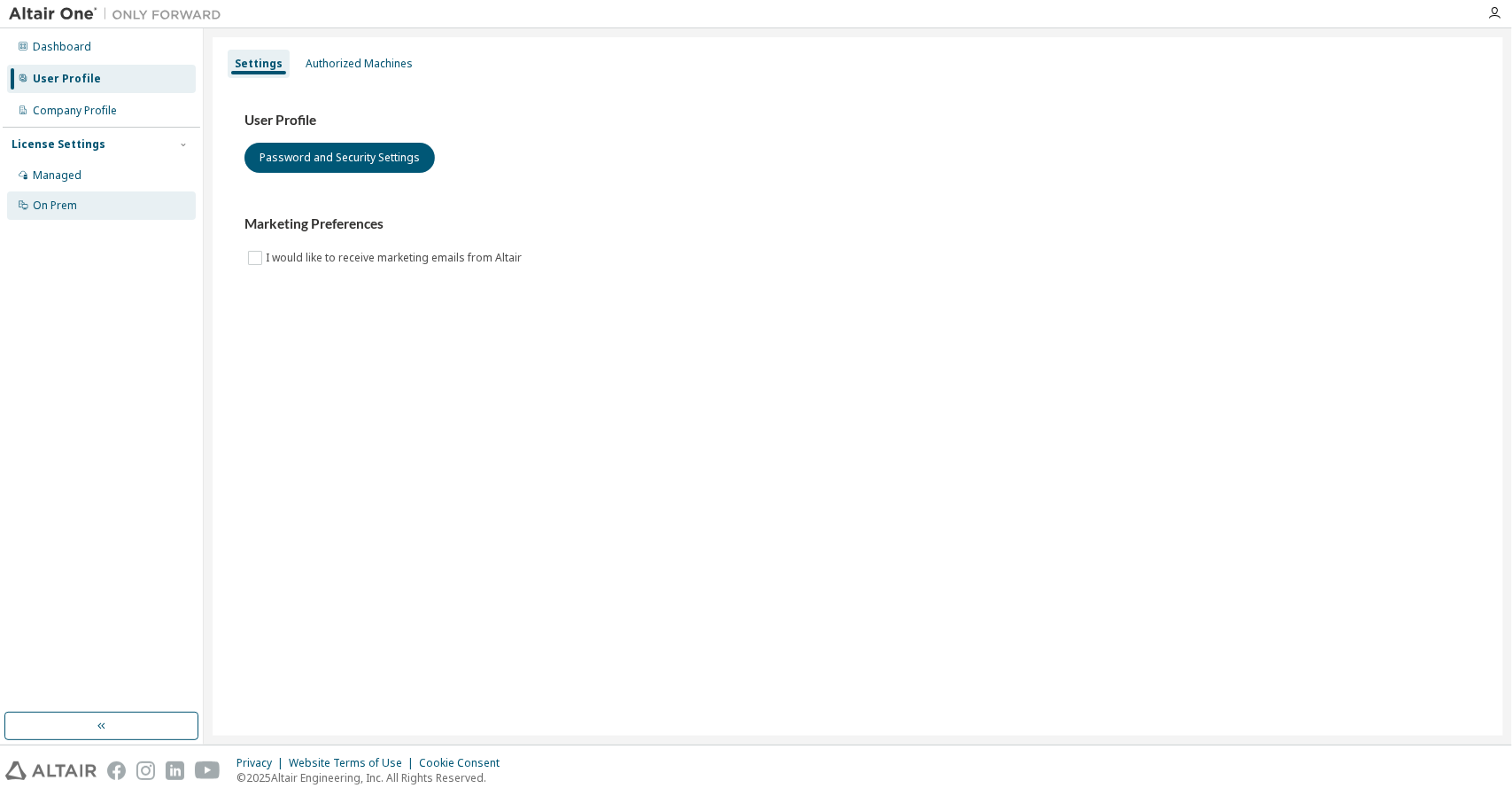
click at [121, 210] on div "On Prem" at bounding box center [101, 205] width 188 height 28
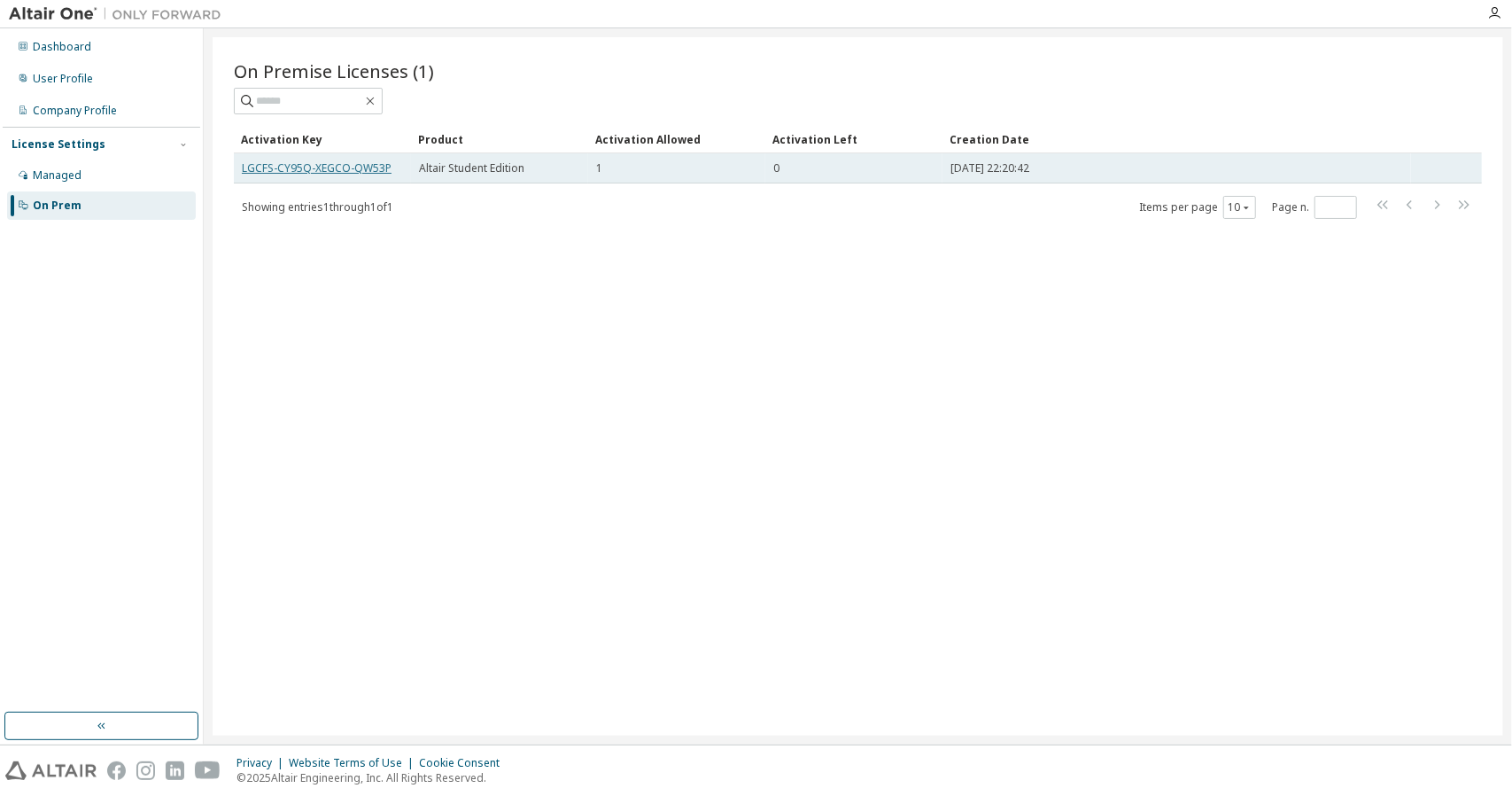
click at [308, 160] on link "LGCFS-CY95Q-XEGCO-QW53P" at bounding box center [316, 167] width 149 height 15
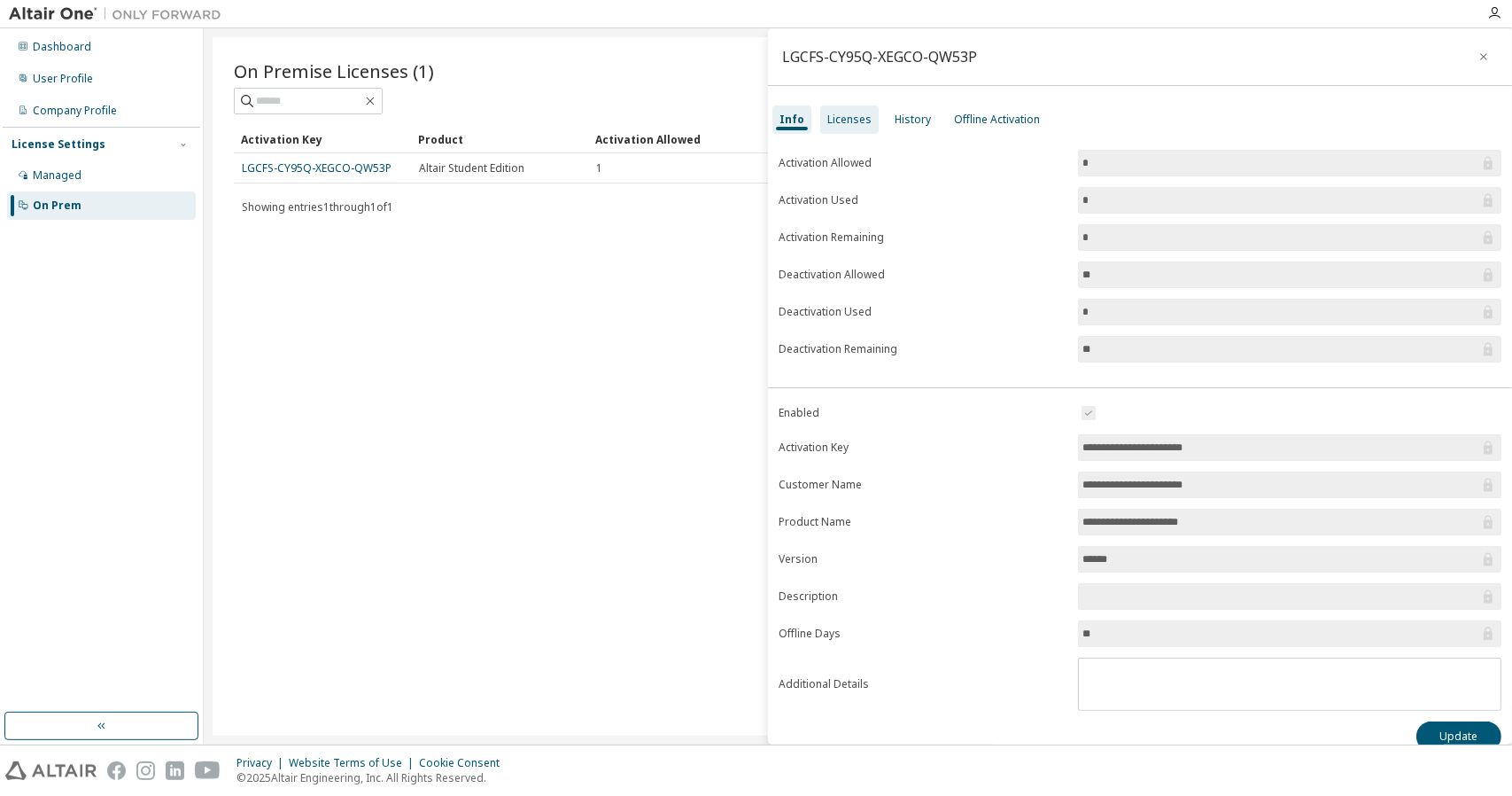
click at [861, 120] on div "Licenses" at bounding box center [849, 119] width 44 height 15
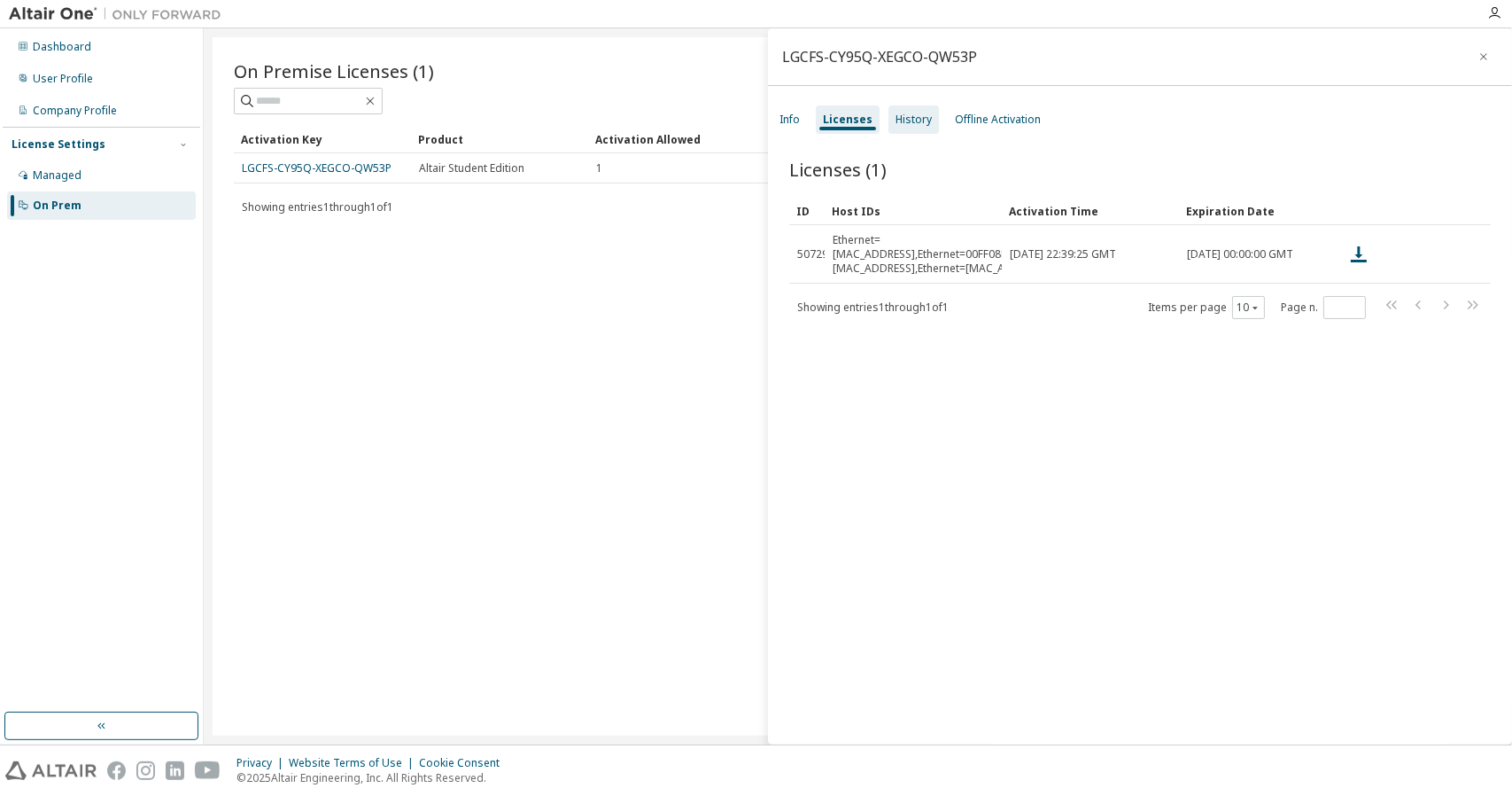
click at [919, 110] on div "History" at bounding box center [914, 119] width 51 height 28
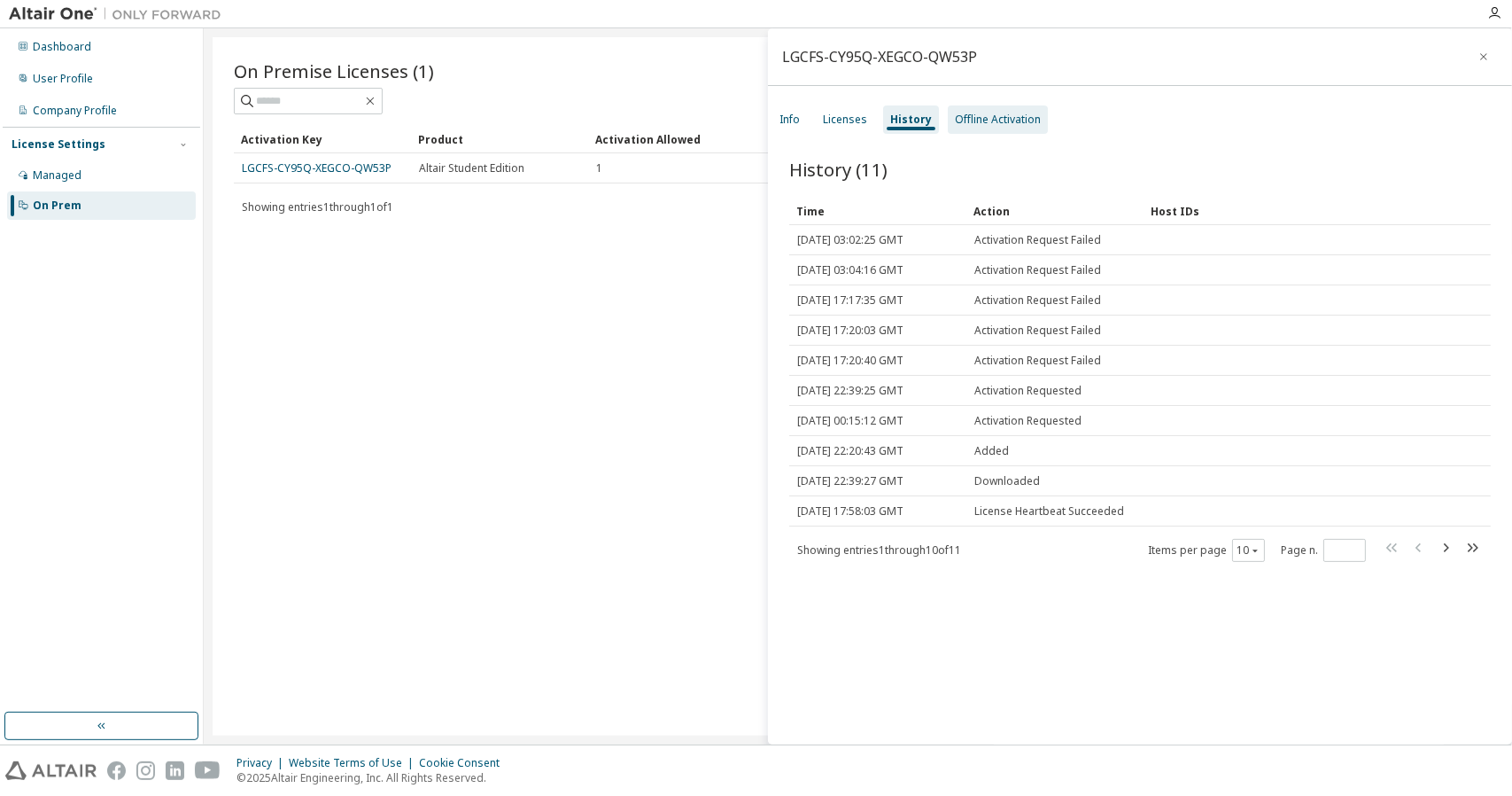
click at [979, 112] on div "Offline Activation" at bounding box center [998, 119] width 86 height 15
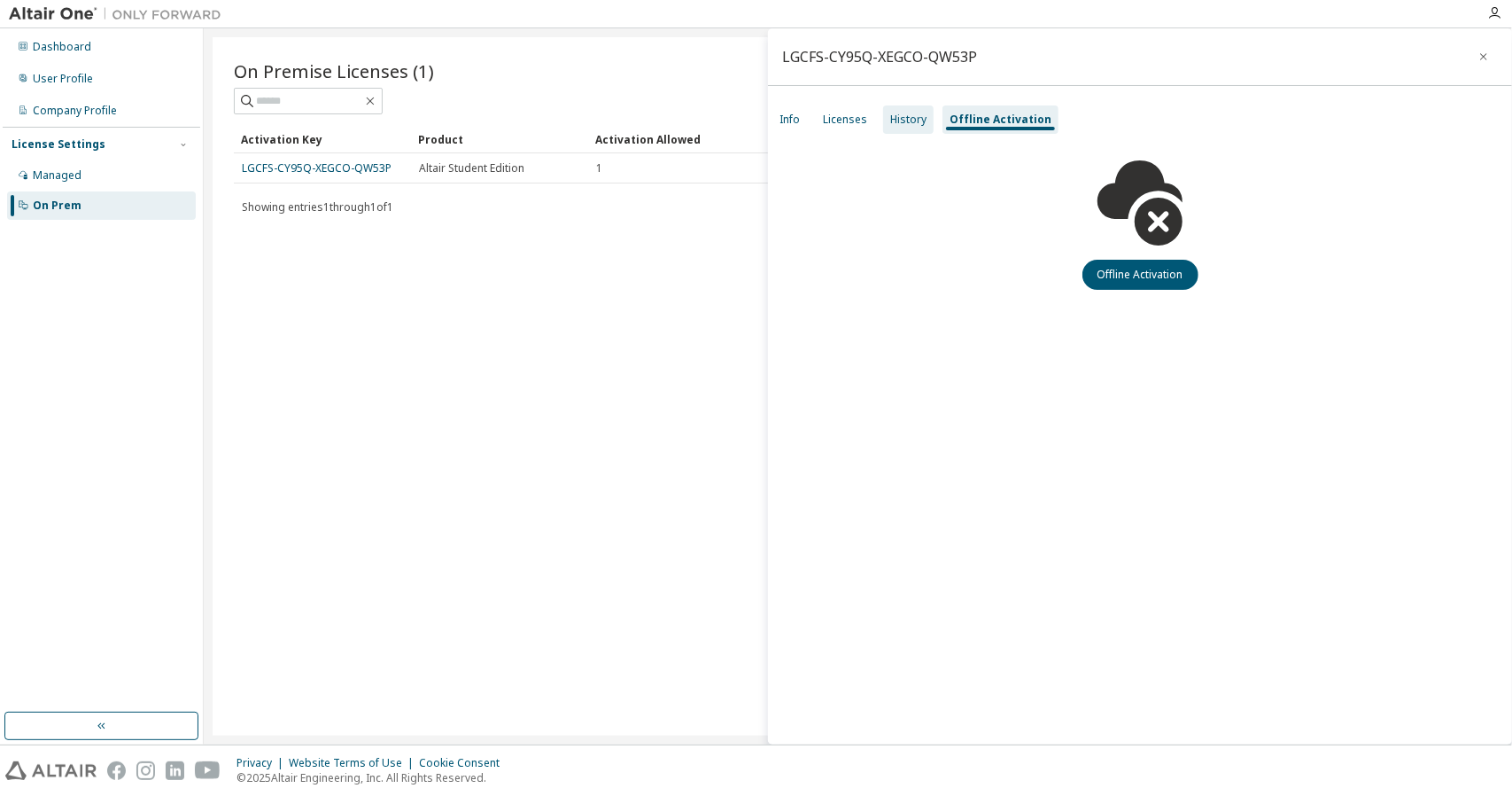
click at [923, 114] on div "History" at bounding box center [908, 119] width 36 height 15
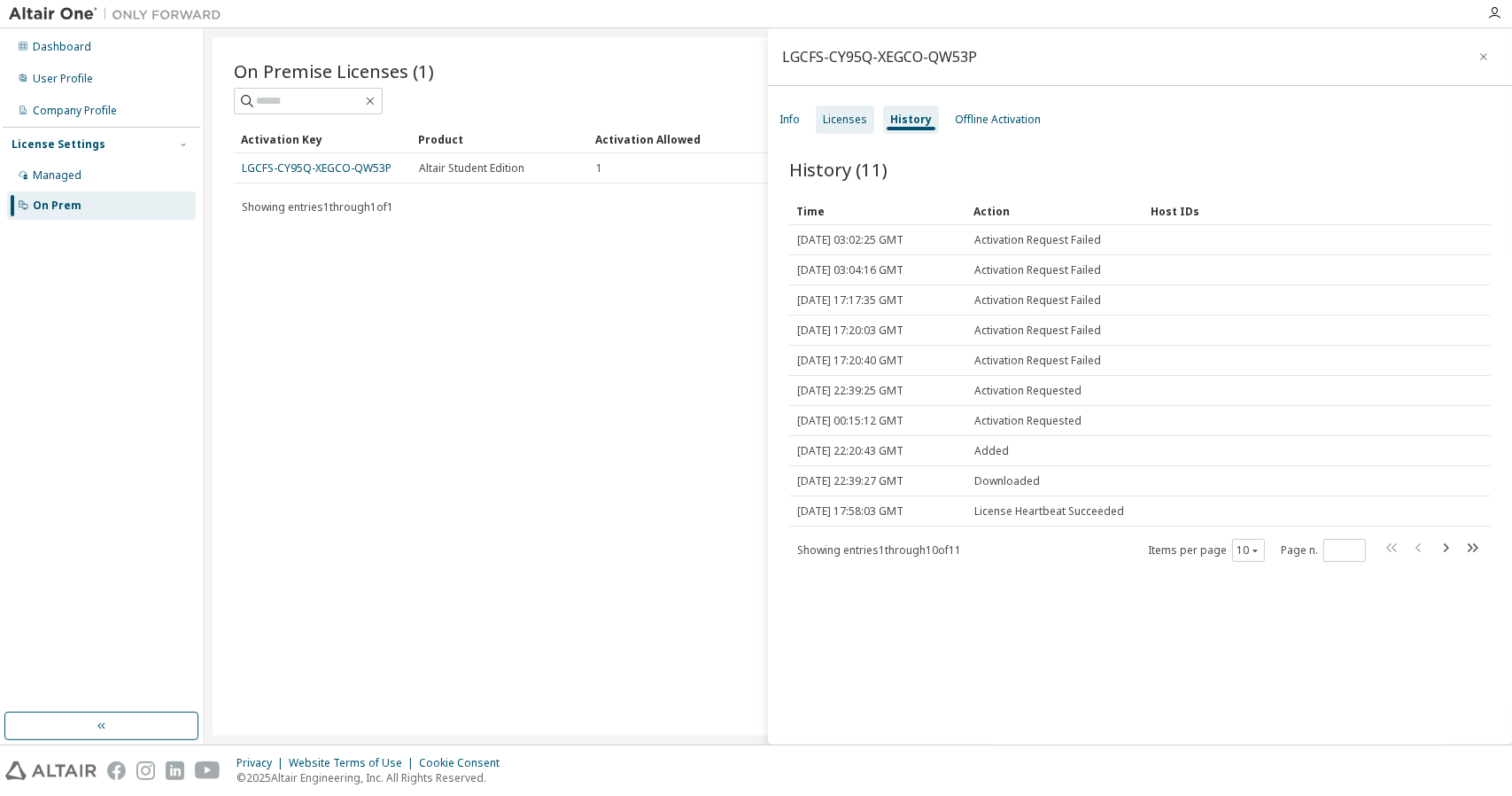
click at [816, 118] on div "Licenses" at bounding box center [845, 119] width 59 height 28
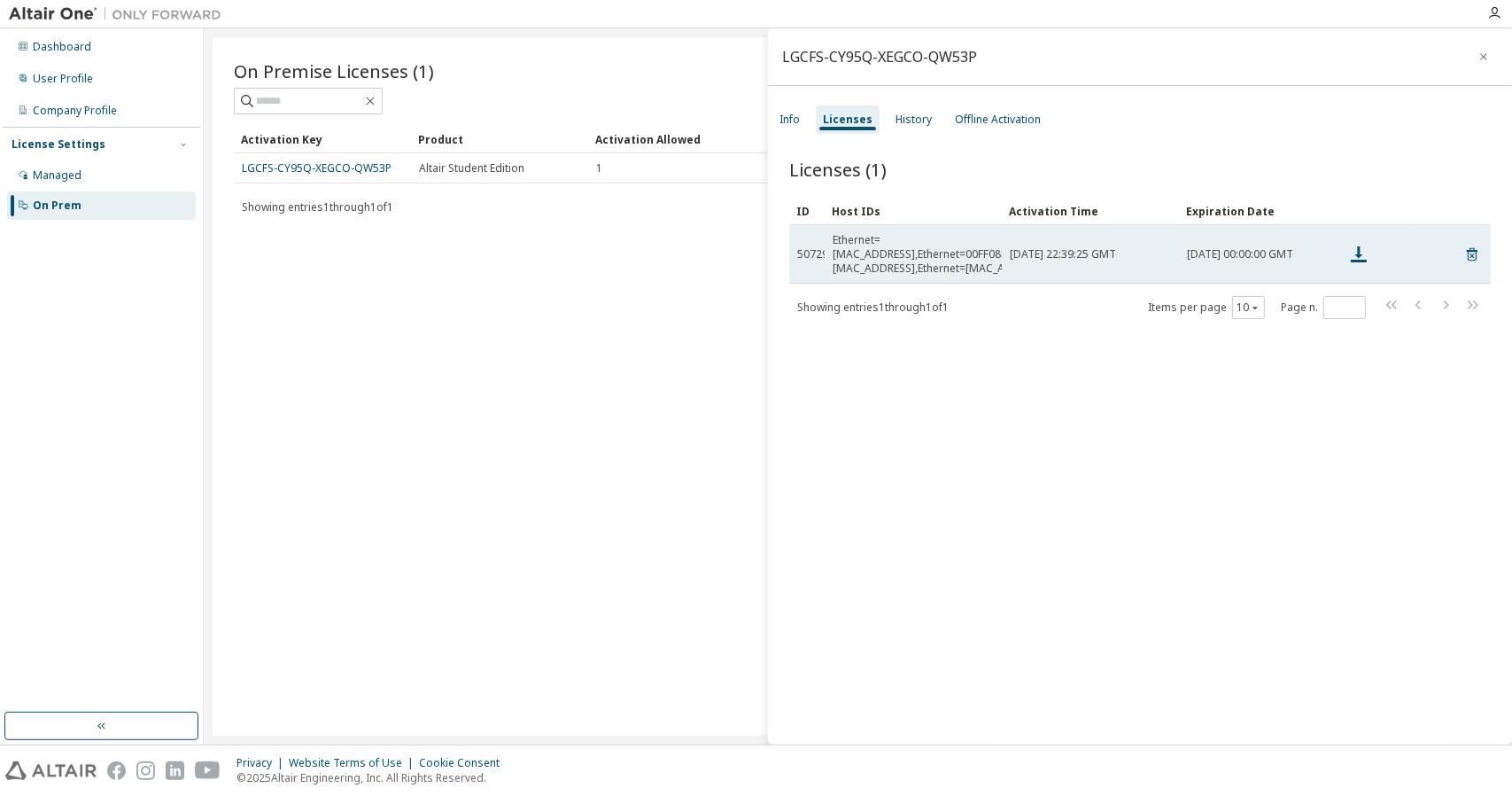
click at [993, 244] on div "Ethernet=[MAC_ADDRESS],Ethernet=00FF08D1063F,Ethernet=[MAC_ADDRESS],Ethernet=[M…" at bounding box center [960, 255] width 256 height 43
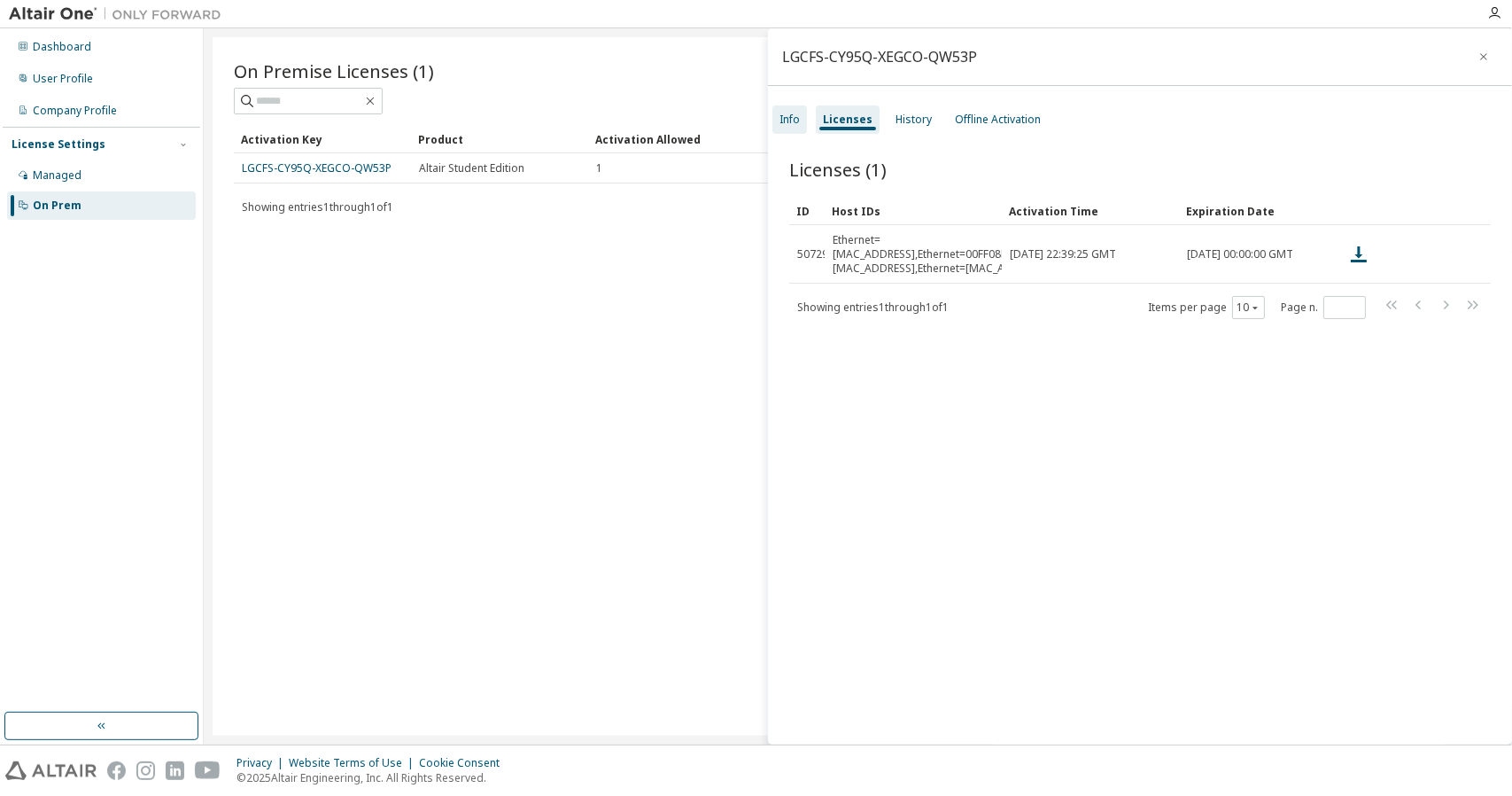
click at [796, 127] on div "Info" at bounding box center [789, 119] width 34 height 28
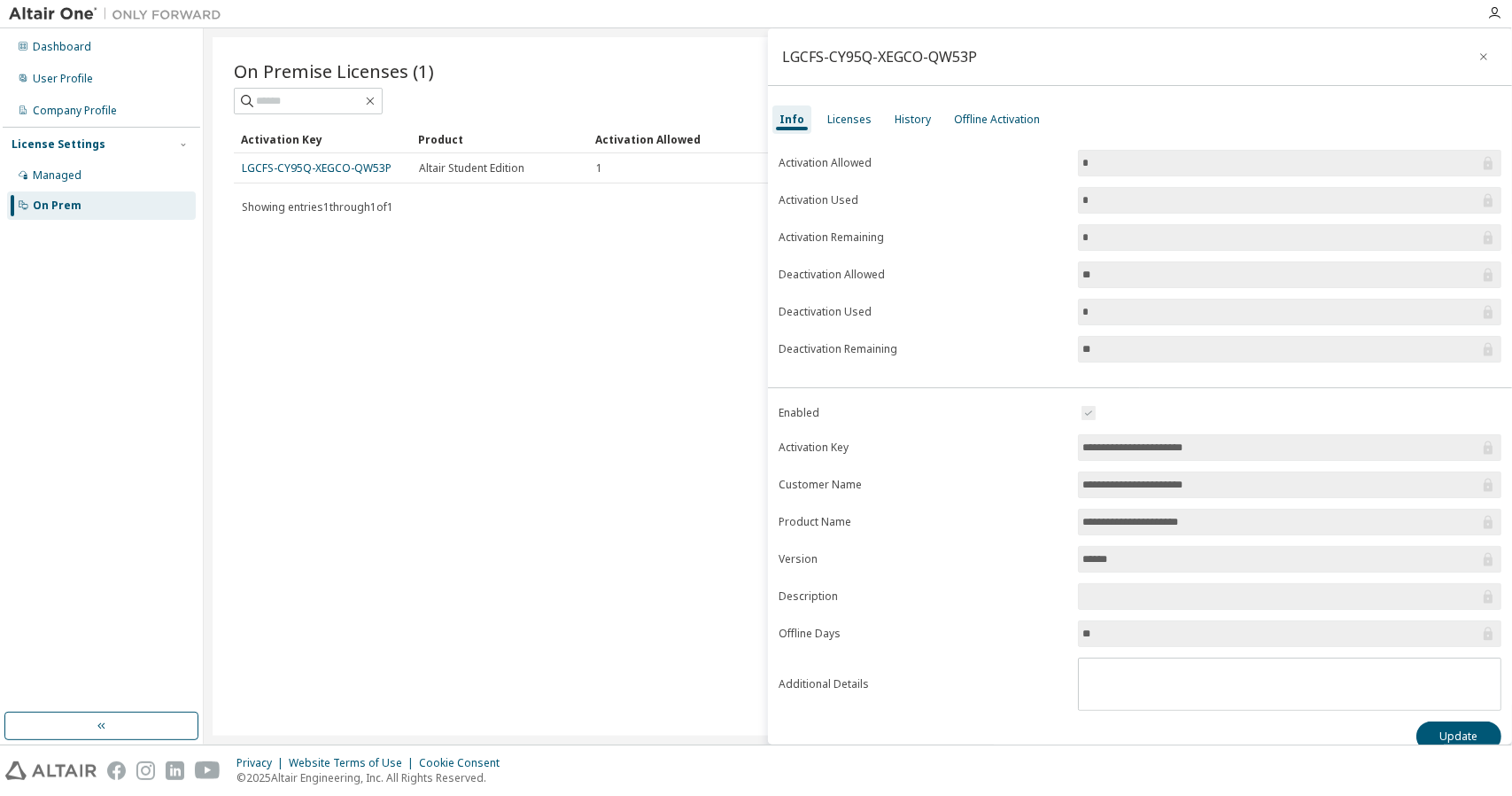
click at [466, 250] on div "On Premise Licenses (1) Clear Load Save Save As Field Operator Value Select fil…" at bounding box center [858, 386] width 1290 height 698
click at [994, 118] on div "Offline Activation" at bounding box center [998, 119] width 86 height 15
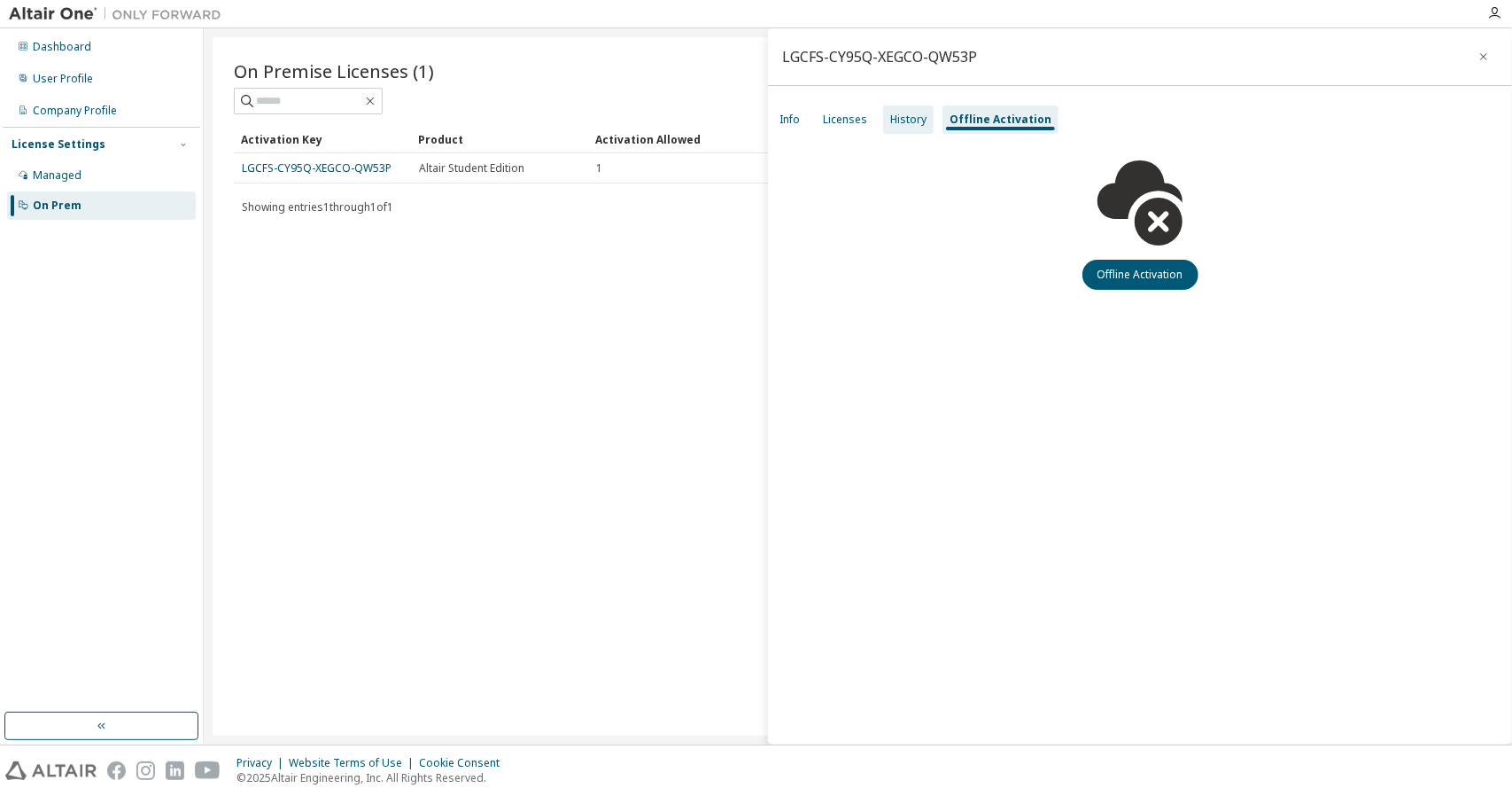
click at [886, 110] on div "History" at bounding box center [909, 119] width 51 height 28
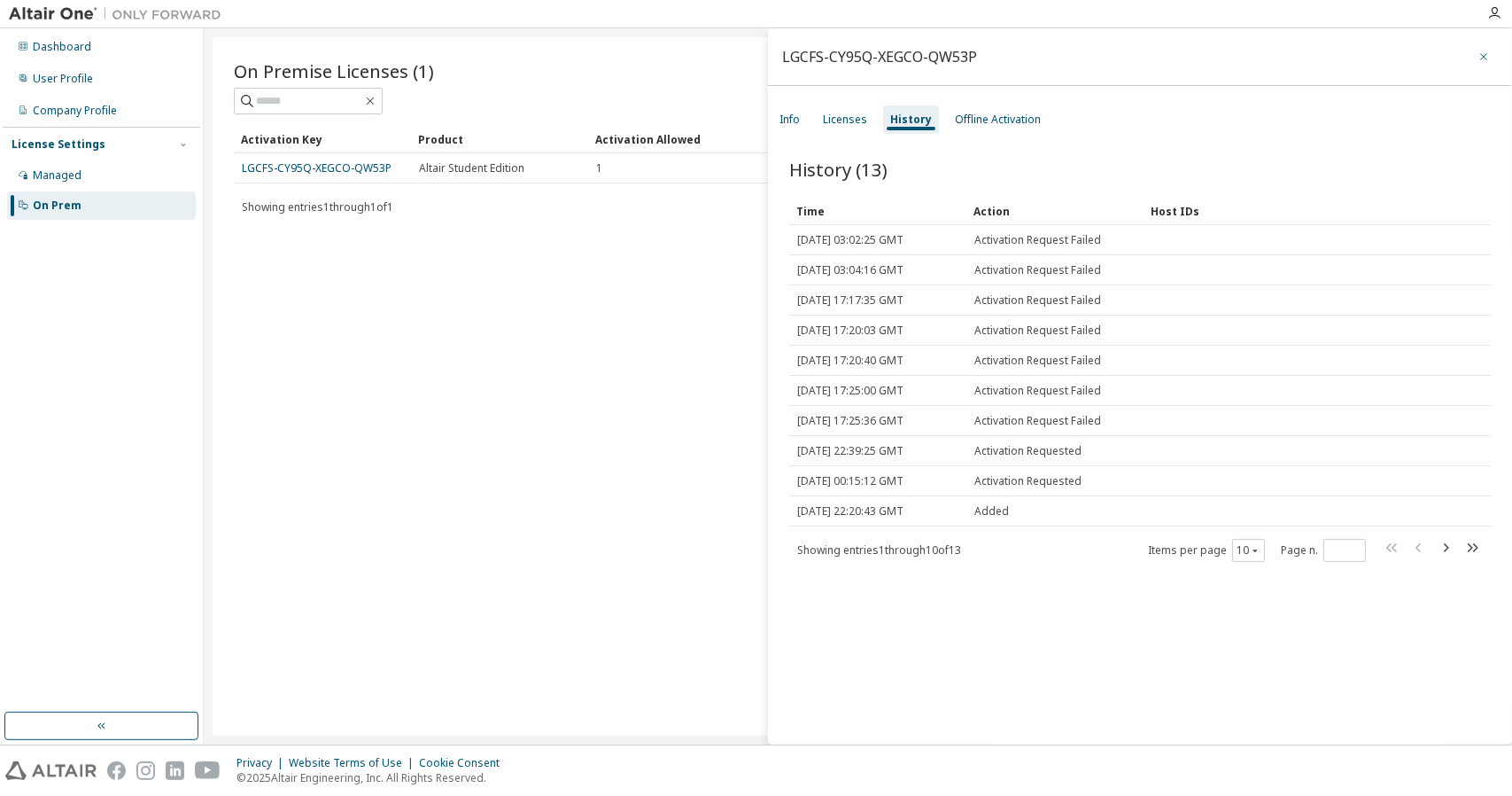
click at [1470, 56] on button "button" at bounding box center [1484, 57] width 28 height 28
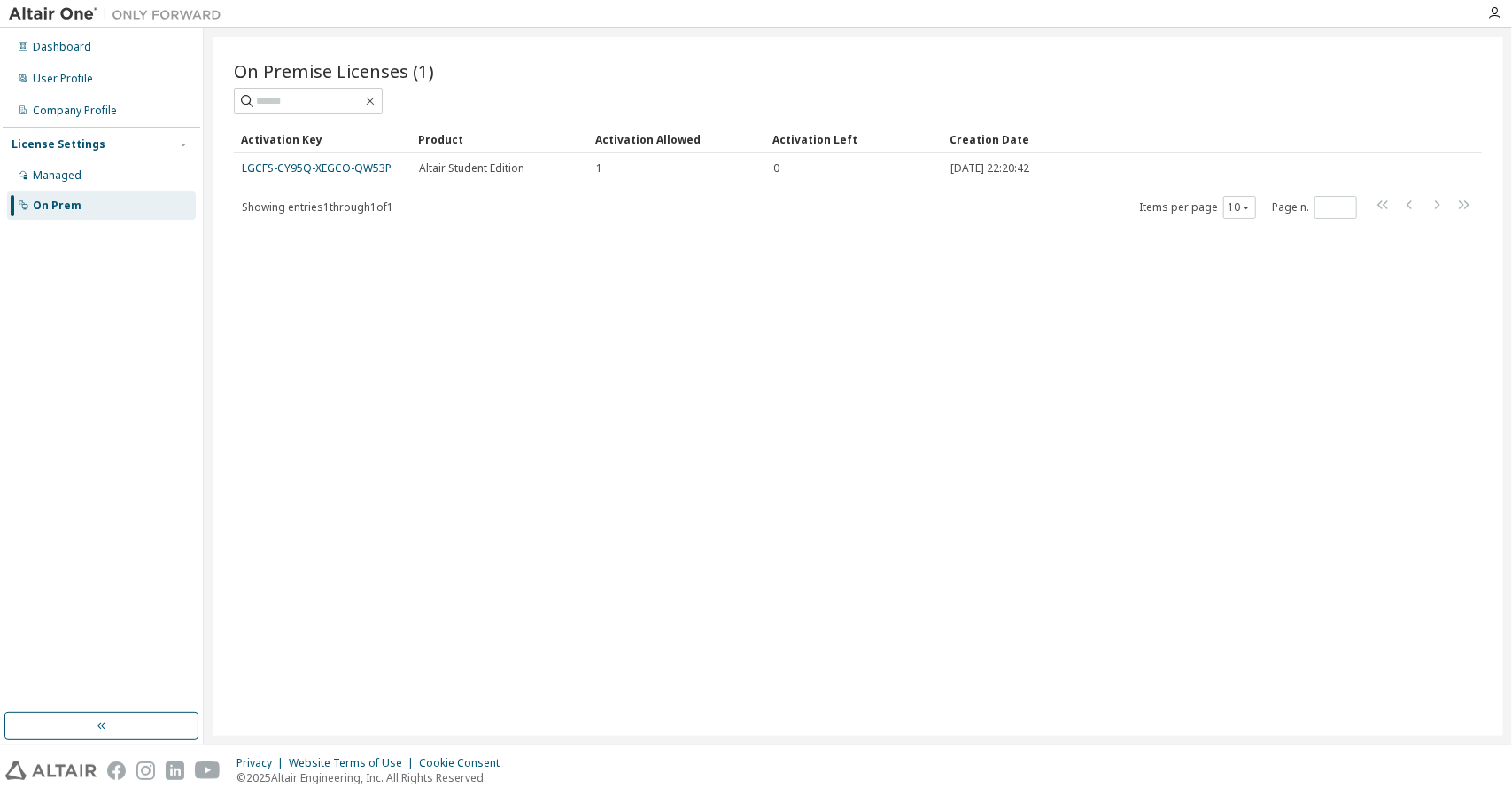
click at [1202, 371] on div "On Premise Licenses (1) Clear Load Save Save As Field Operator Value Select fil…" at bounding box center [858, 386] width 1290 height 698
